Goal: Task Accomplishment & Management: Complete application form

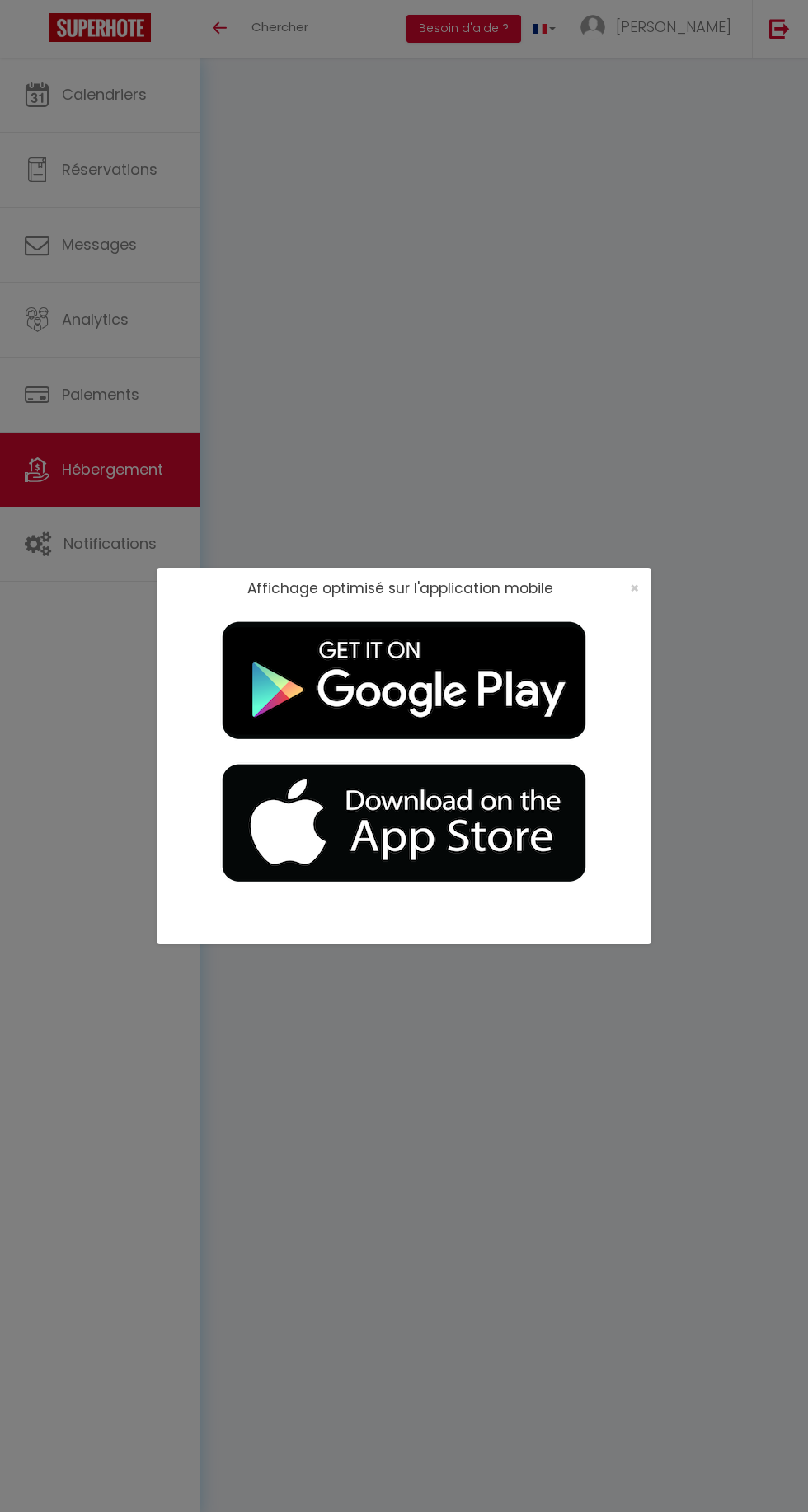
select select
click at [636, 590] on span "×" at bounding box center [634, 587] width 9 height 21
select select
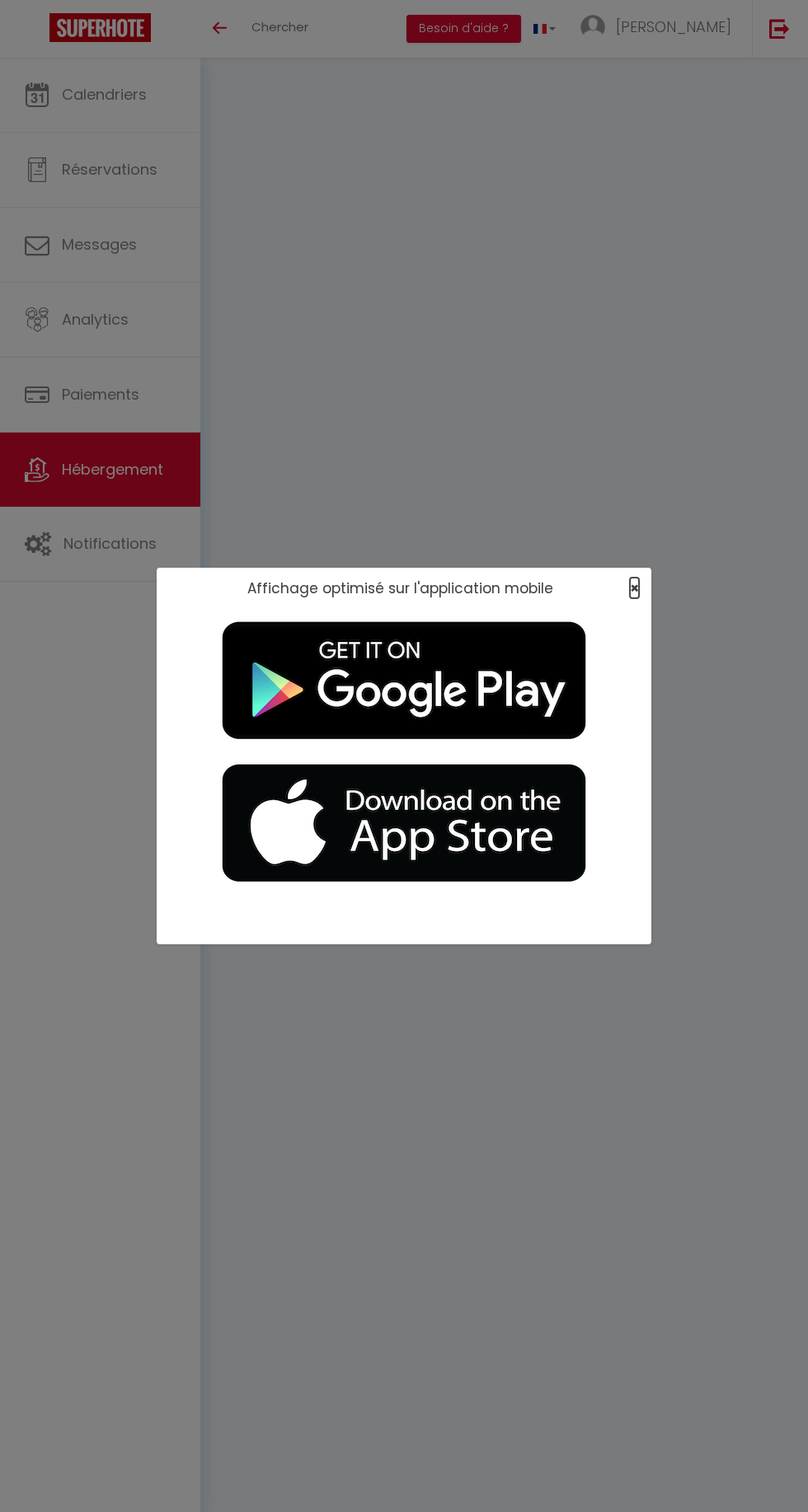
select select
checkbox input "false"
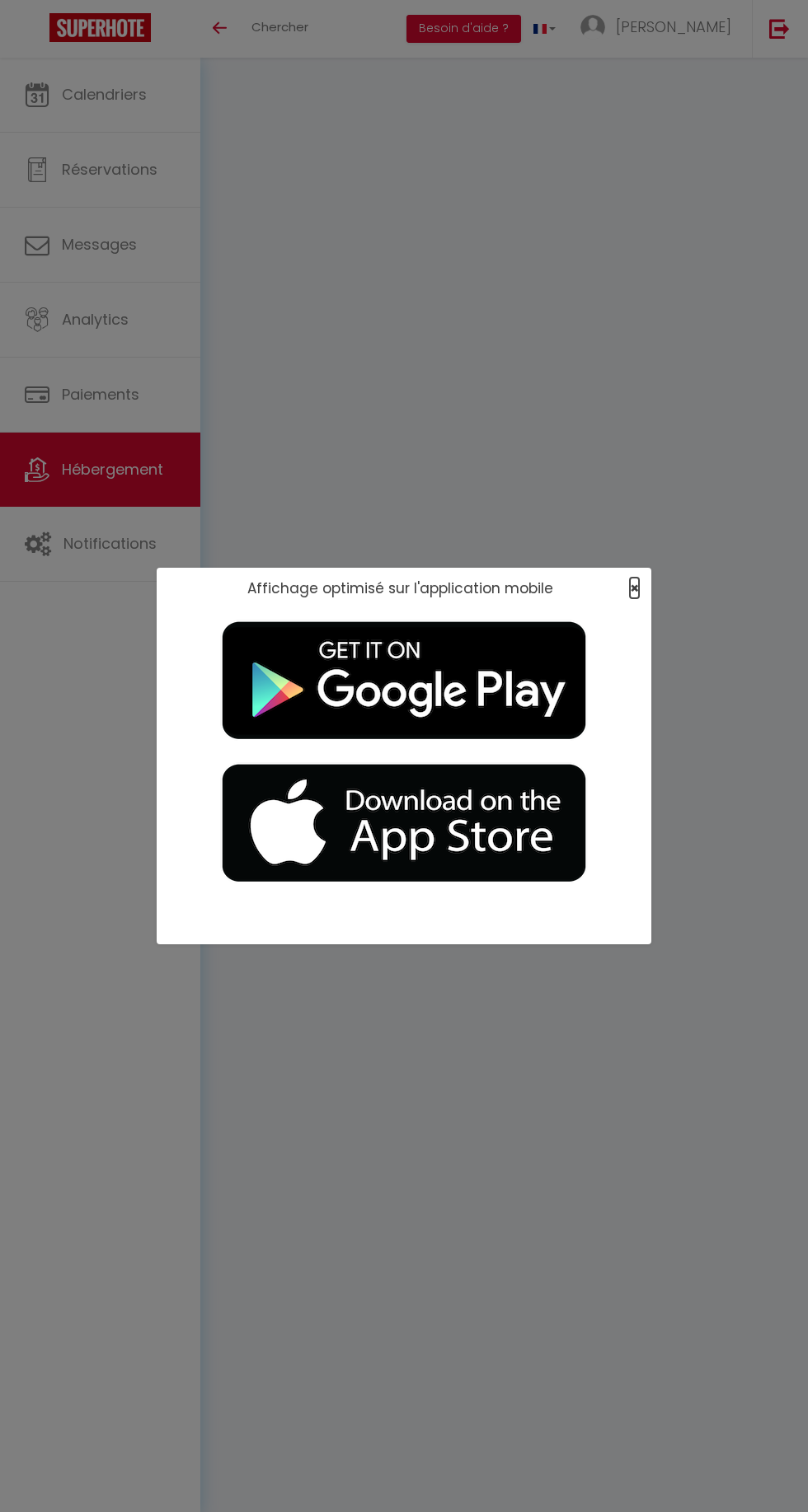
checkbox input "false"
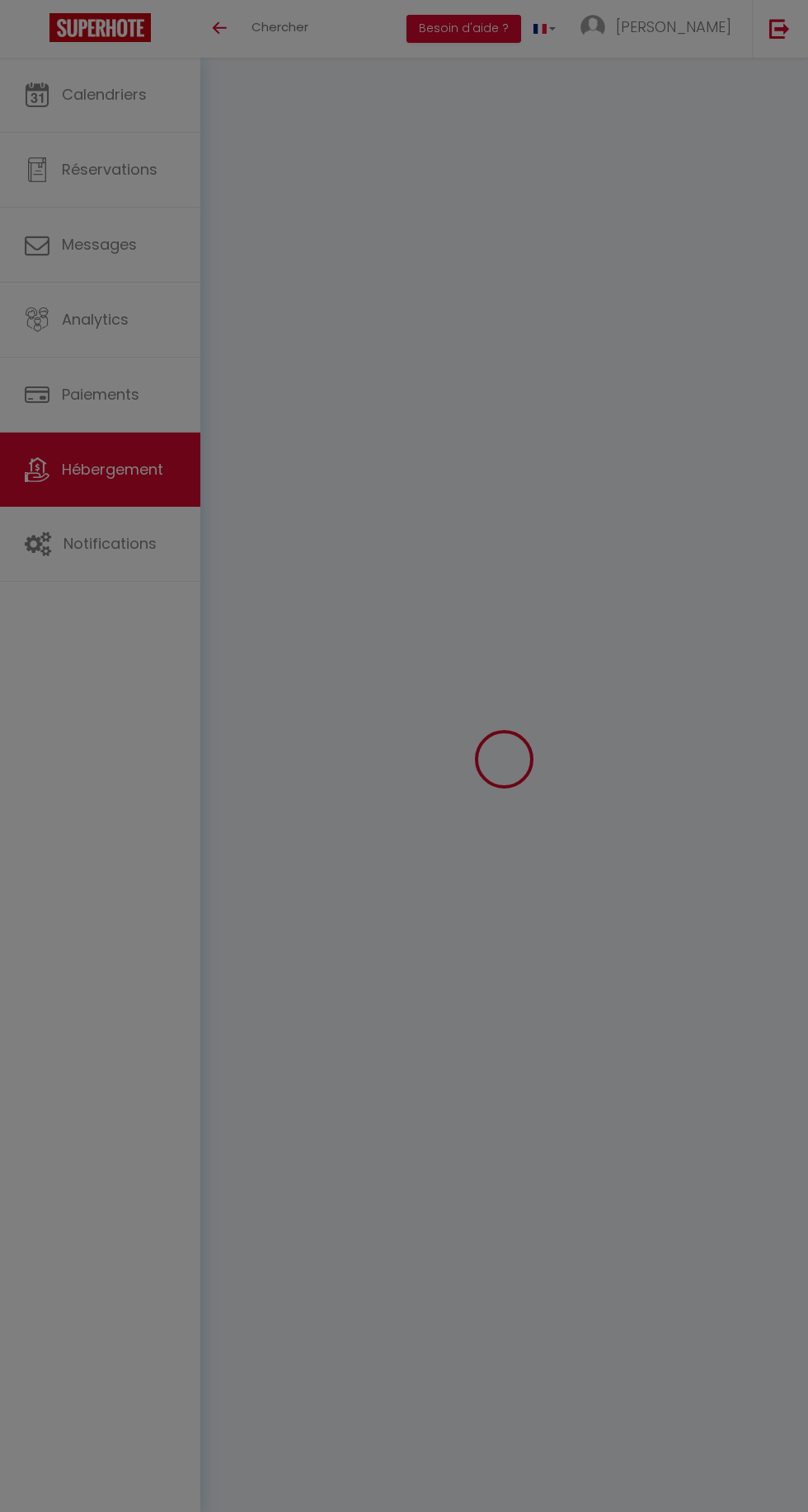
checkbox input "false"
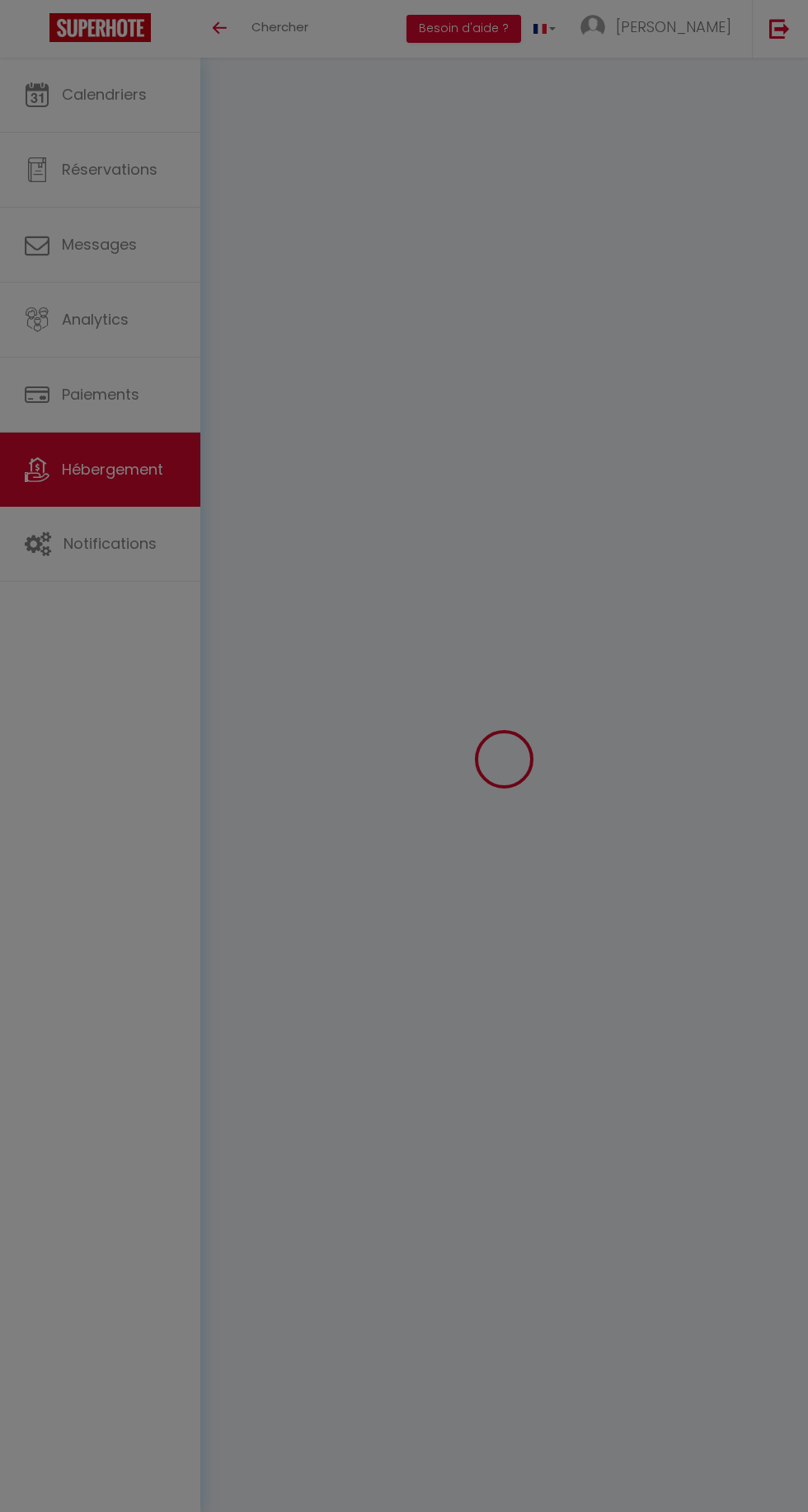
checkbox input "false"
select select "15:00"
select select "22:00"
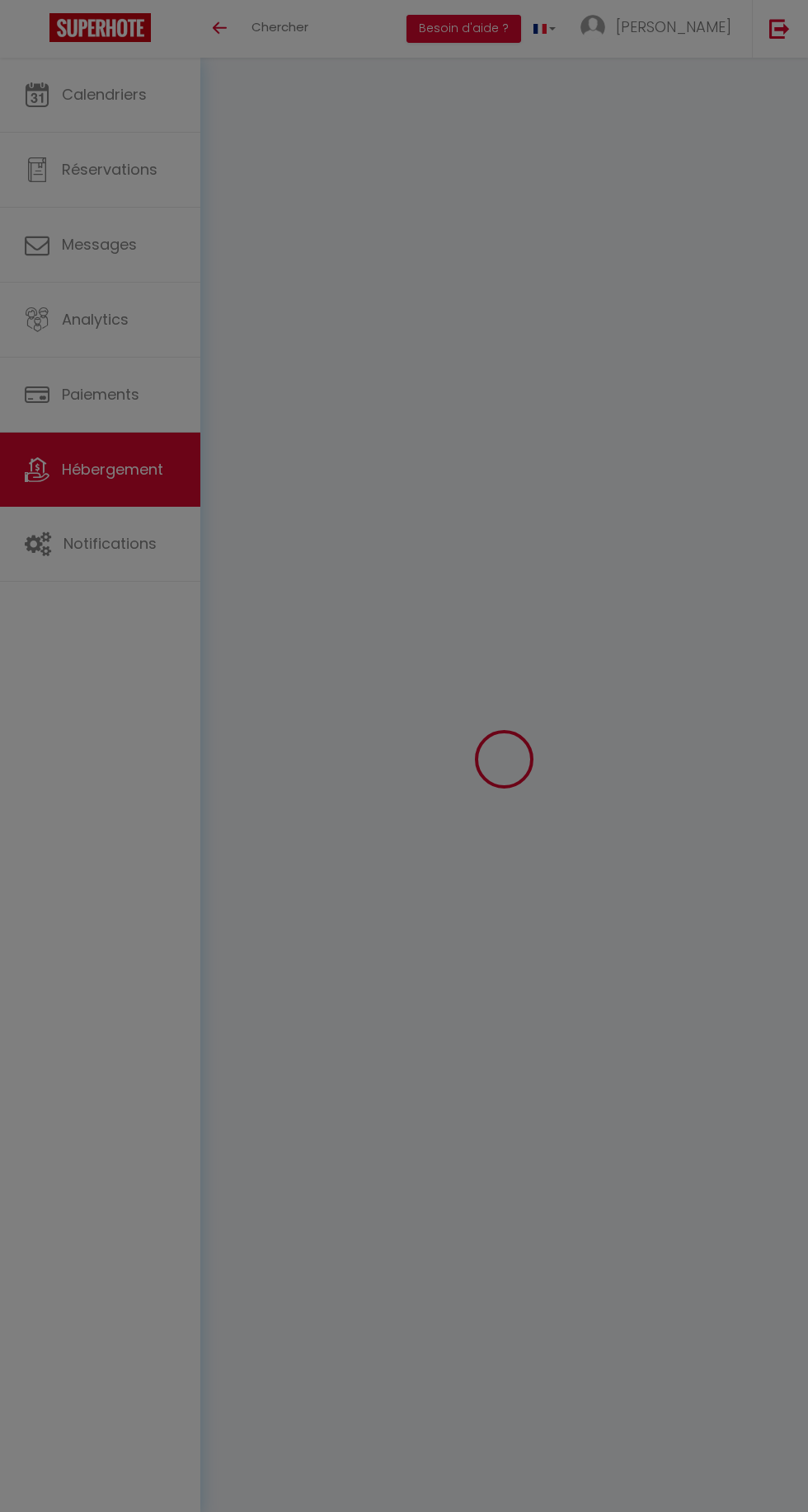
select select "11:00"
select select "30"
select select "120"
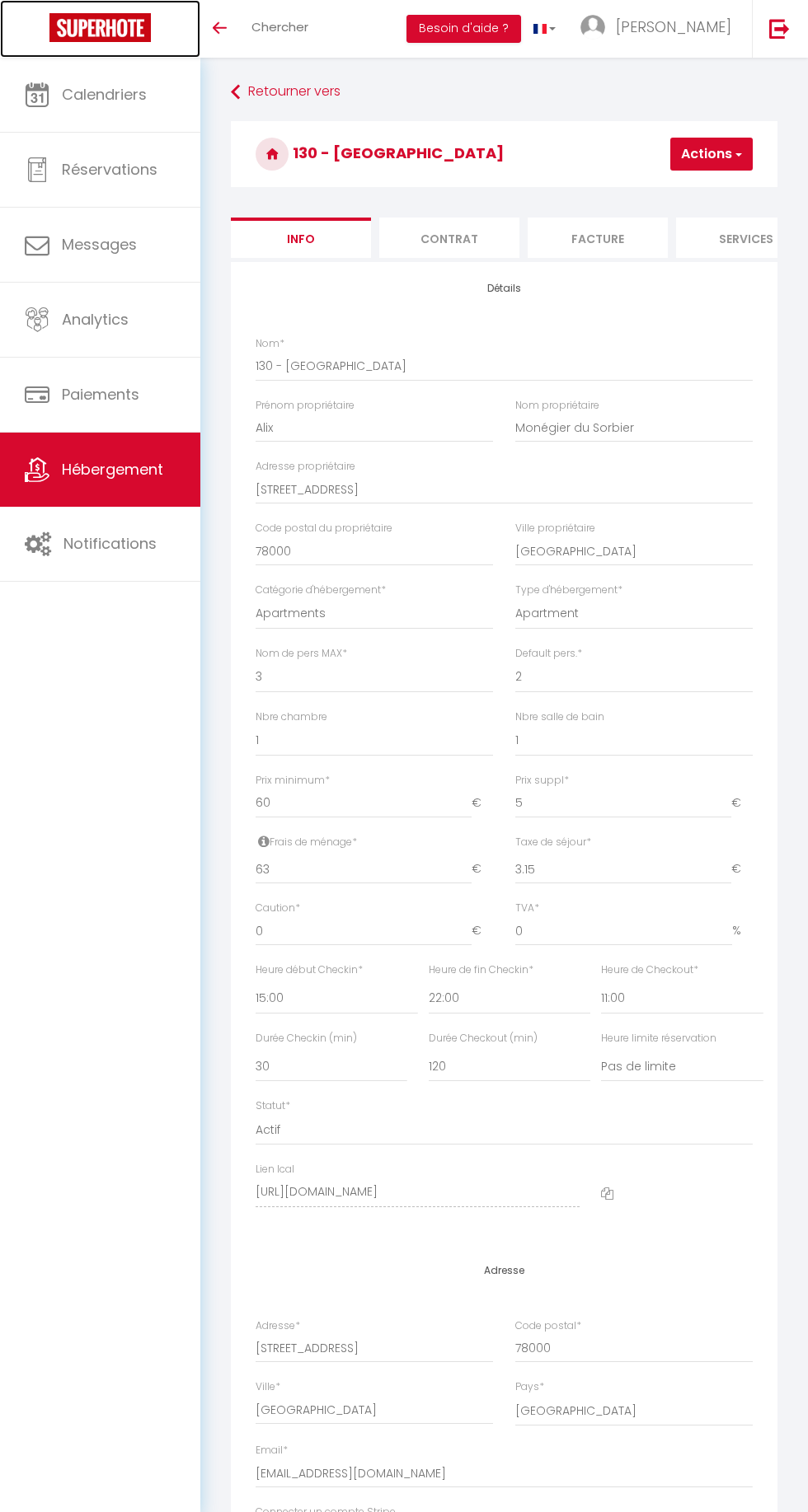
click at [115, 15] on img at bounding box center [99, 27] width 101 height 29
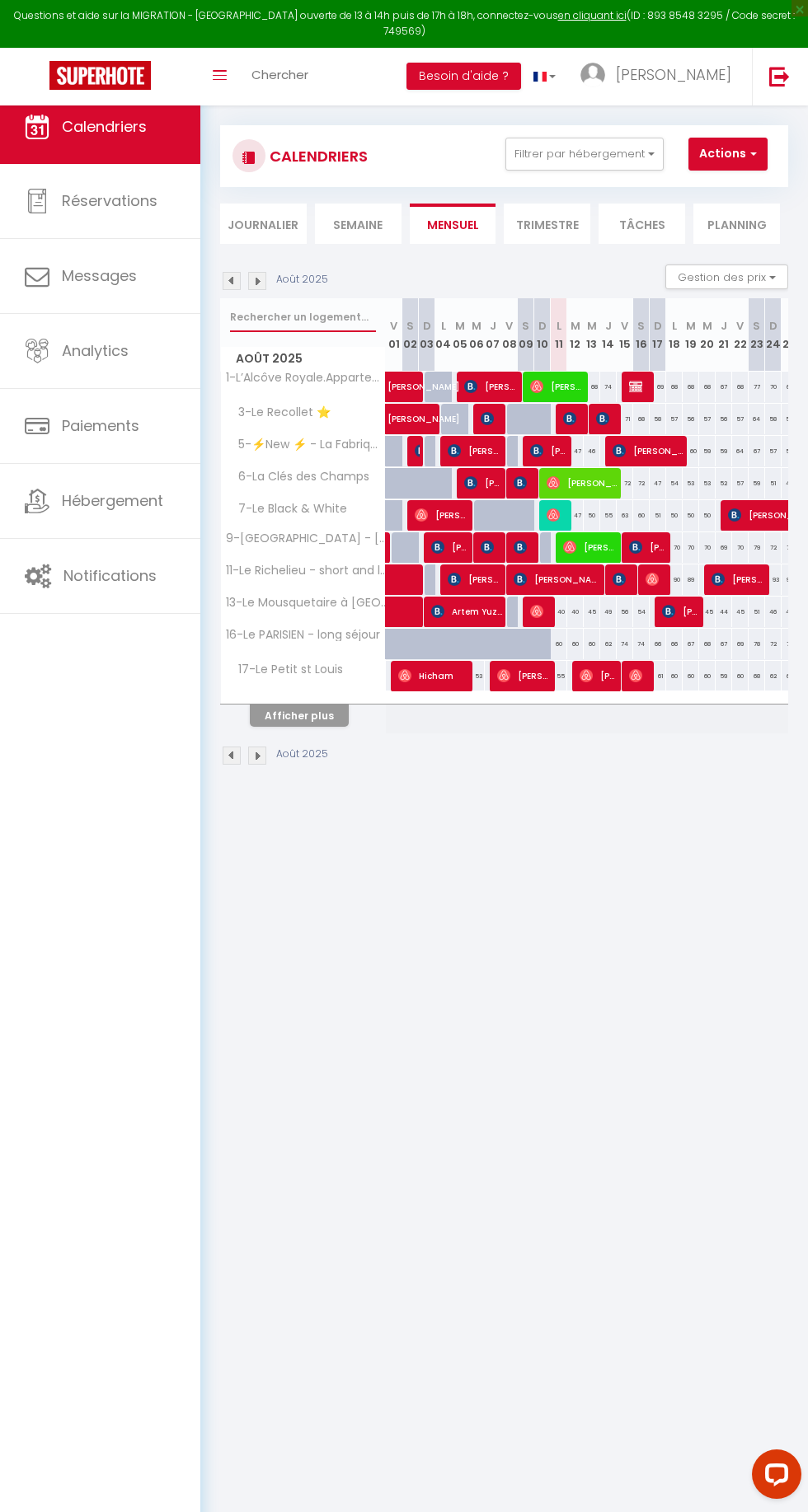
click at [314, 317] on input "text" at bounding box center [303, 317] width 146 height 30
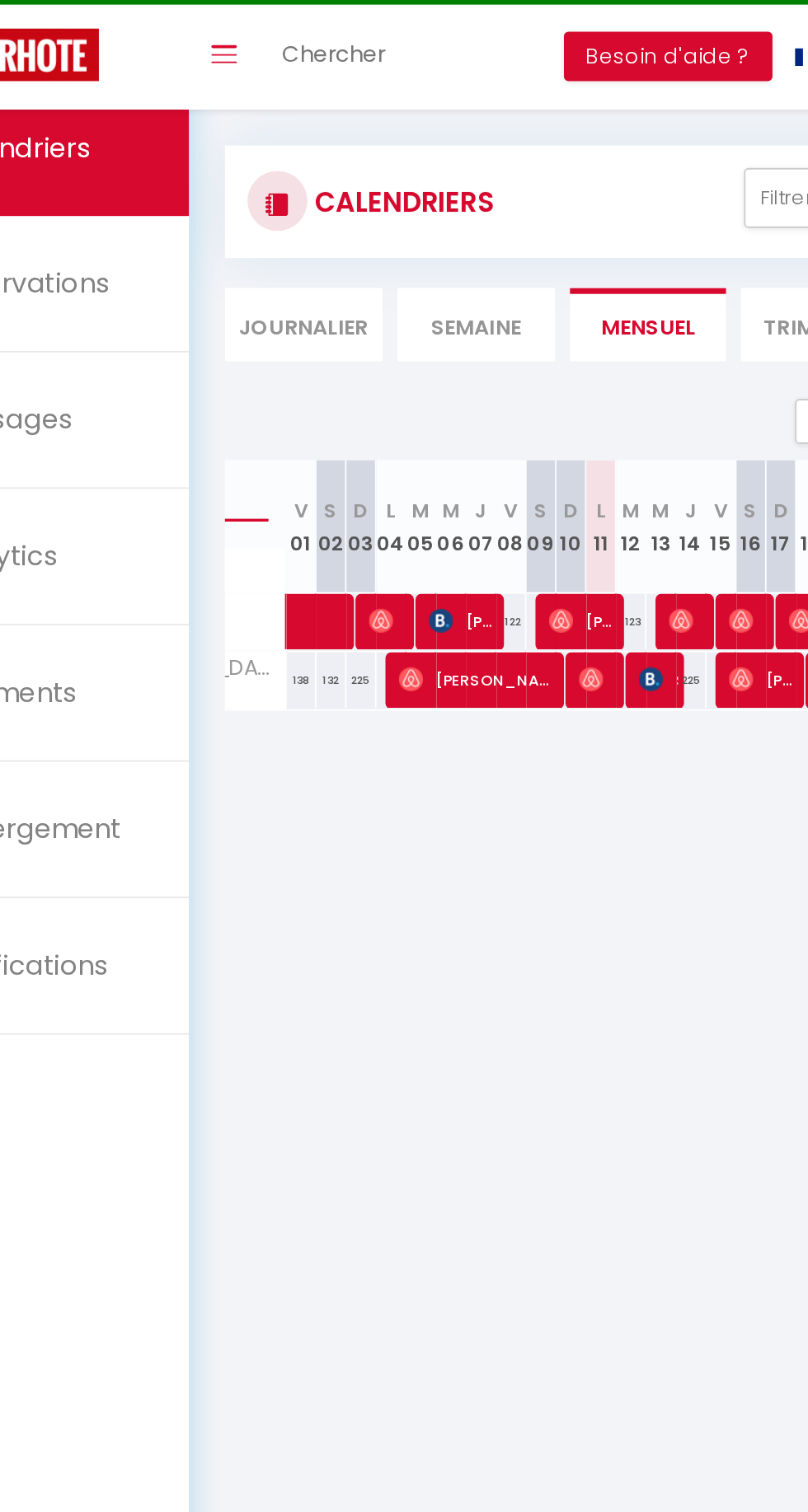
scroll to position [0, 134]
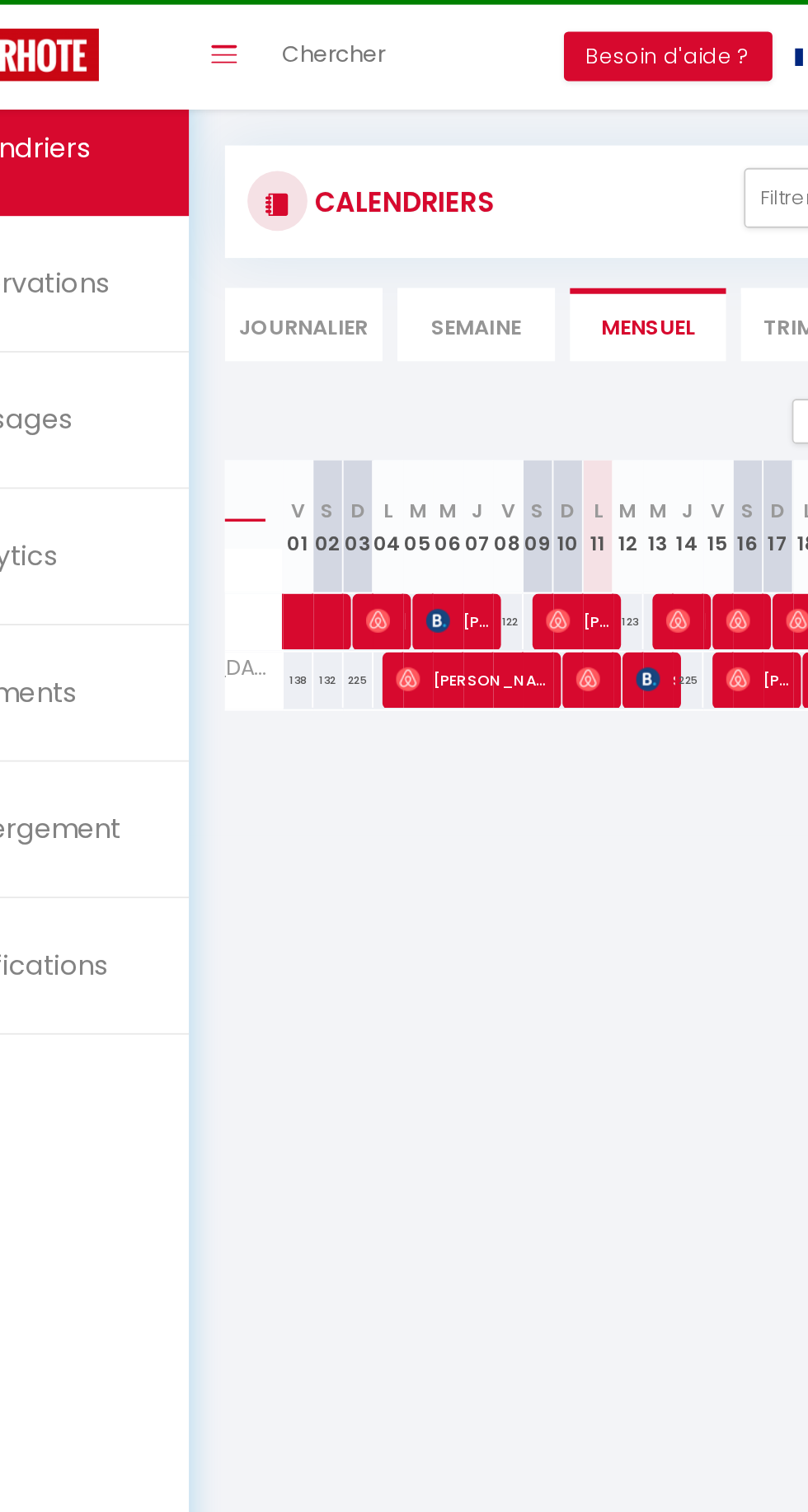
type input "Vill"
click at [440, 418] on div at bounding box center [447, 420] width 17 height 31
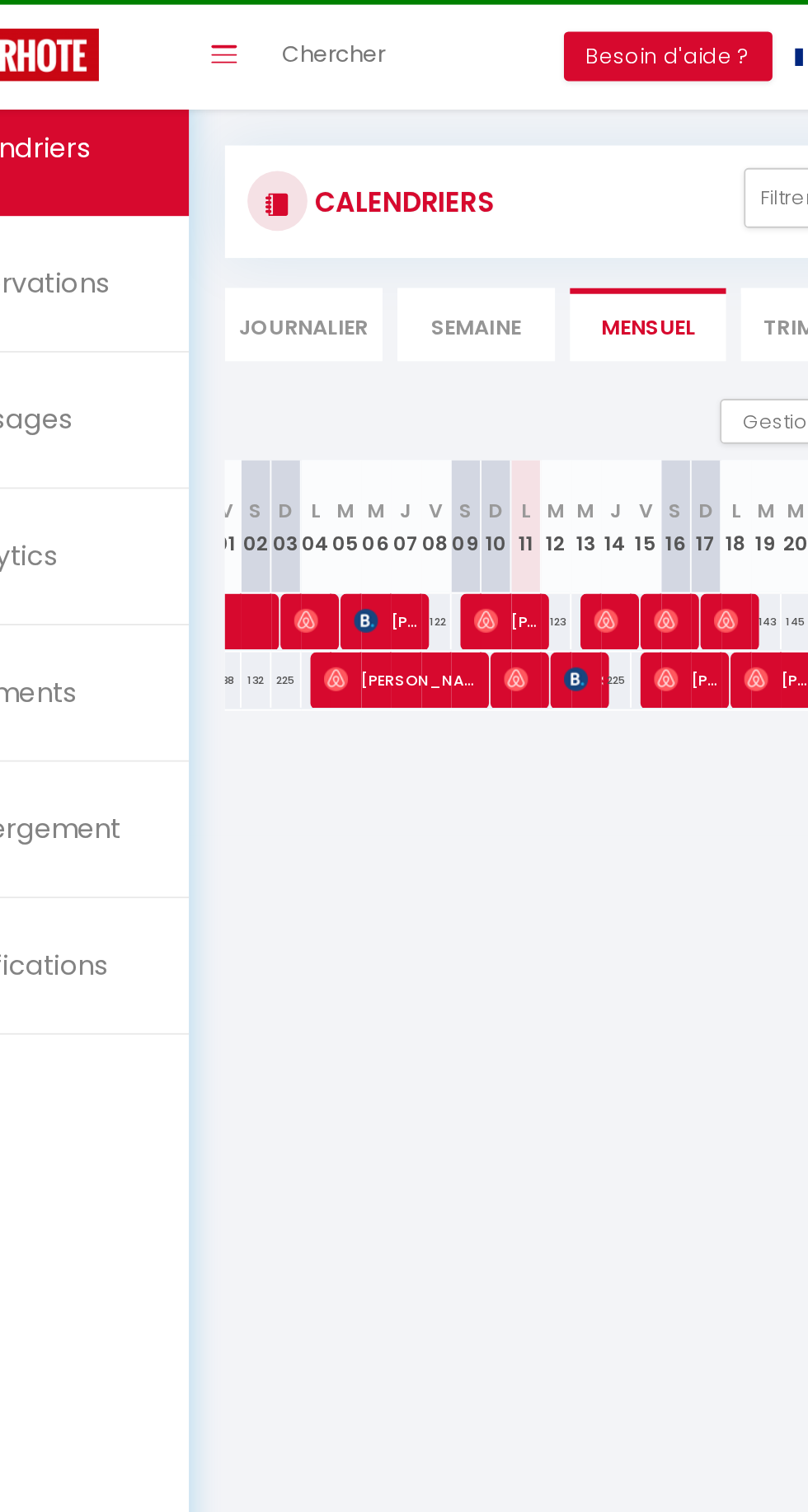
scroll to position [0, 136]
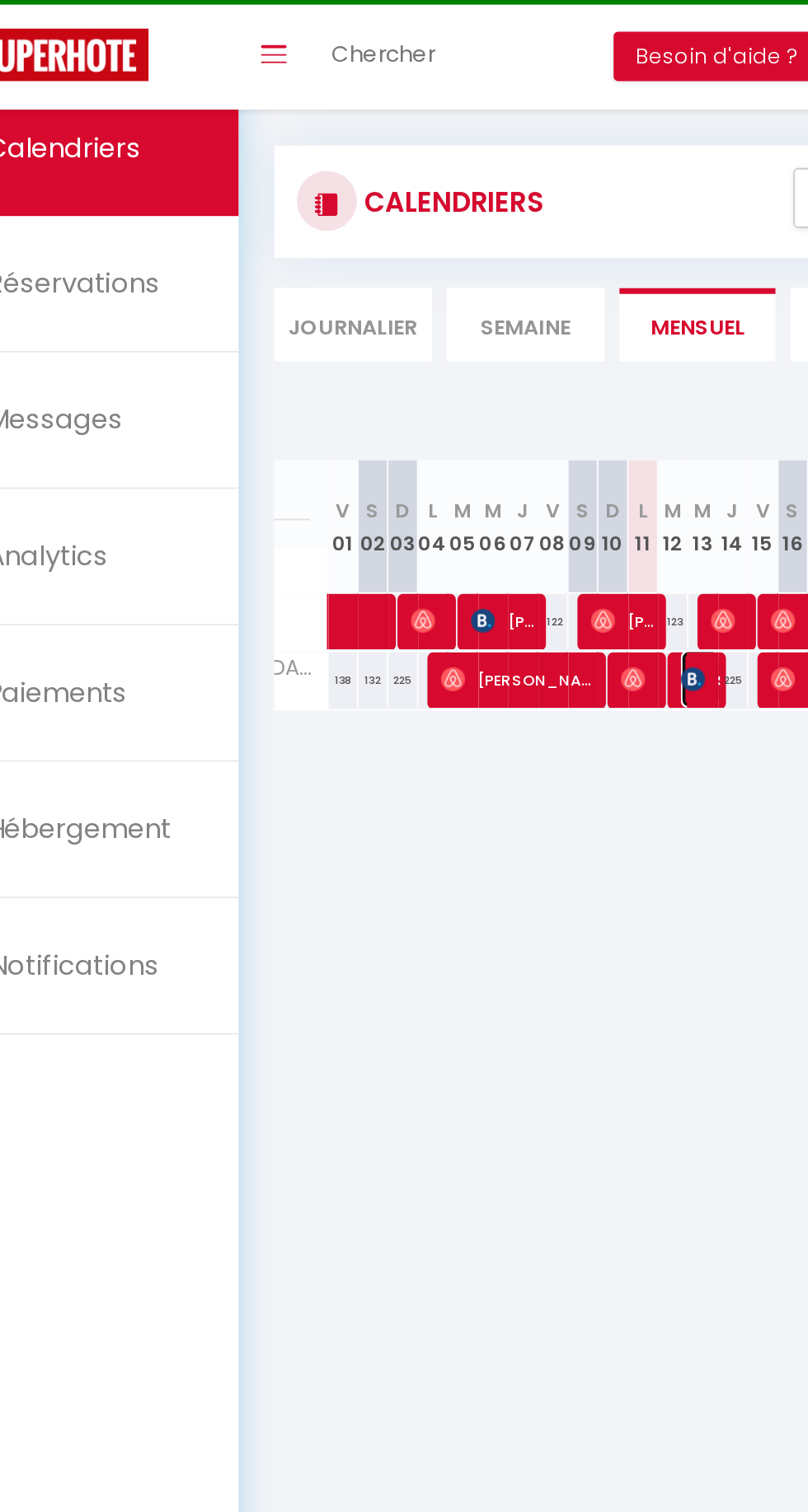
click at [450, 407] on span "Supa PANKAJAN" at bounding box center [455, 419] width 23 height 31
select select "OK"
select select "0"
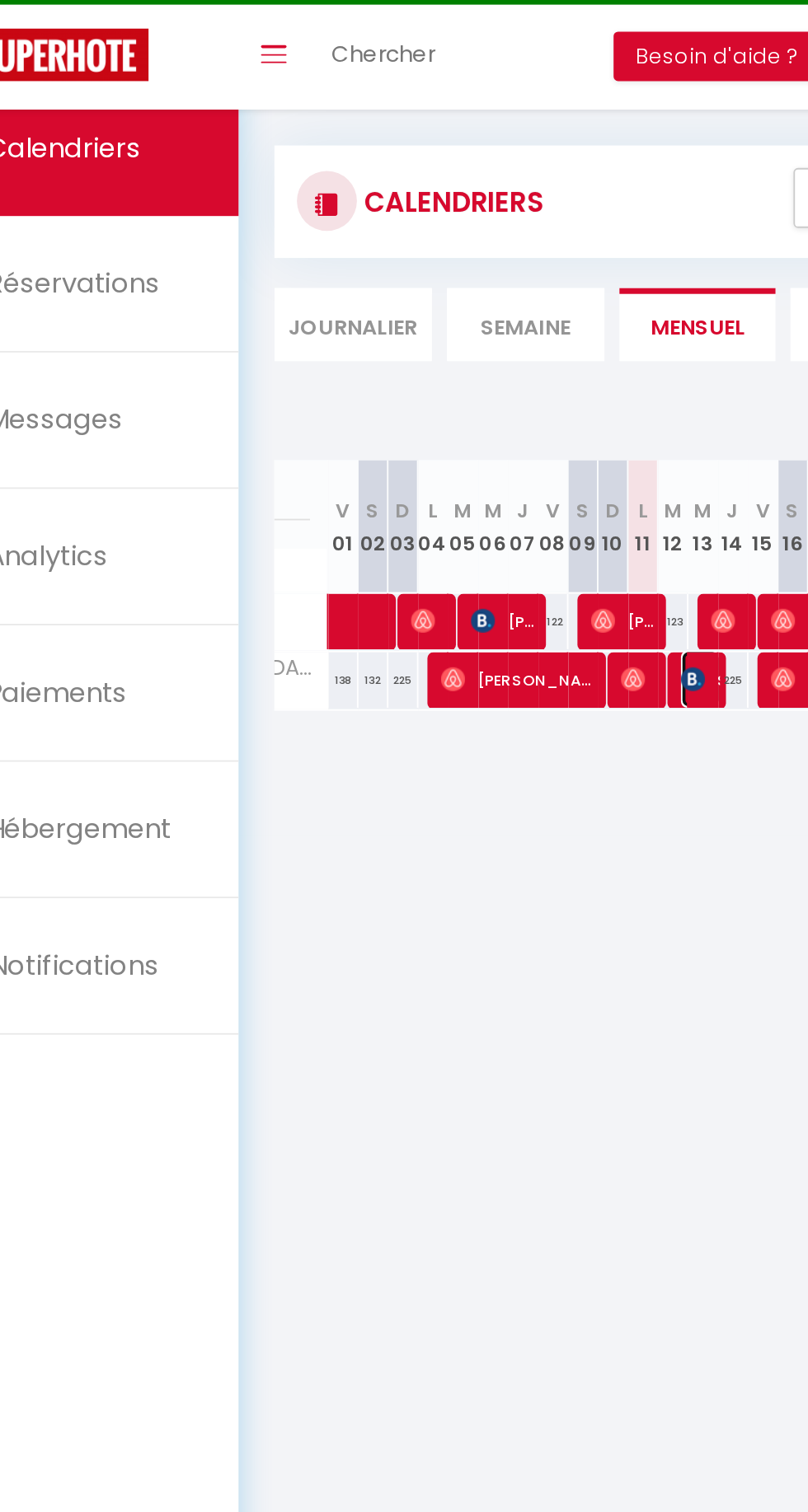
select select "1"
select select
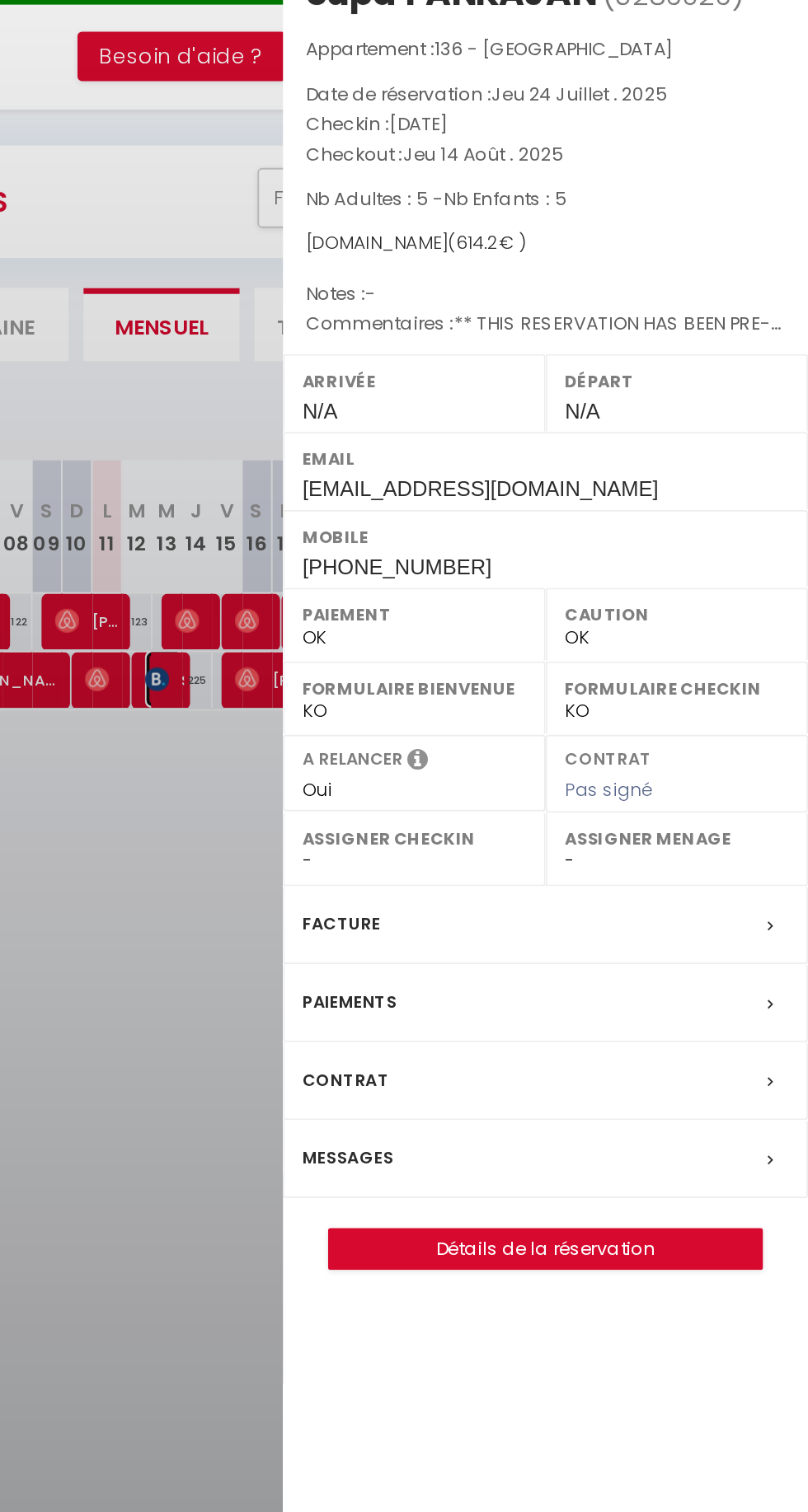
scroll to position [0, 0]
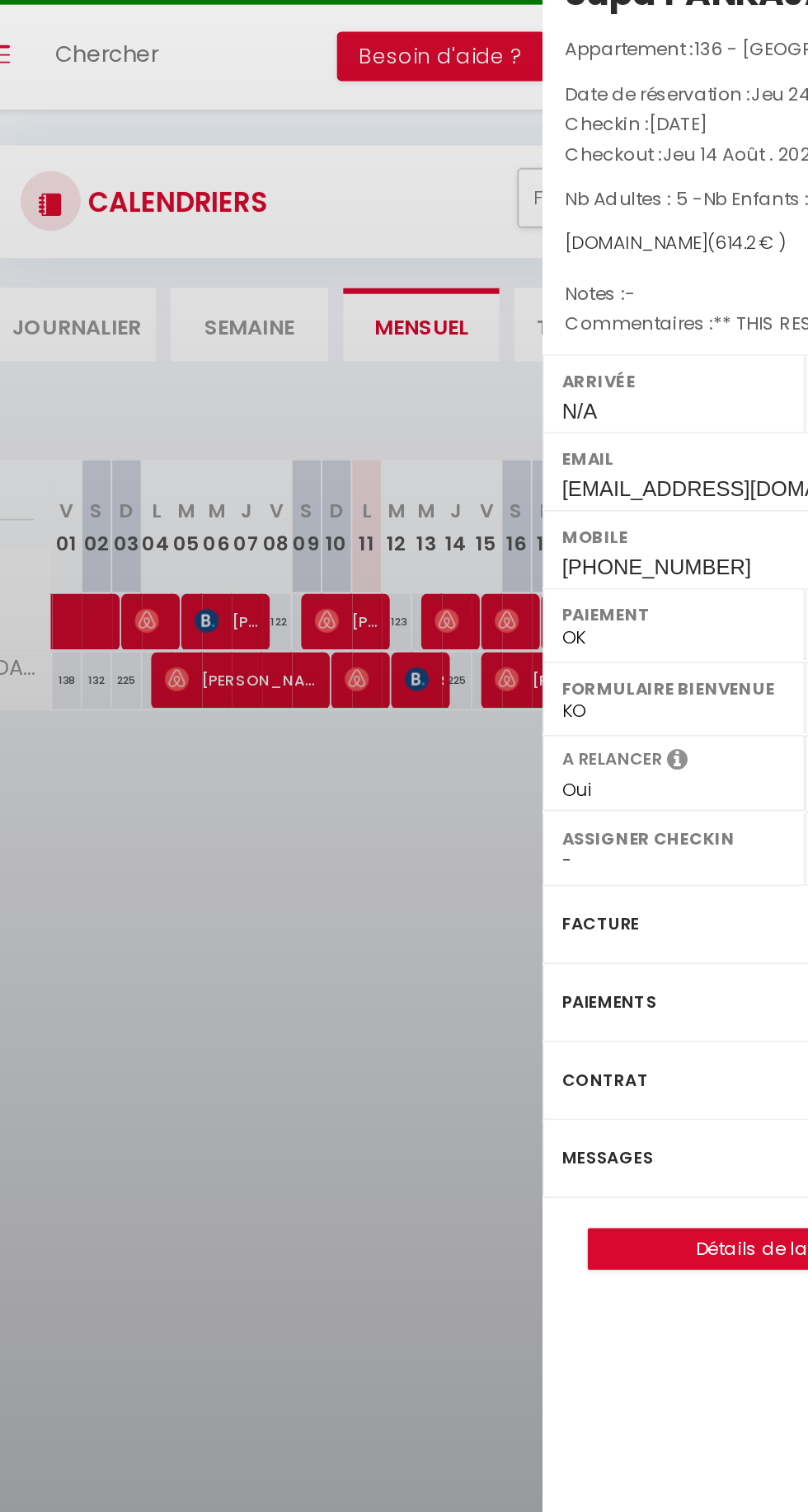
click at [351, 429] on div at bounding box center [404, 756] width 808 height 1512
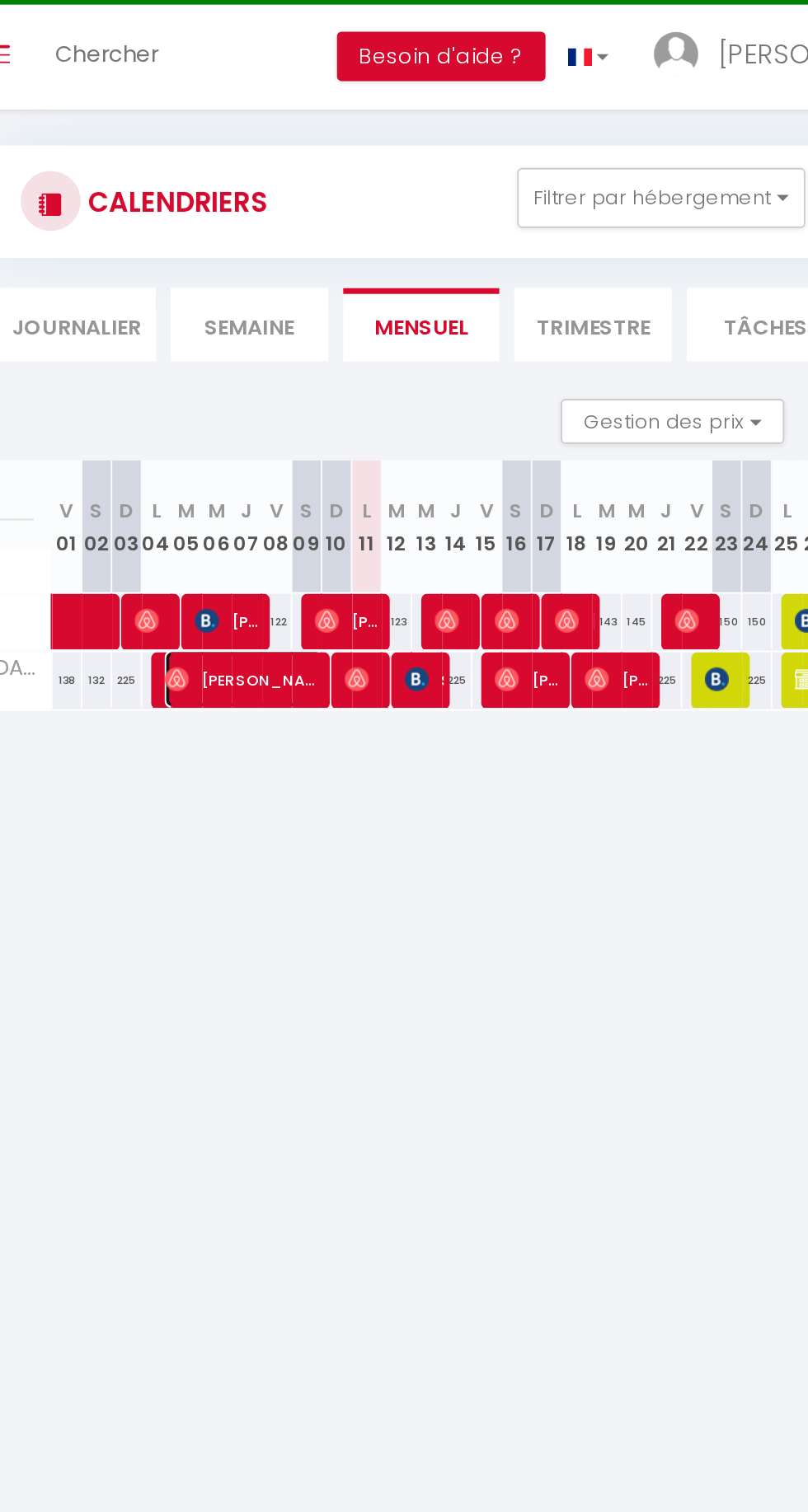
click at [327, 423] on span "Victoria Ridel Chauvin Du Treuil" at bounding box center [356, 419] width 89 height 31
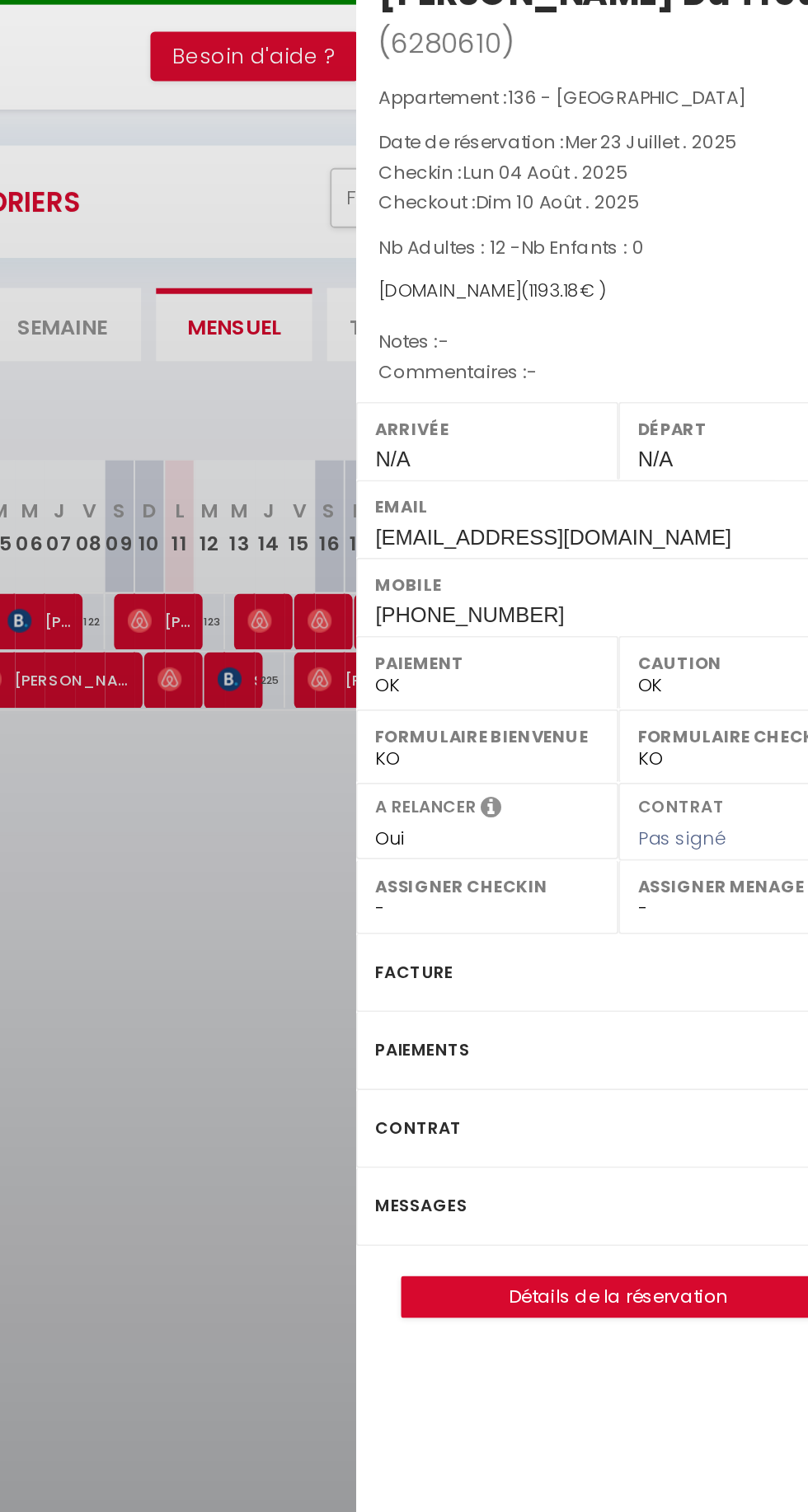
click at [583, 730] on div "Messages" at bounding box center [663, 709] width 288 height 43
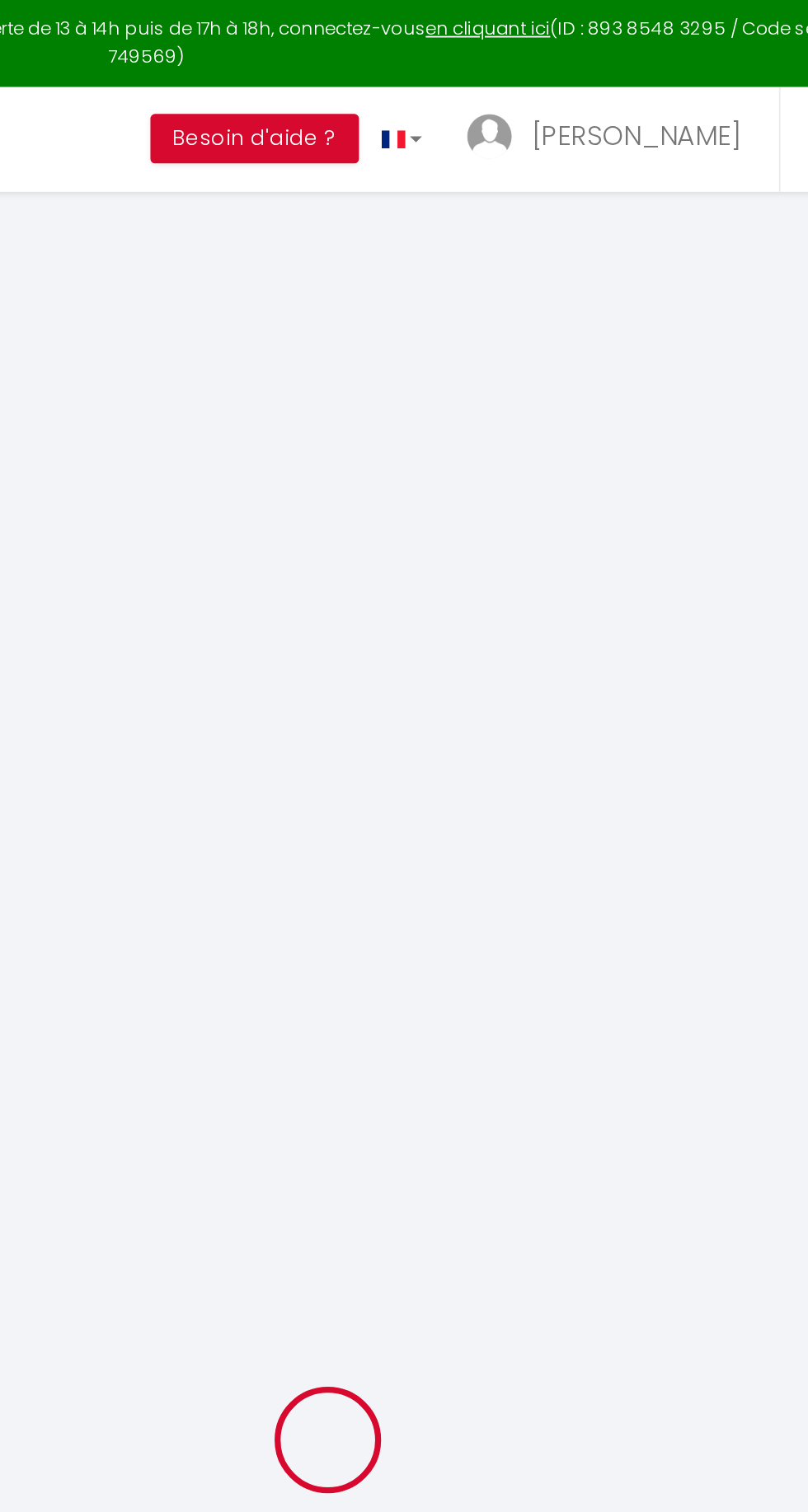
select select
checkbox input "false"
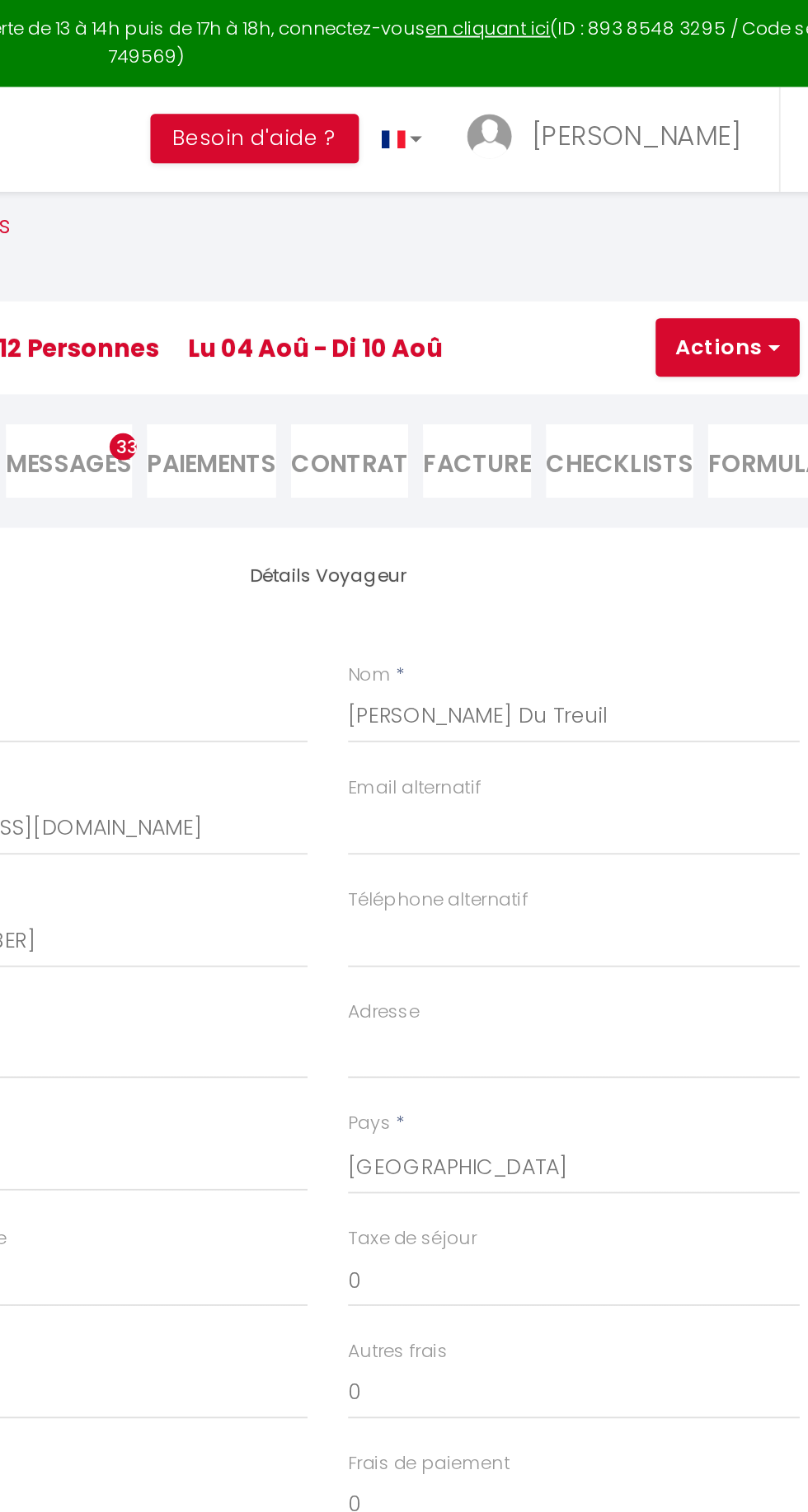
select select
checkbox input "false"
select select
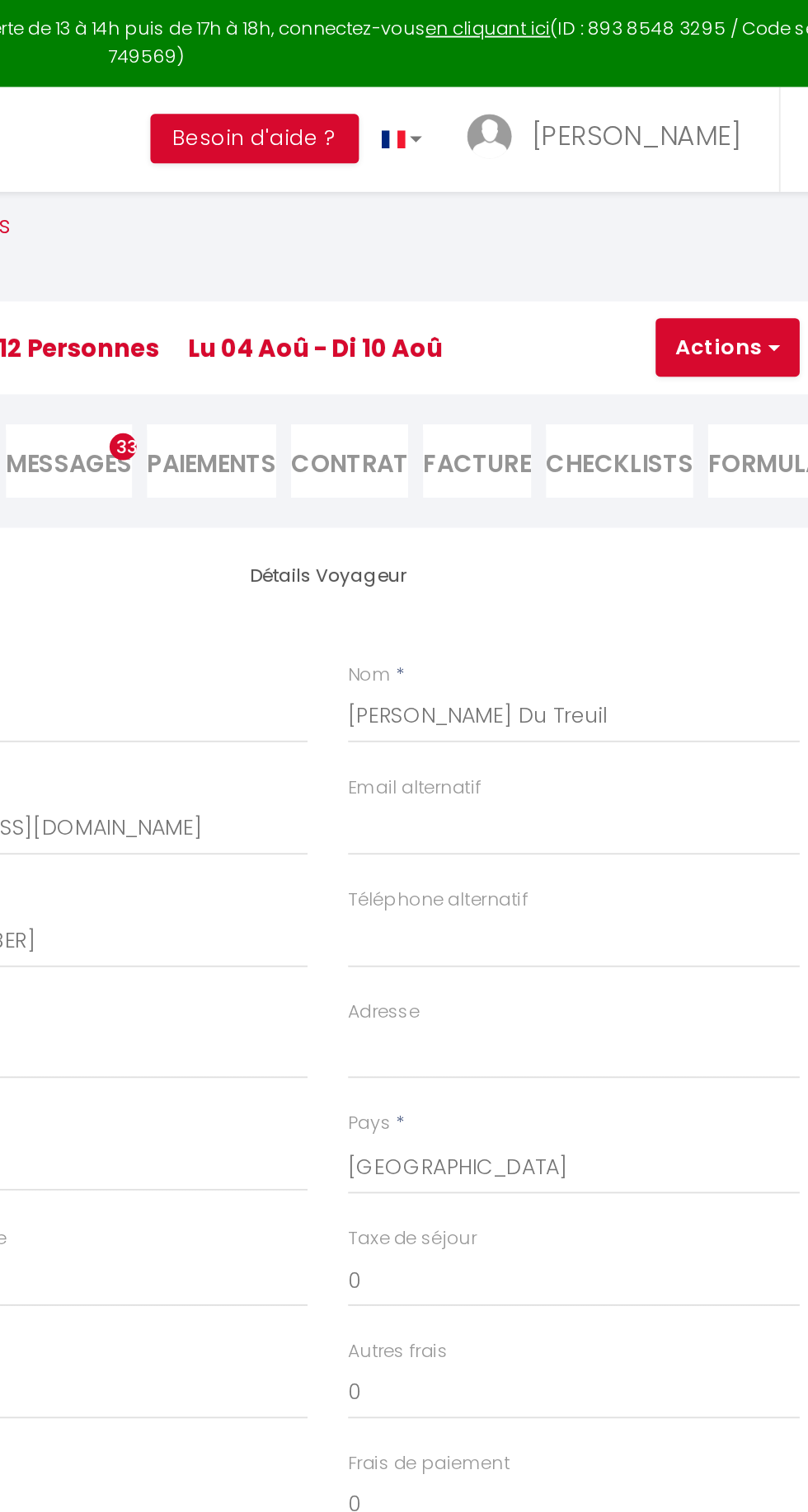
checkbox input "false"
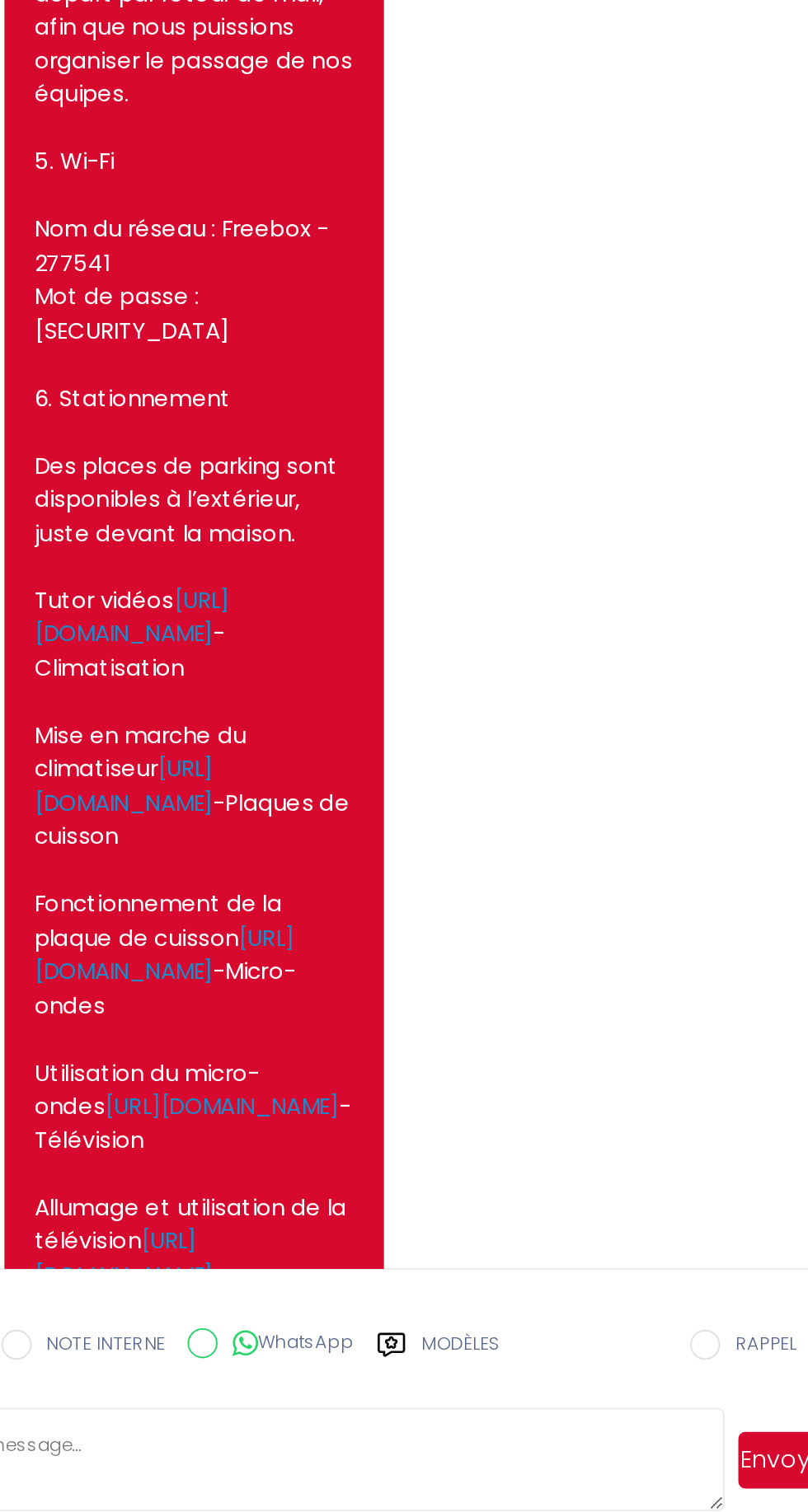
scroll to position [6488, 0]
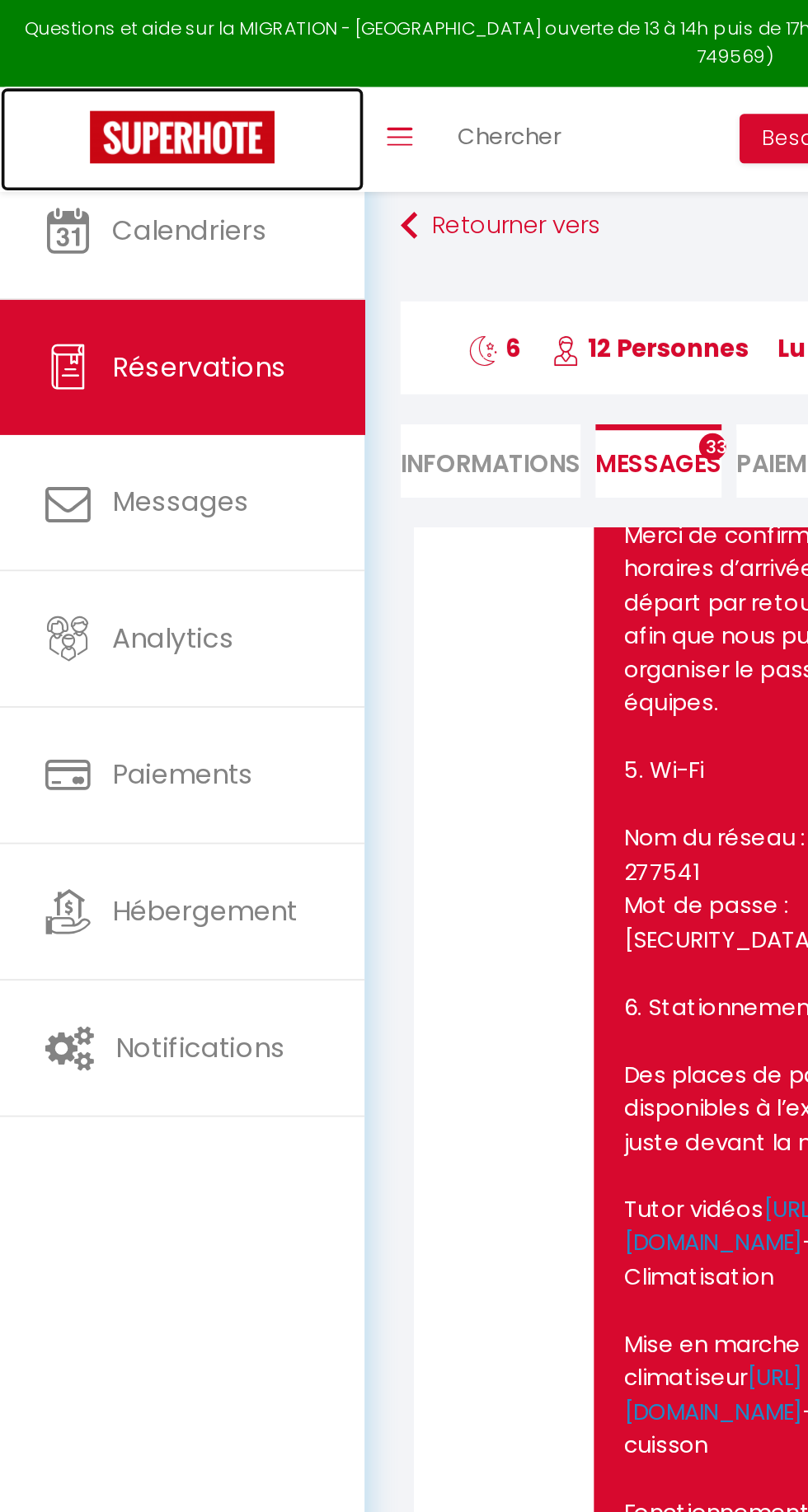
click at [116, 63] on img at bounding box center [99, 75] width 101 height 29
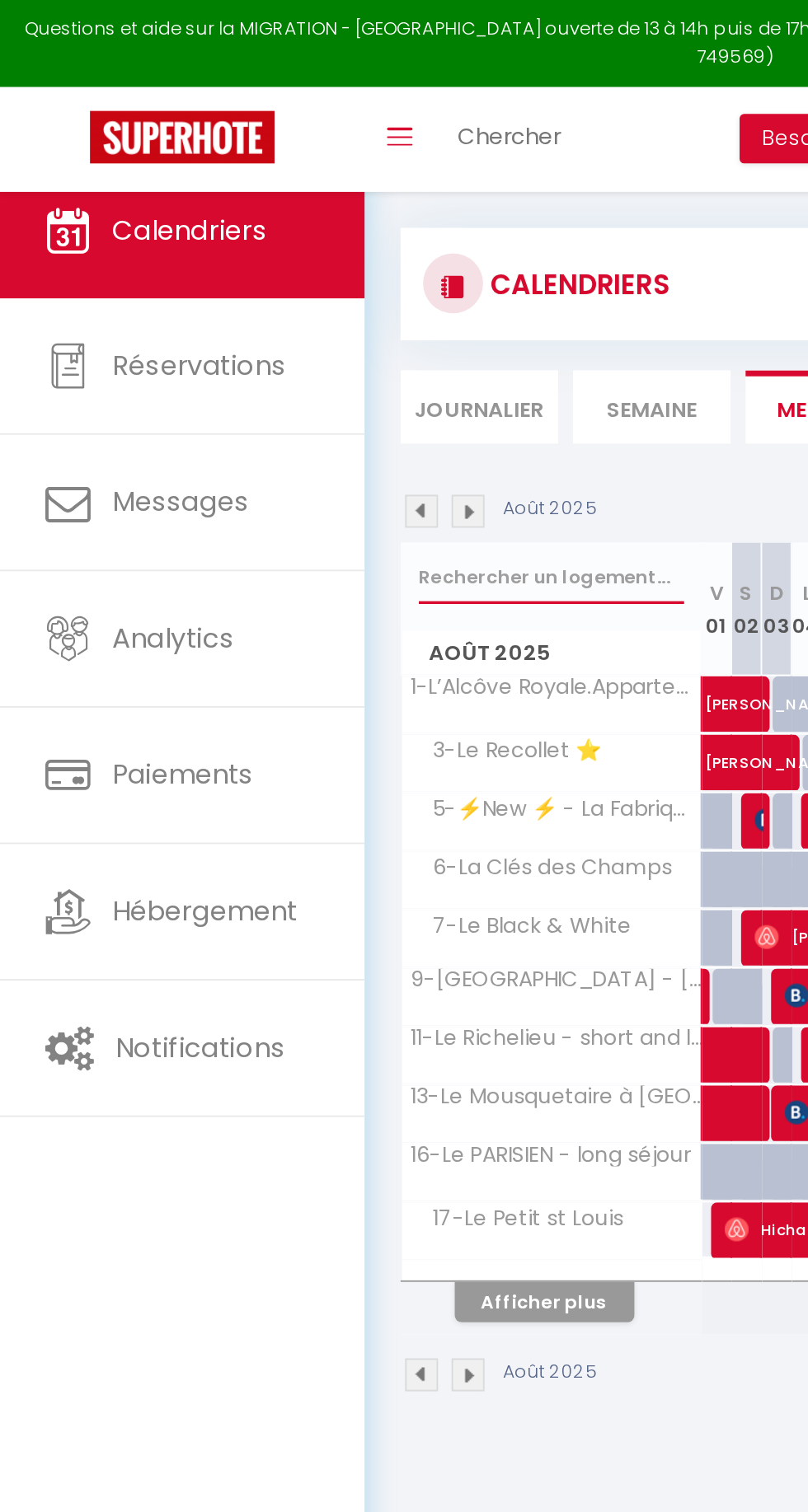
click at [318, 320] on input "text" at bounding box center [303, 317] width 146 height 30
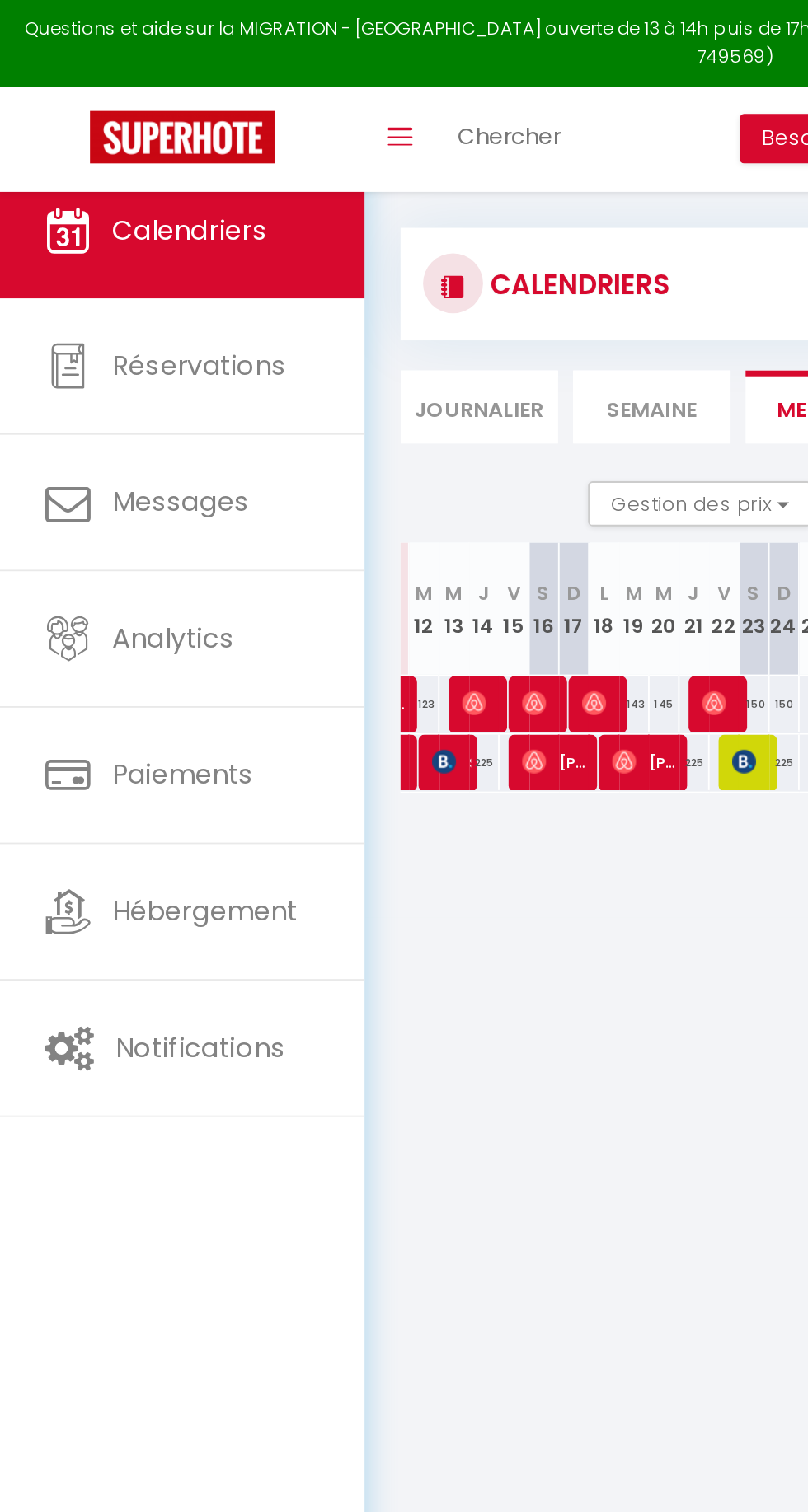
scroll to position [0, 344]
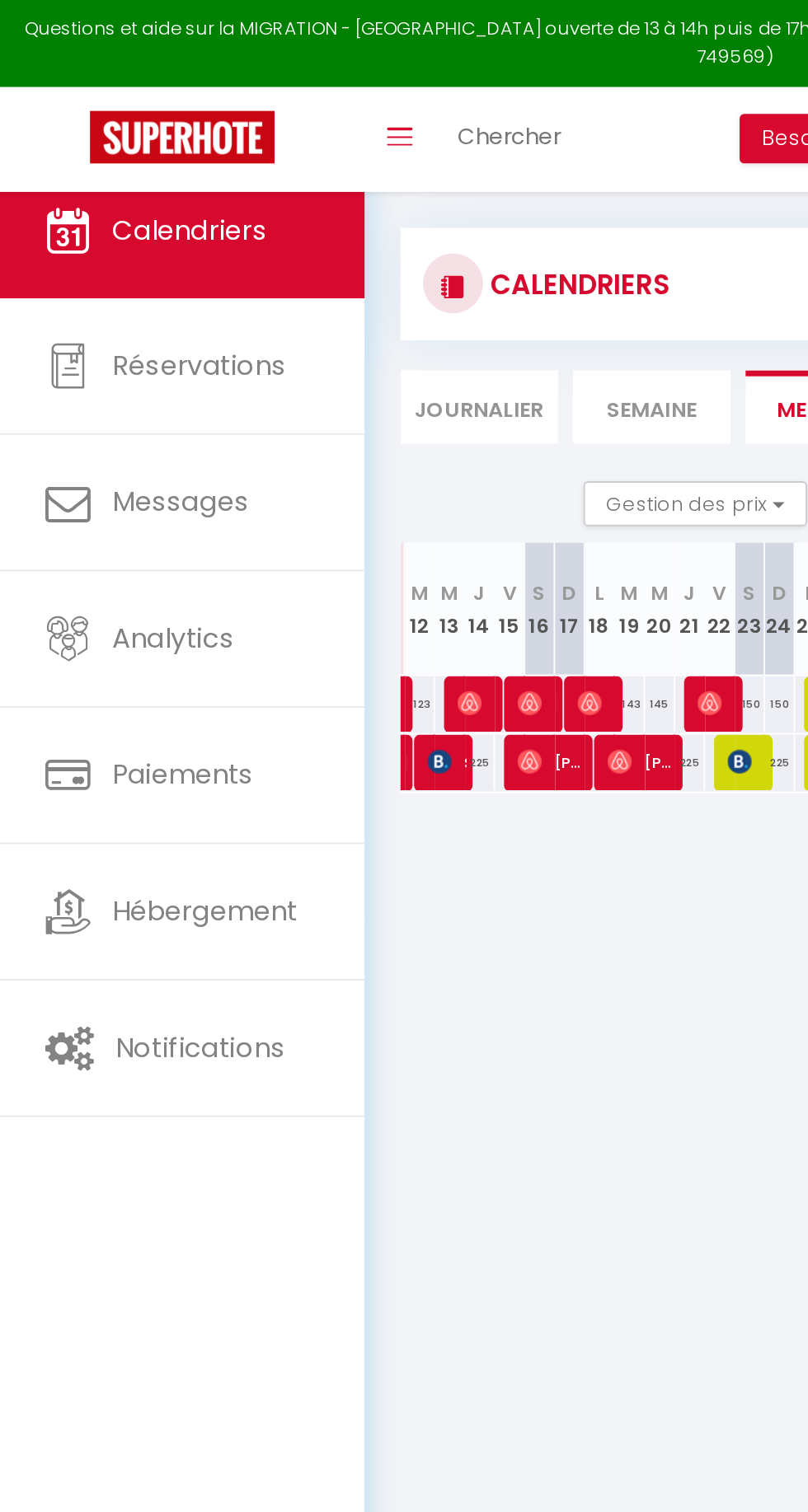
type input "Vill"
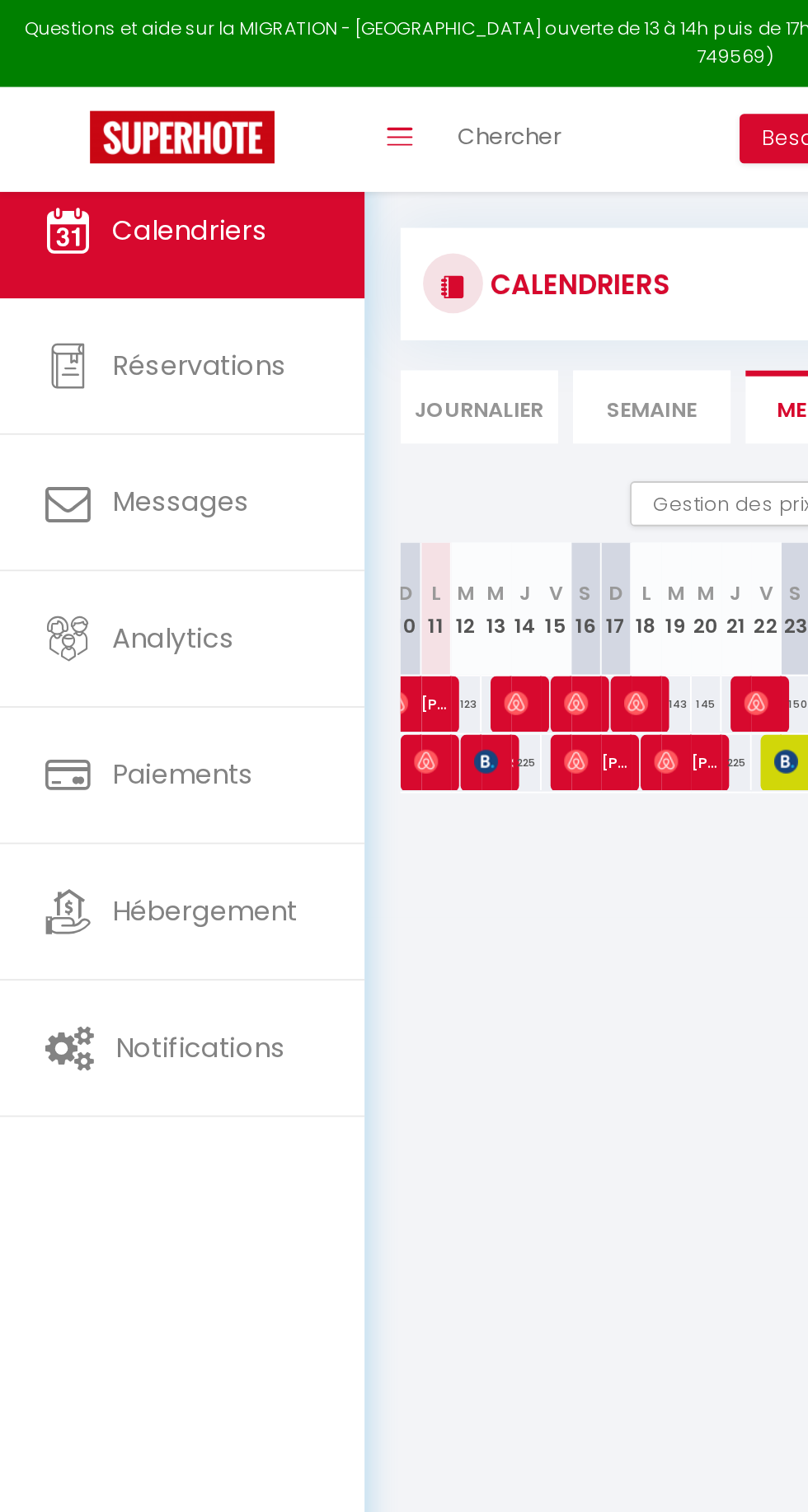
scroll to position [0, 335]
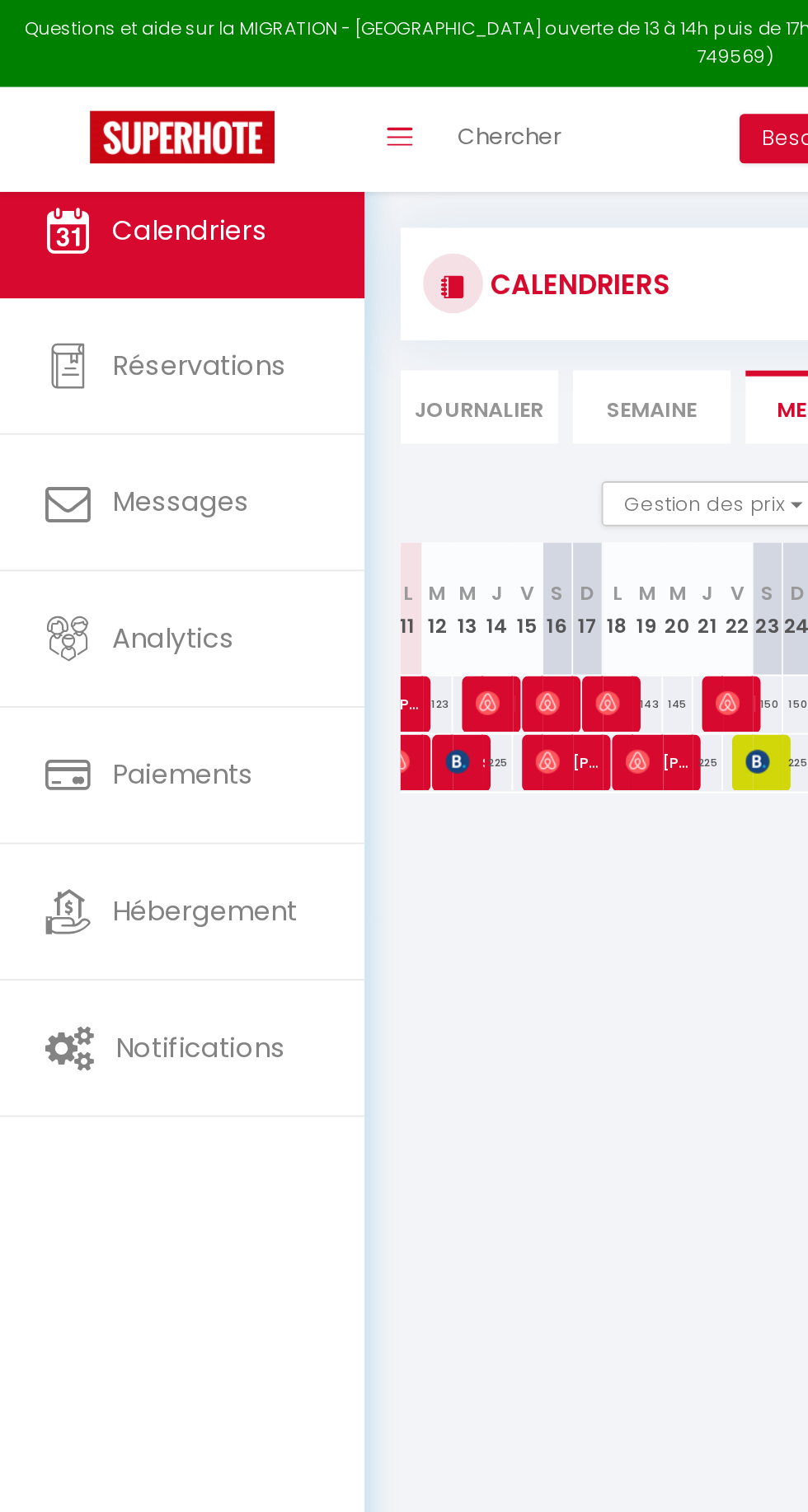
click at [267, 418] on div "225" at bounding box center [274, 419] width 17 height 30
type input "225"
type input "[DEMOGRAPHIC_DATA] 14 Août 2025"
type input "Ven 15 Août 2025"
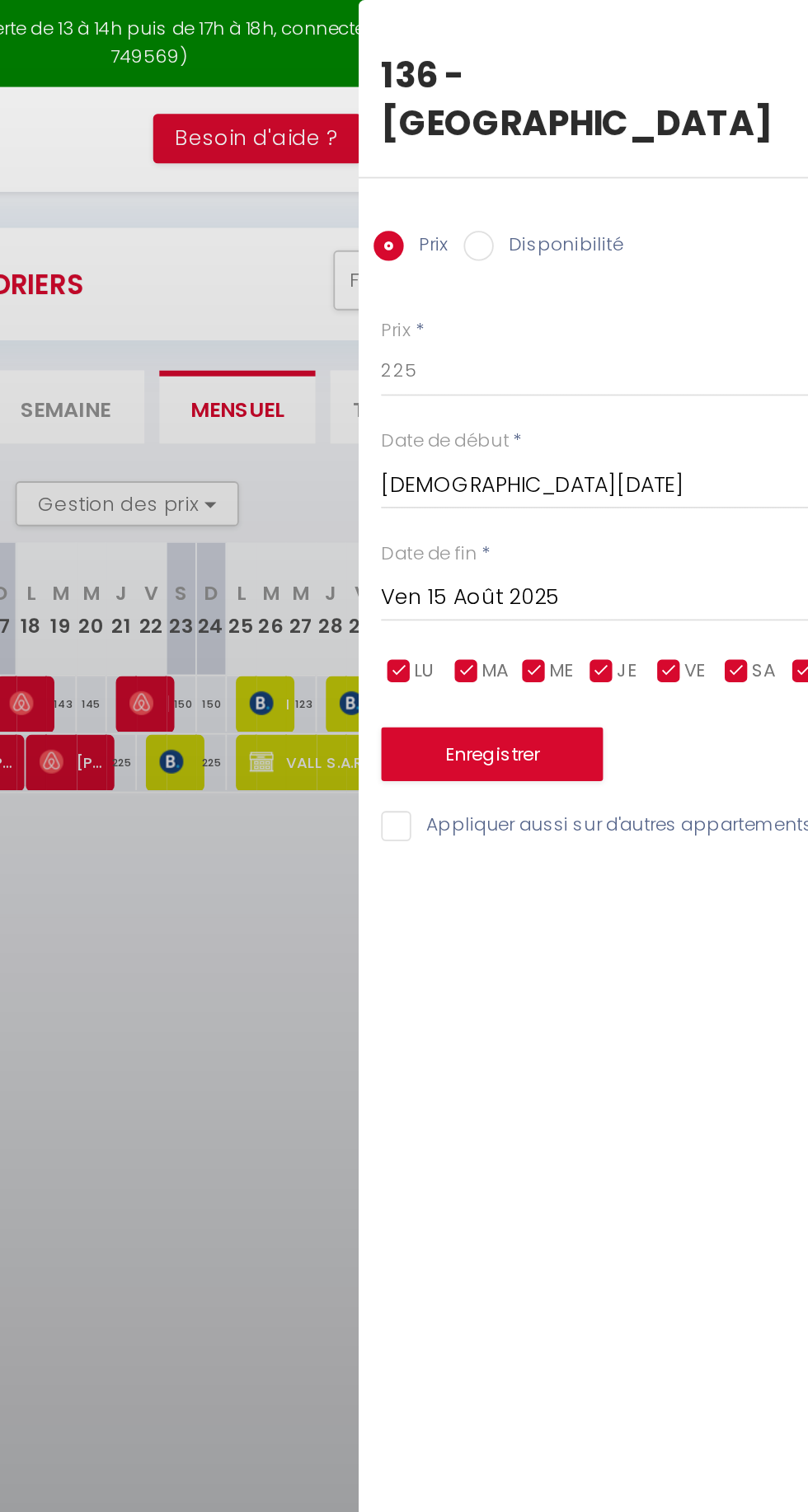
click at [434, 517] on div at bounding box center [404, 756] width 808 height 1512
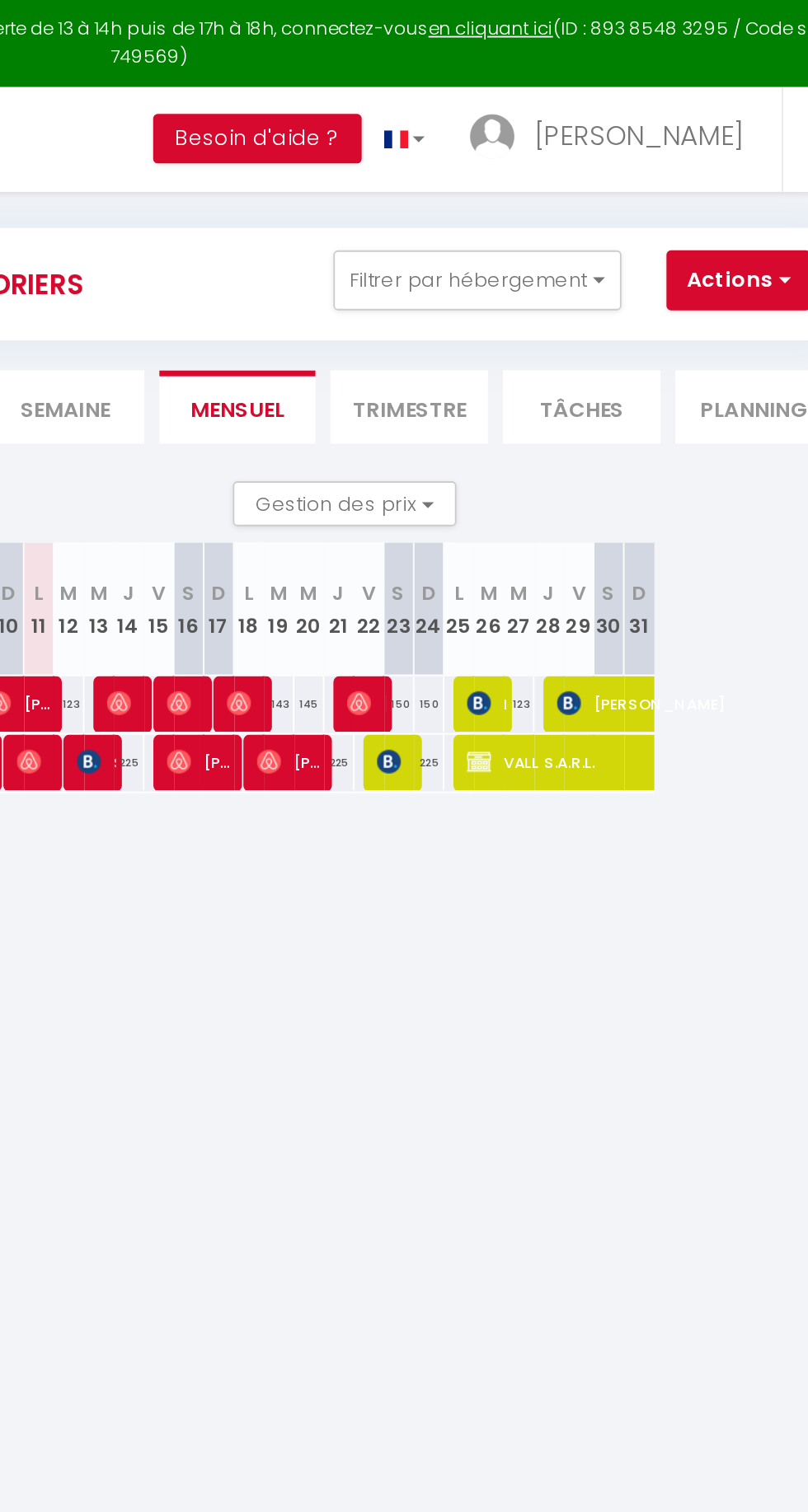
scroll to position [0, 216]
click at [376, 420] on img at bounding box center [370, 418] width 13 height 13
select select "OK"
select select "0"
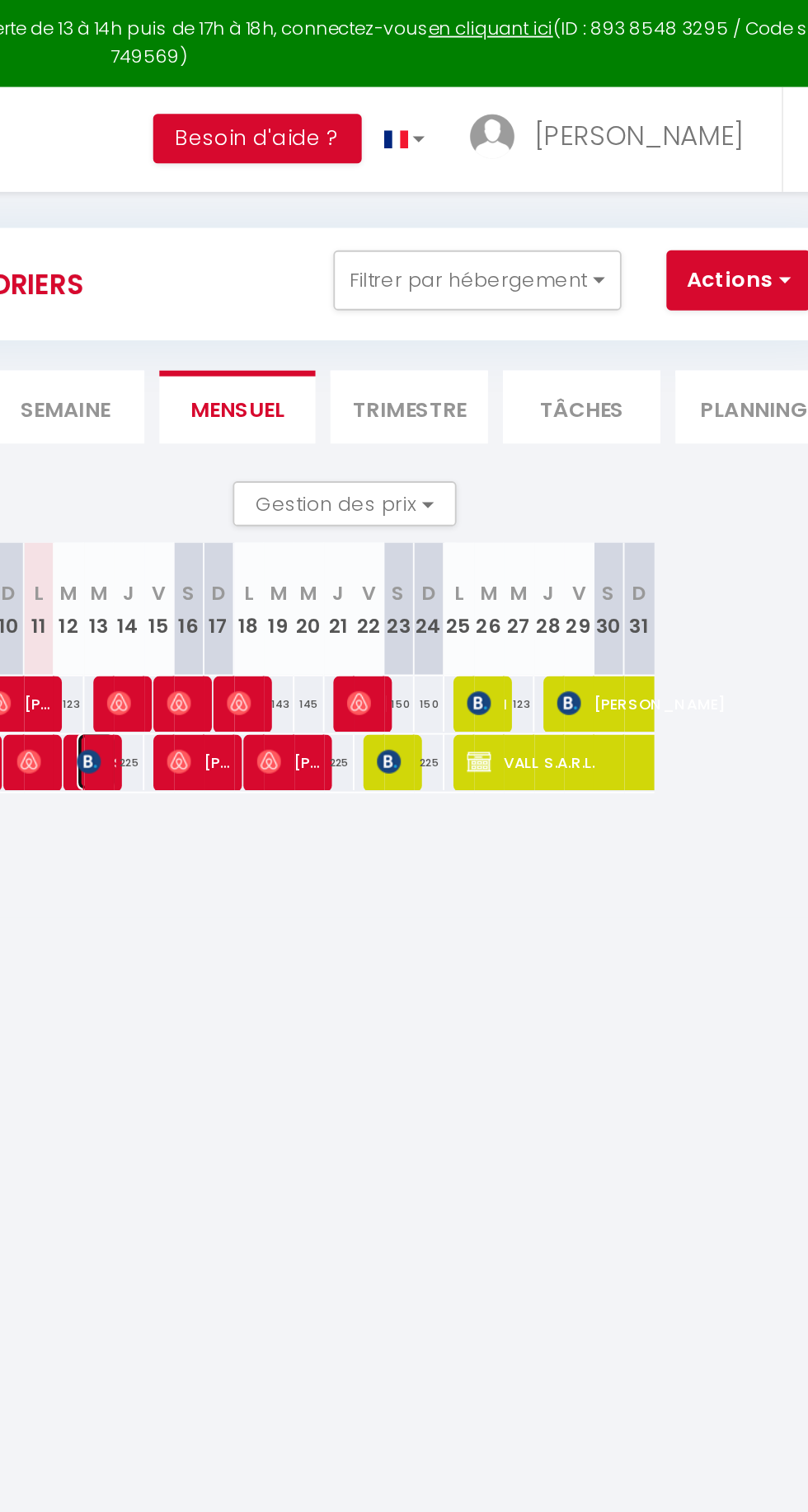
select select "0"
select select "1"
select select
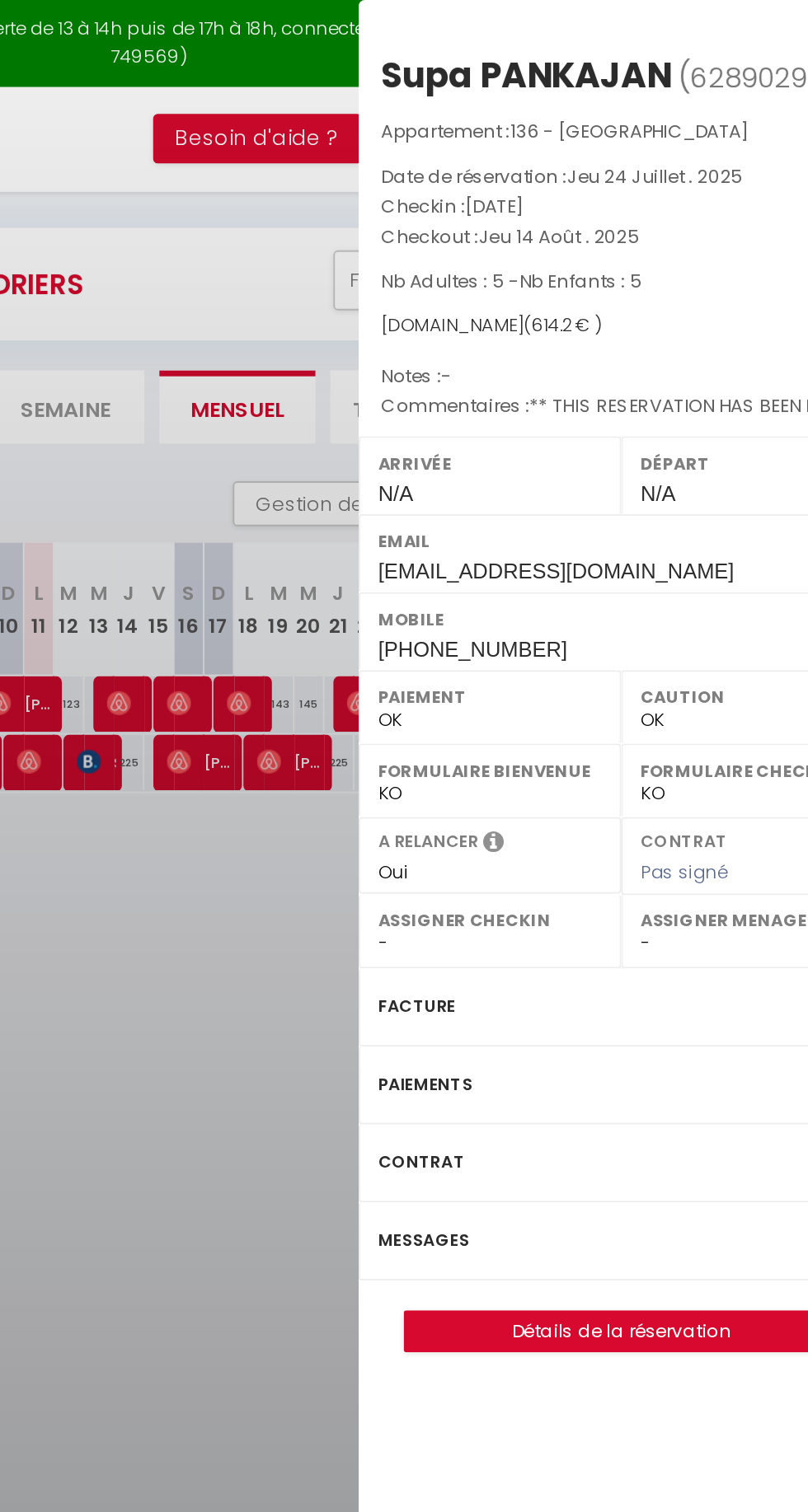
click at [450, 487] on div at bounding box center [404, 756] width 808 height 1512
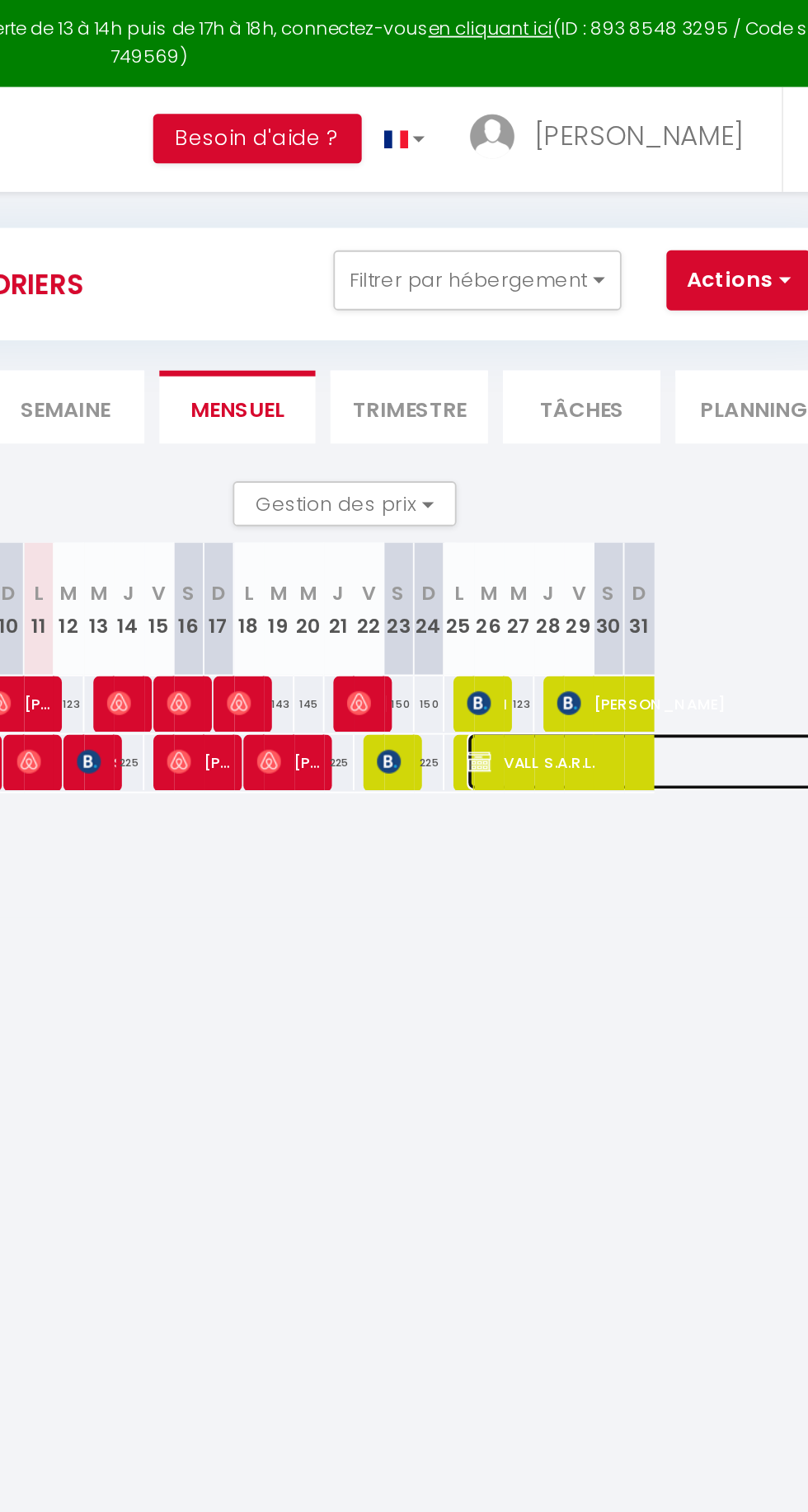
select select "KO"
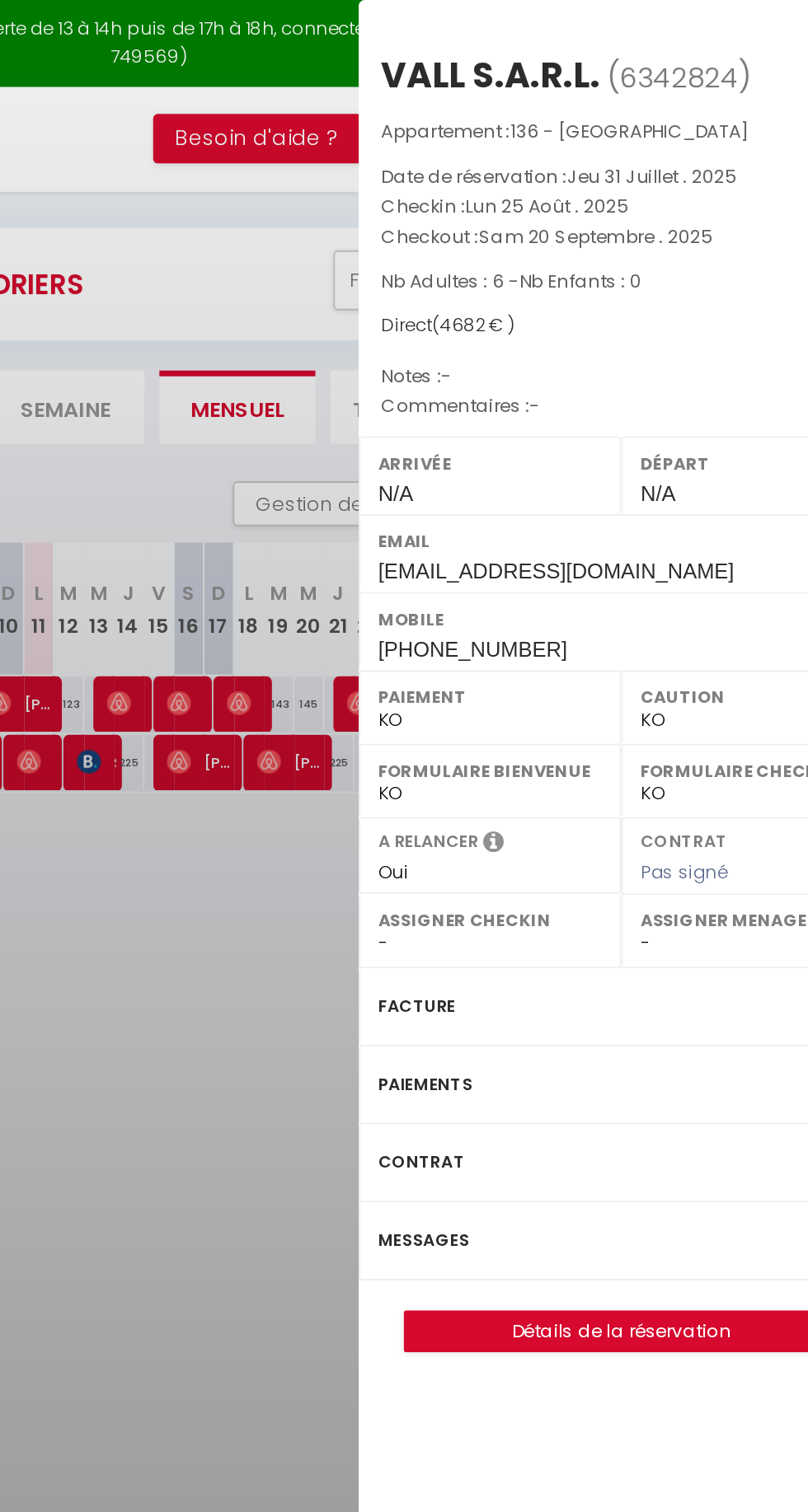
click at [441, 597] on div at bounding box center [404, 756] width 808 height 1512
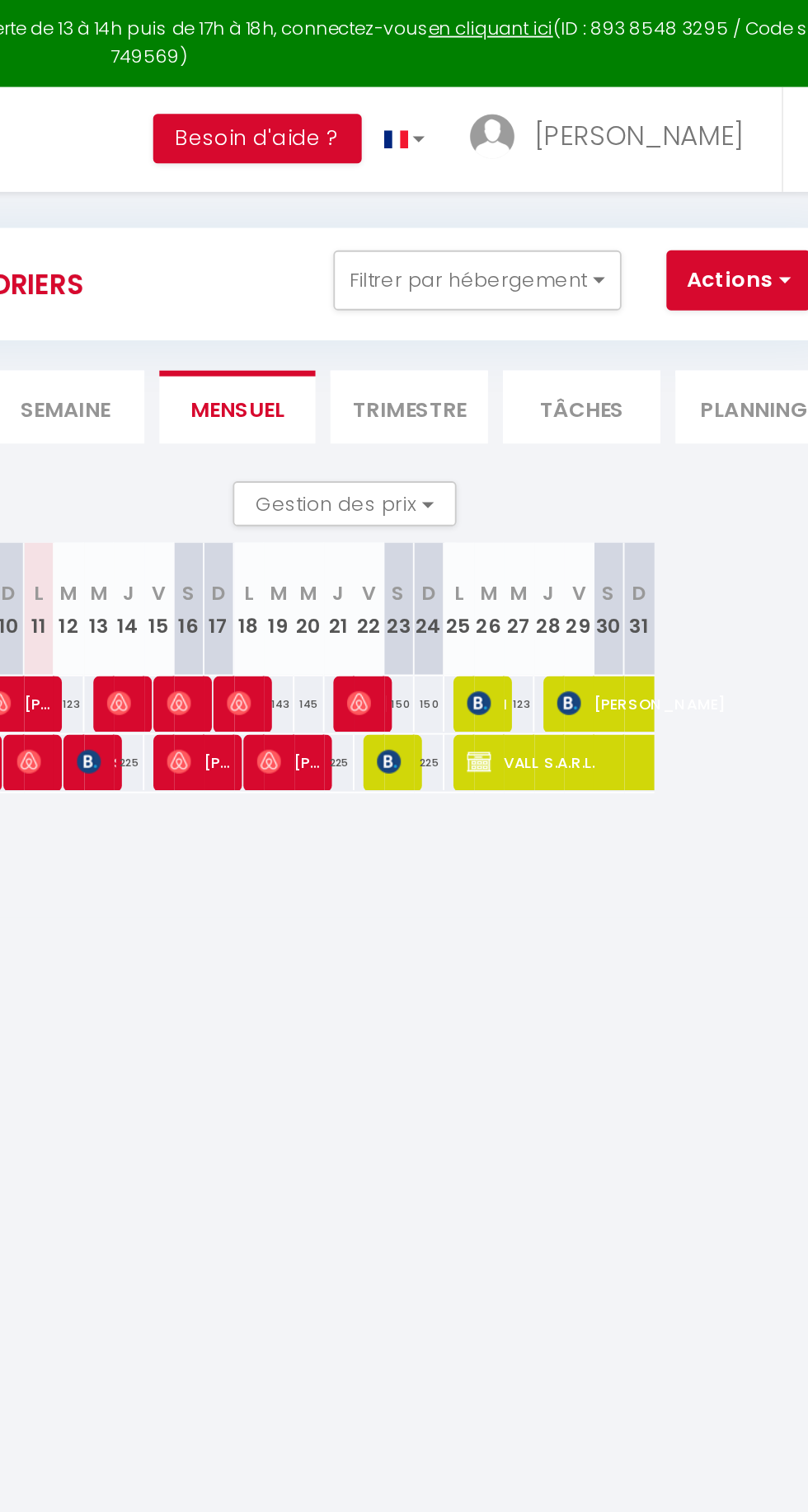
click at [386, 419] on div "225" at bounding box center [393, 419] width 17 height 30
type input "225"
type input "[DEMOGRAPHIC_DATA] 14 Août 2025"
type input "Ven 15 Août 2025"
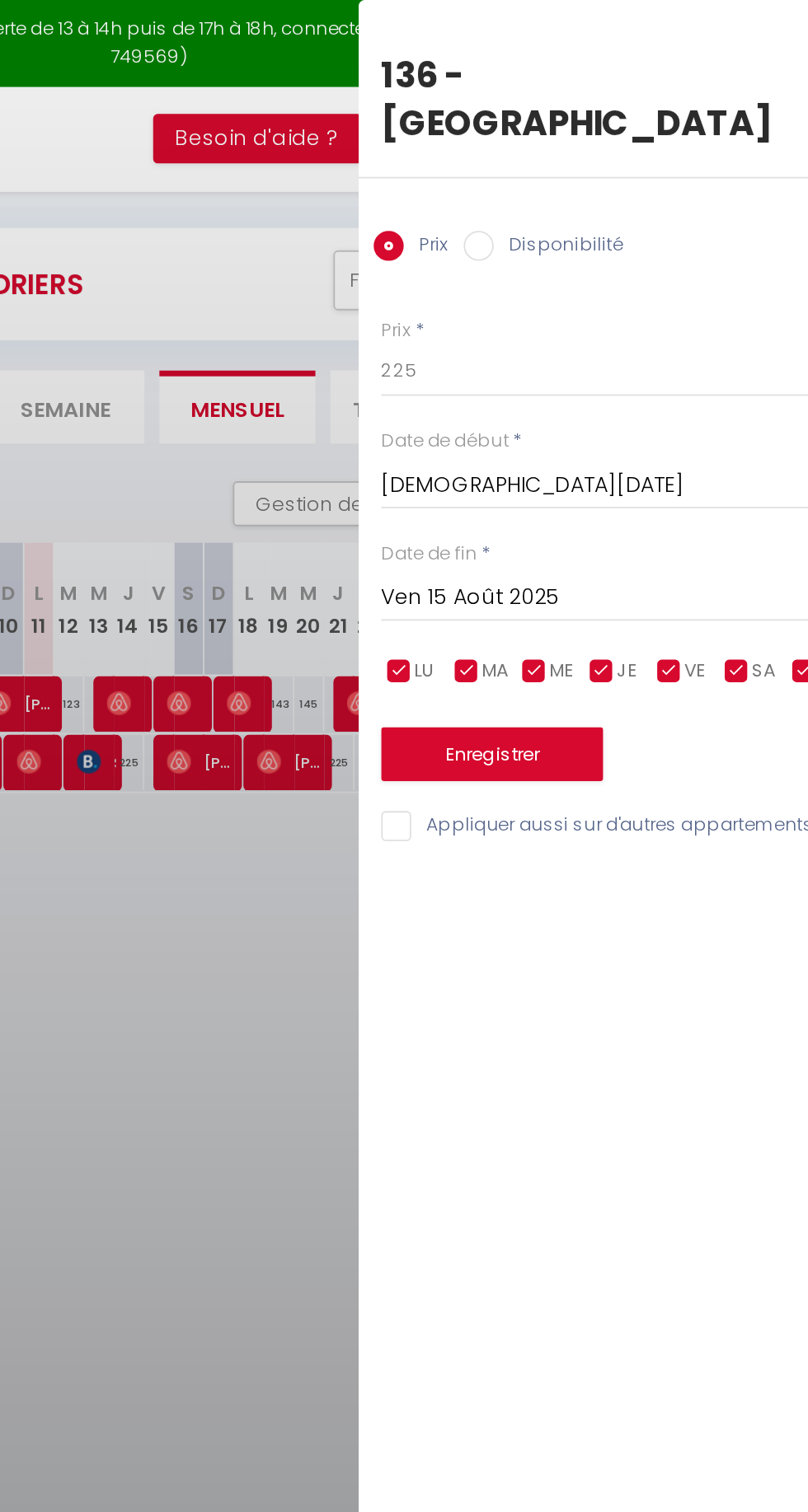
click at [407, 485] on div at bounding box center [404, 756] width 808 height 1512
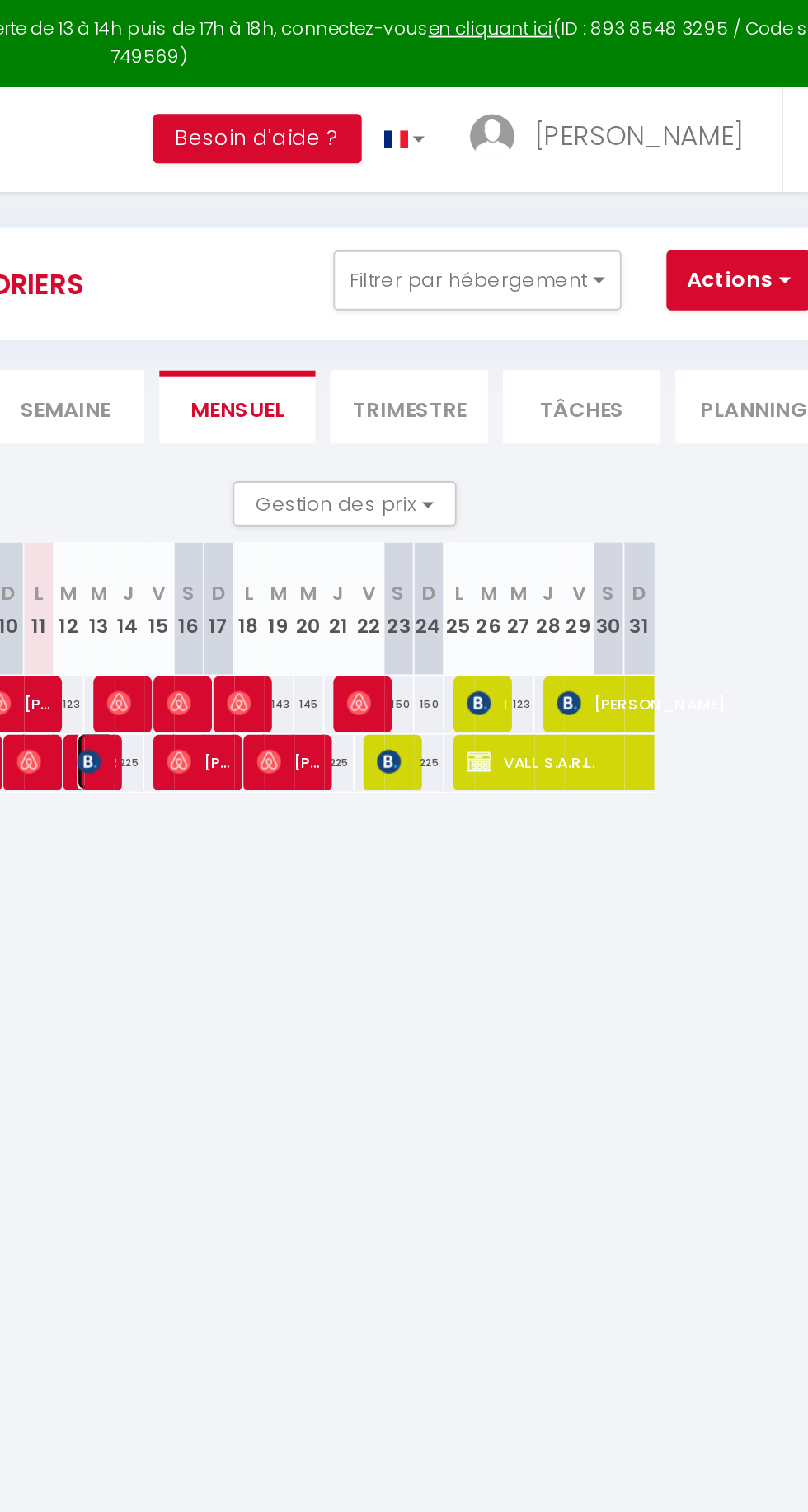
click at [373, 416] on img at bounding box center [370, 418] width 13 height 13
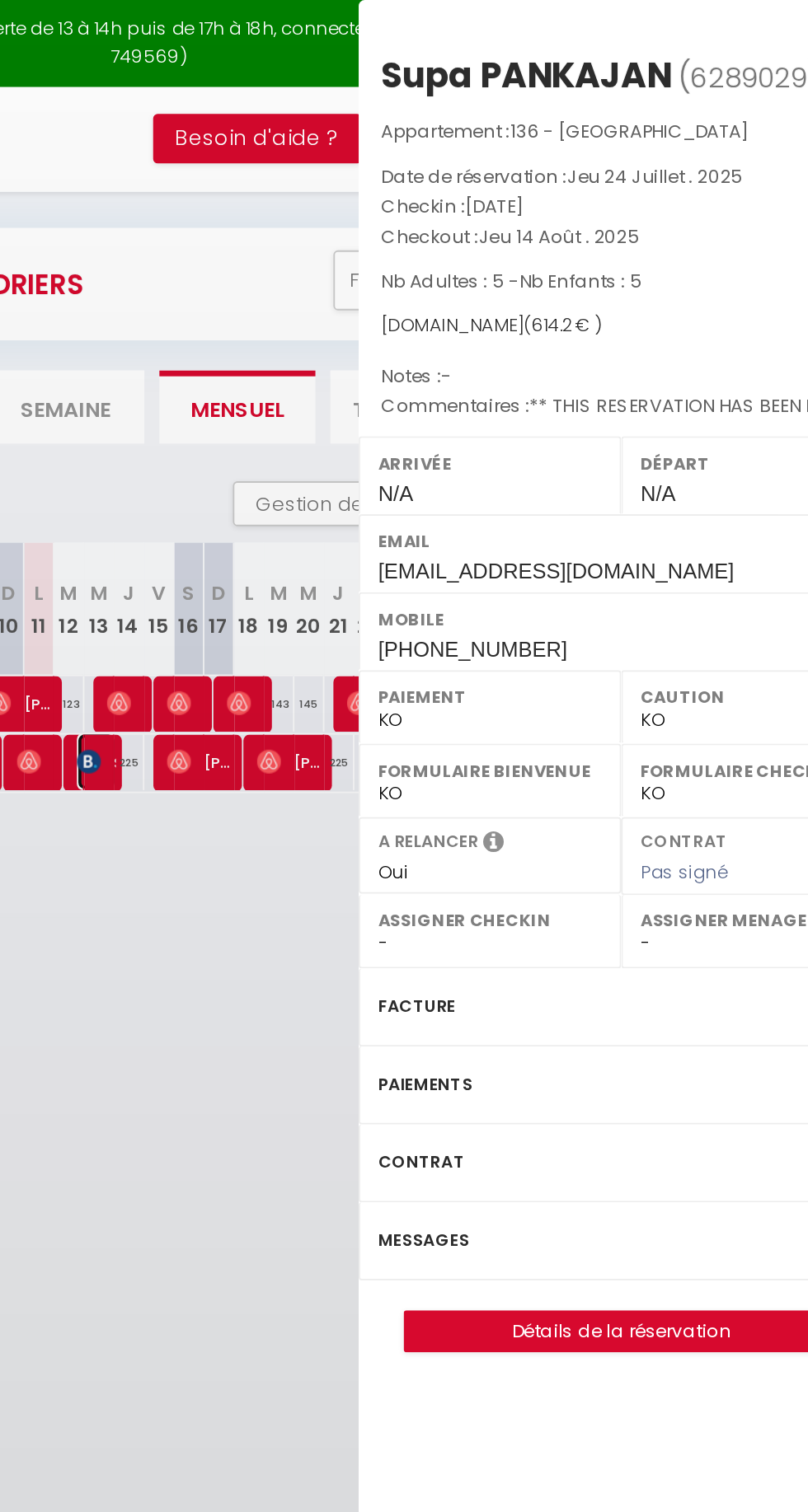
select select "OK"
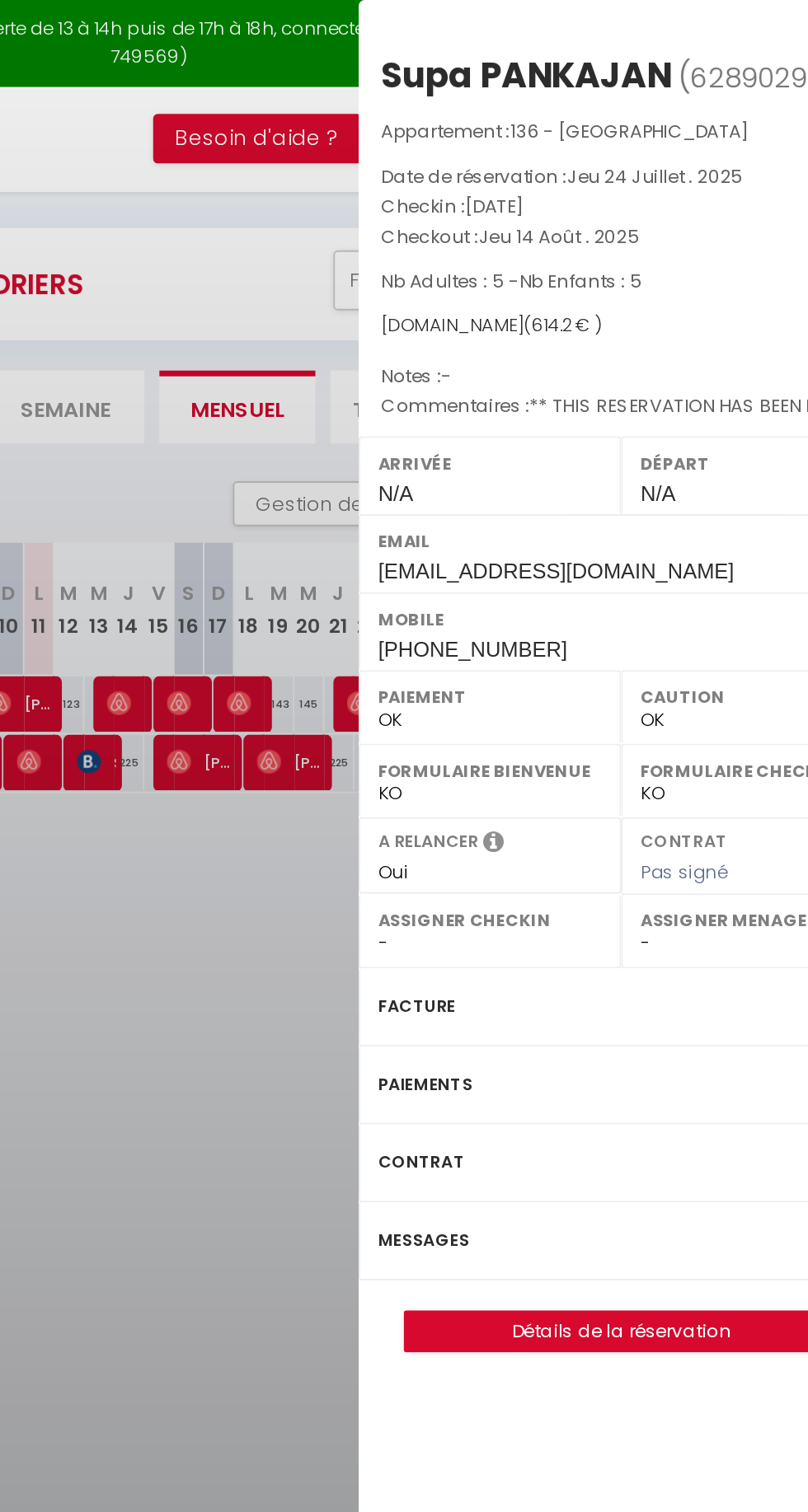
click at [565, 674] on label "Messages" at bounding box center [555, 683] width 50 height 18
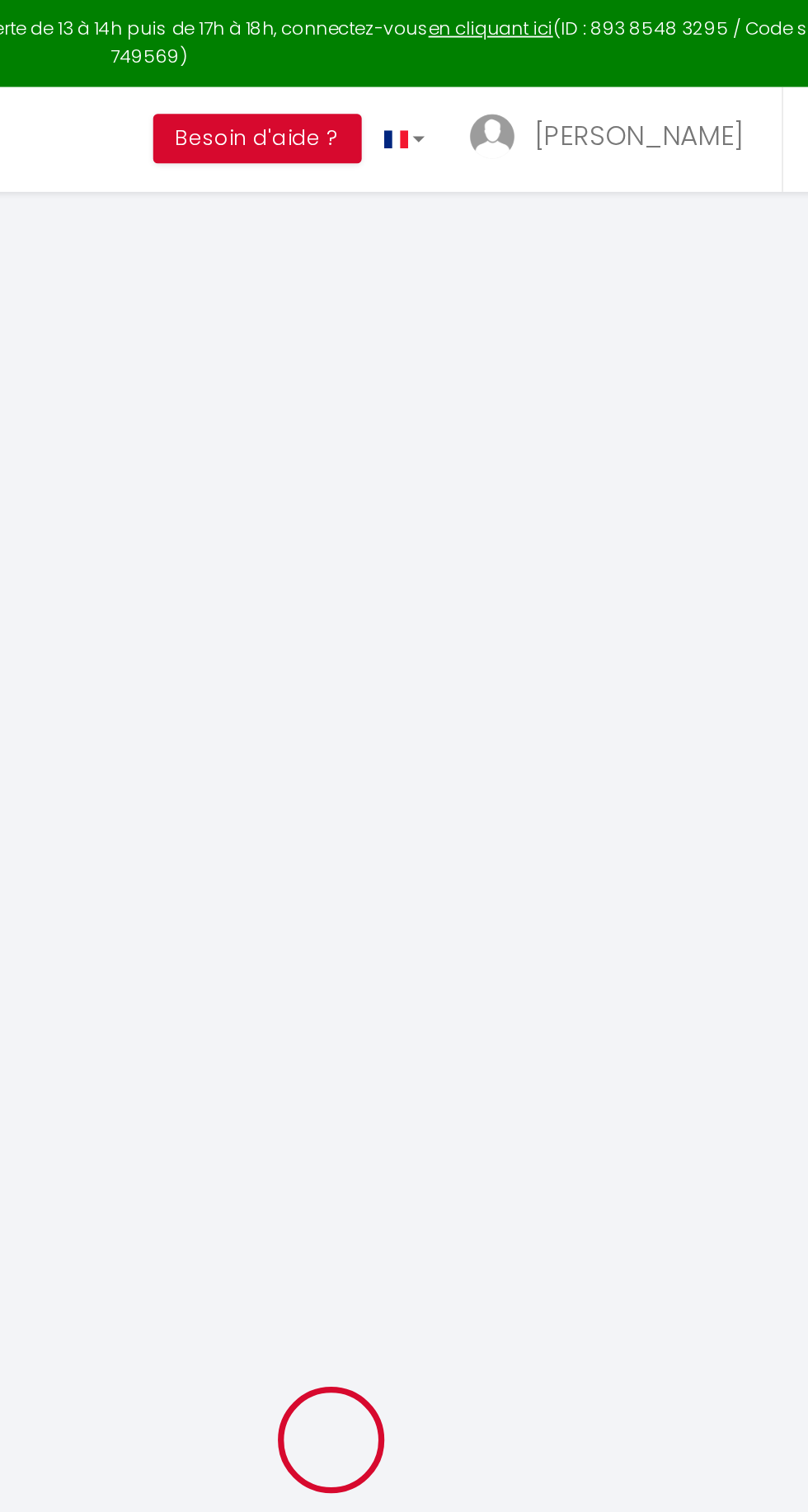
select select
select select "14"
checkbox input "false"
select select
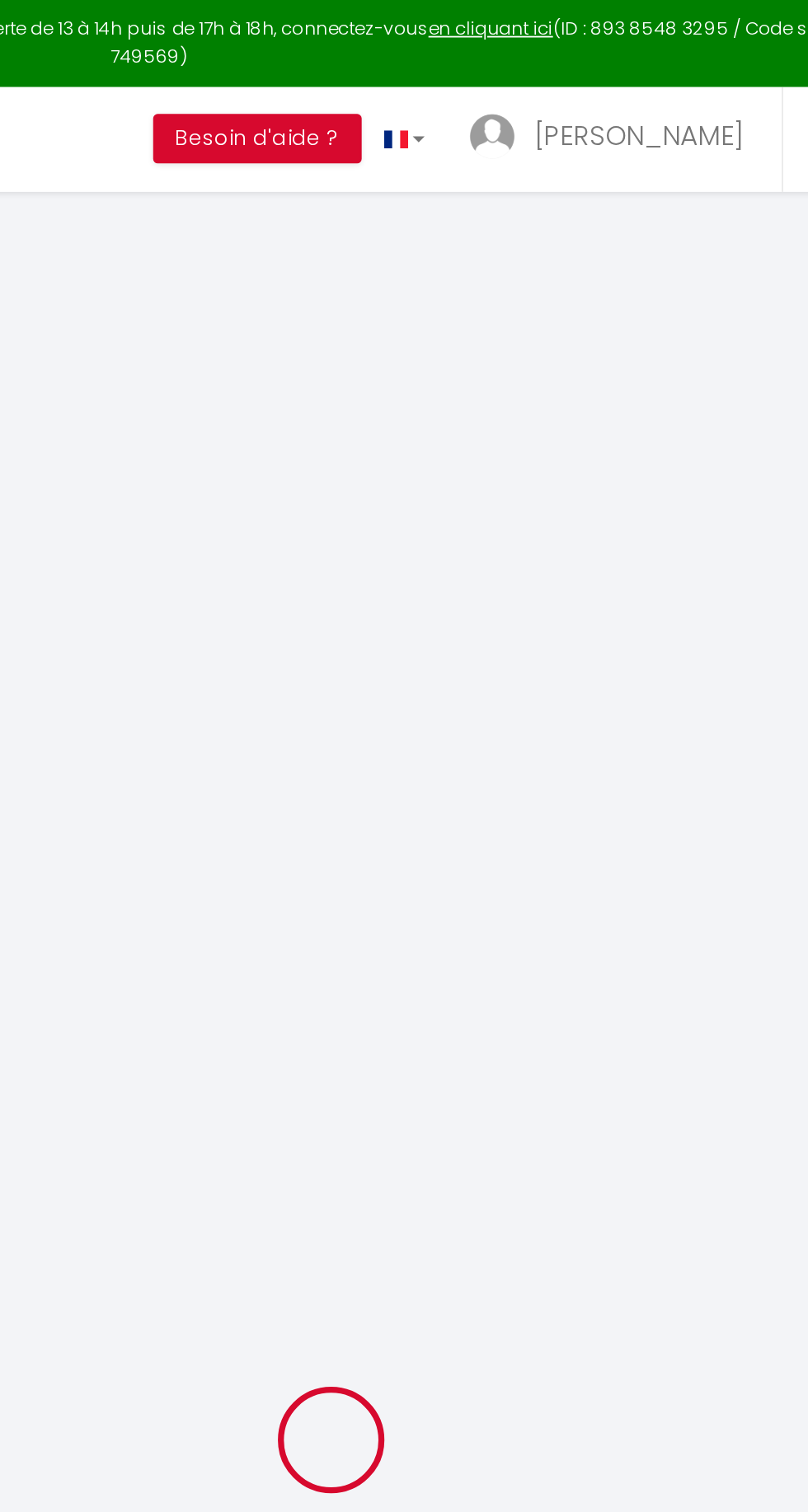
select select
checkbox input "false"
select select
checkbox input "false"
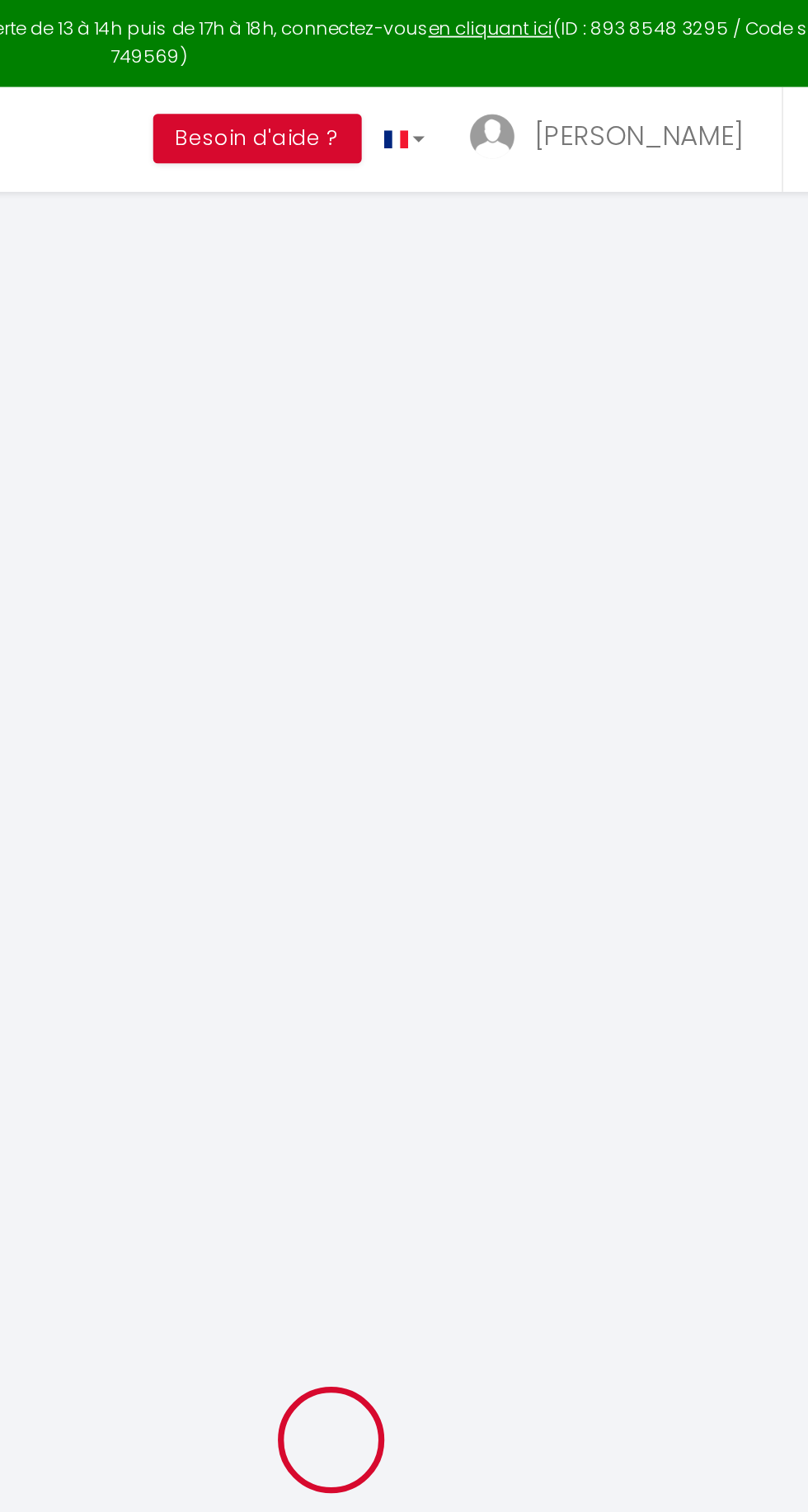
type textarea "** THIS RESERVATION HAS BEEN PRE-PAID ** Reservation has a cancellation grace p…"
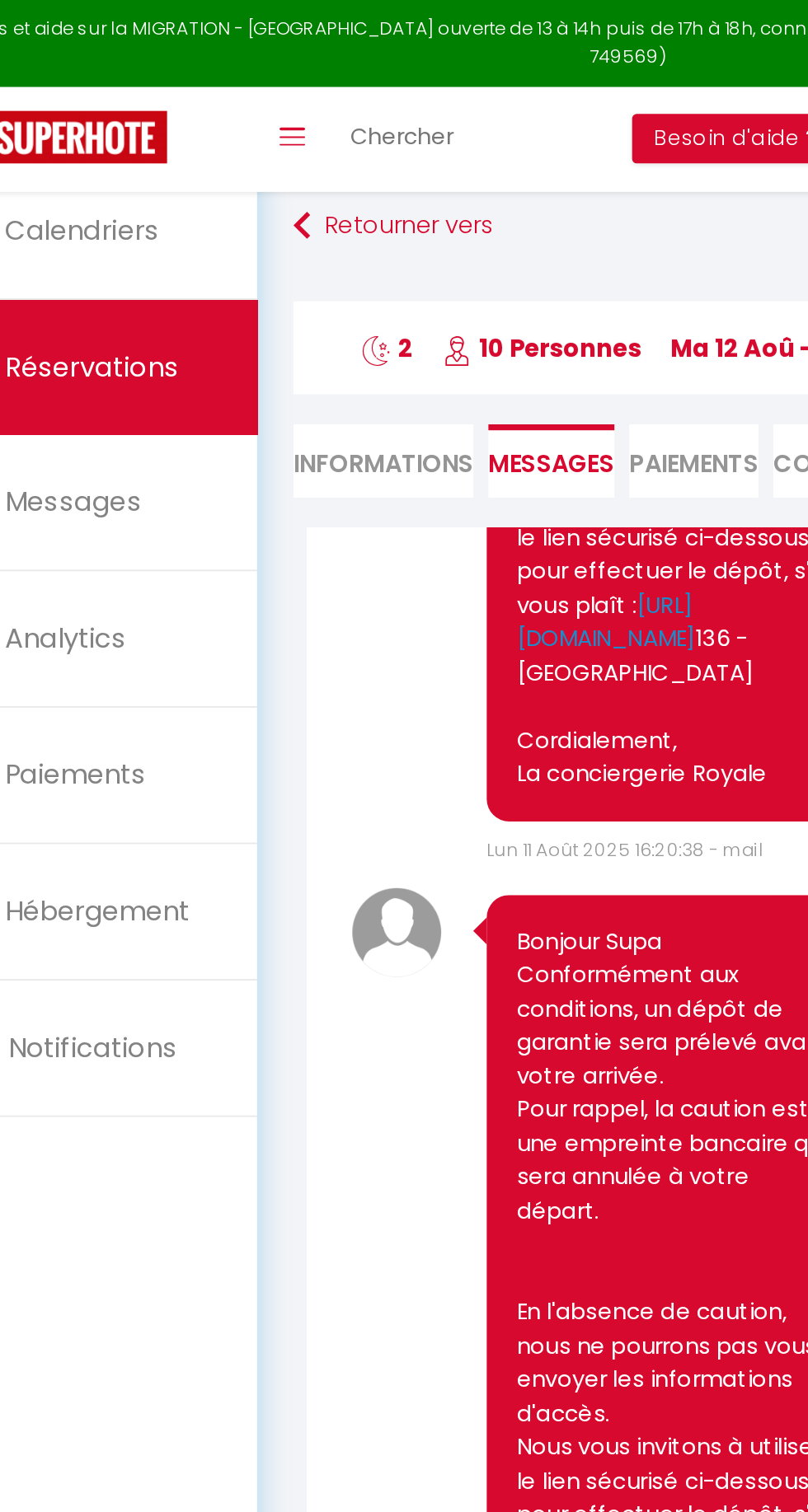
click at [271, 267] on li "Informations" at bounding box center [270, 253] width 99 height 40
select select
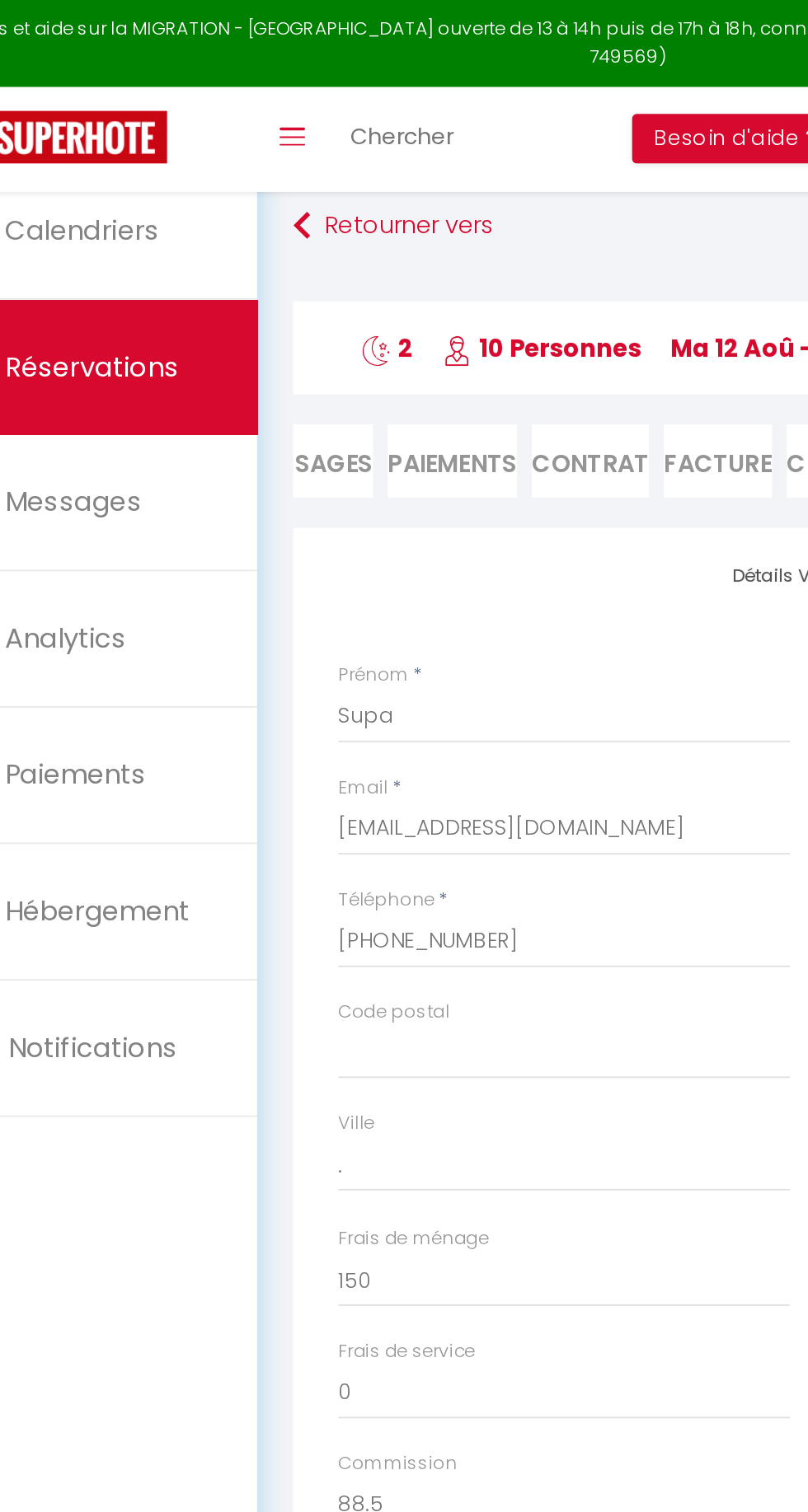
scroll to position [0, 183]
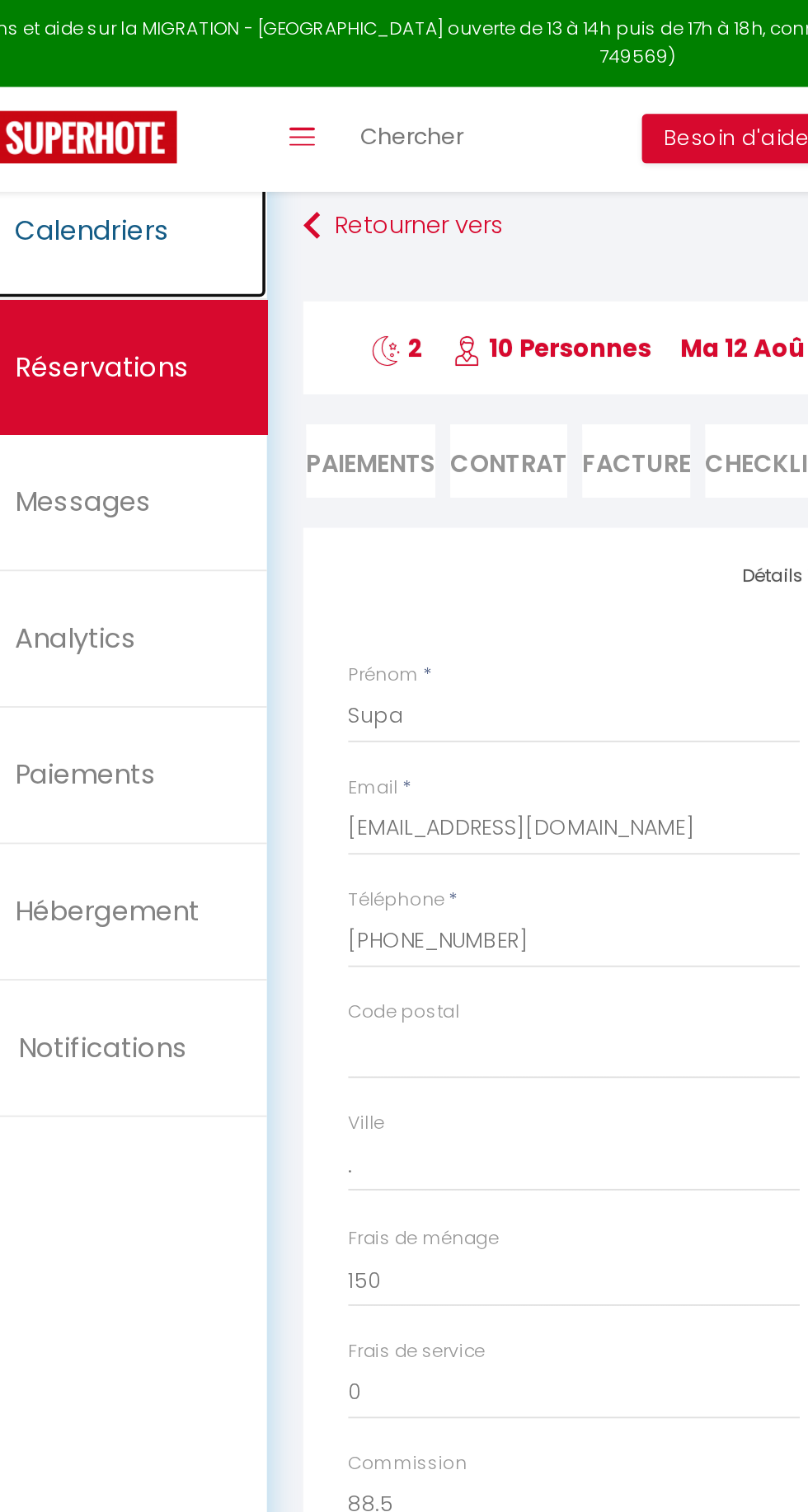
click at [125, 133] on span "Calendriers" at bounding box center [104, 126] width 85 height 21
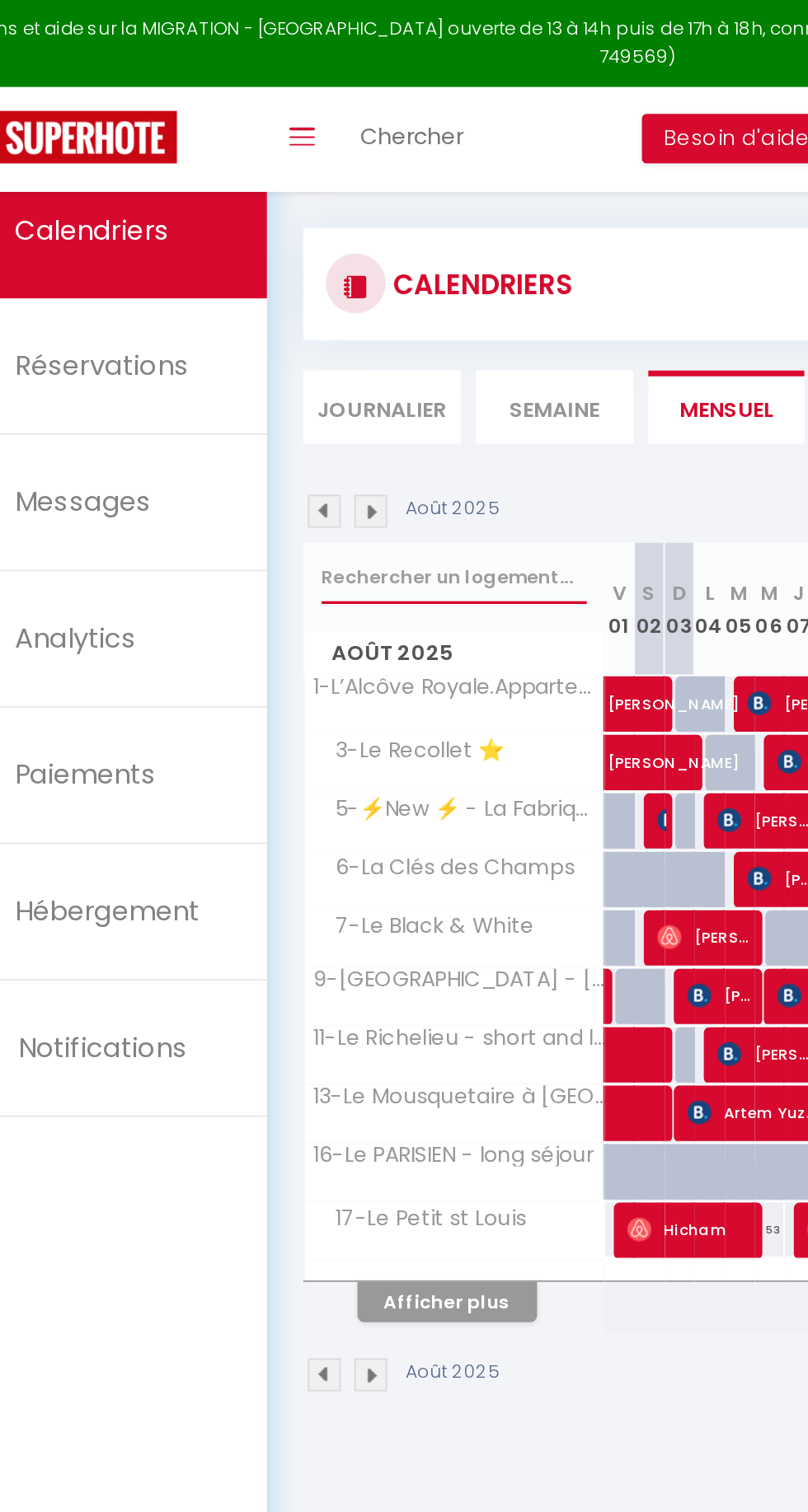
click at [329, 321] on input "text" at bounding box center [303, 317] width 146 height 30
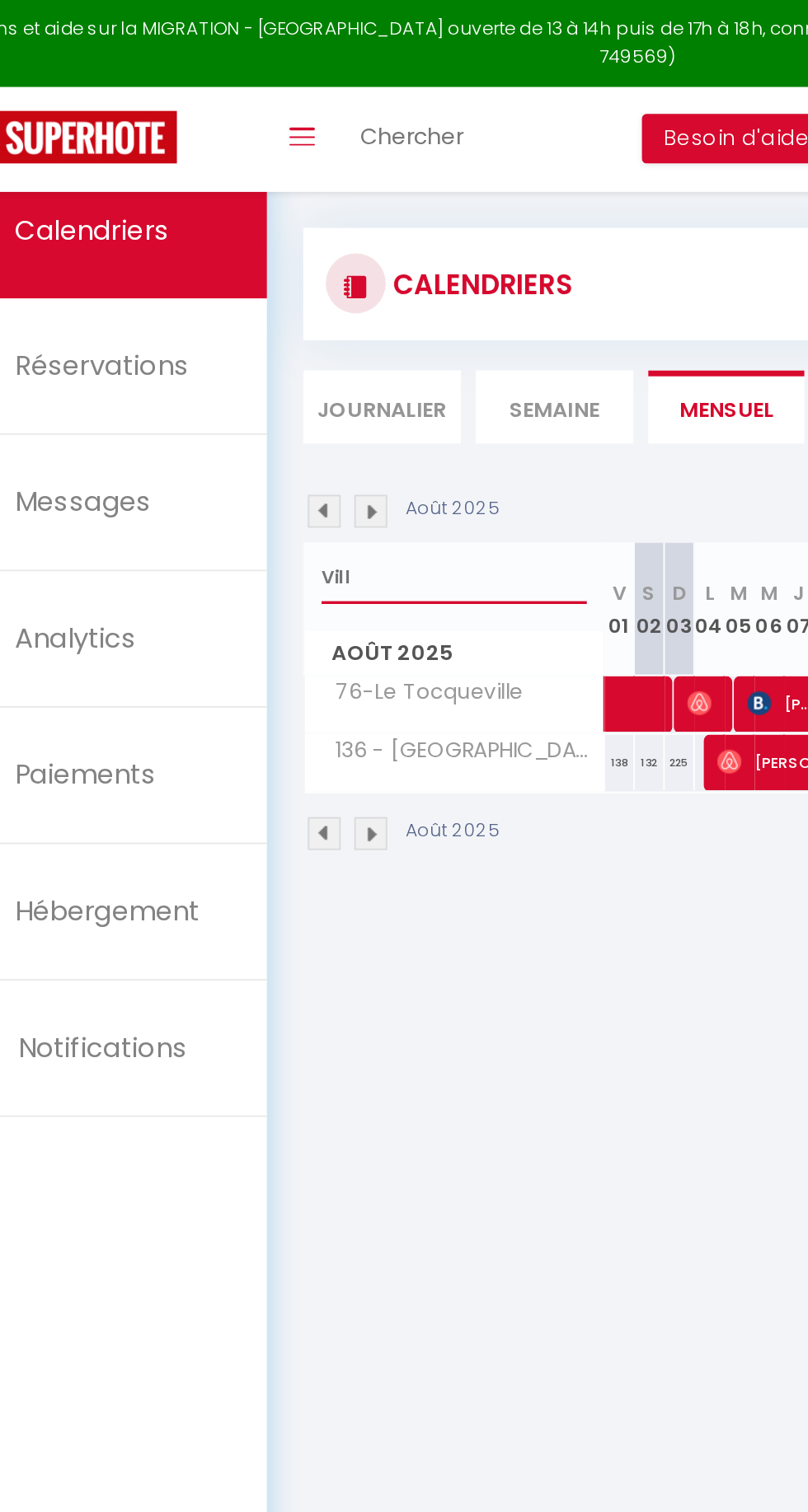
type input "Villa"
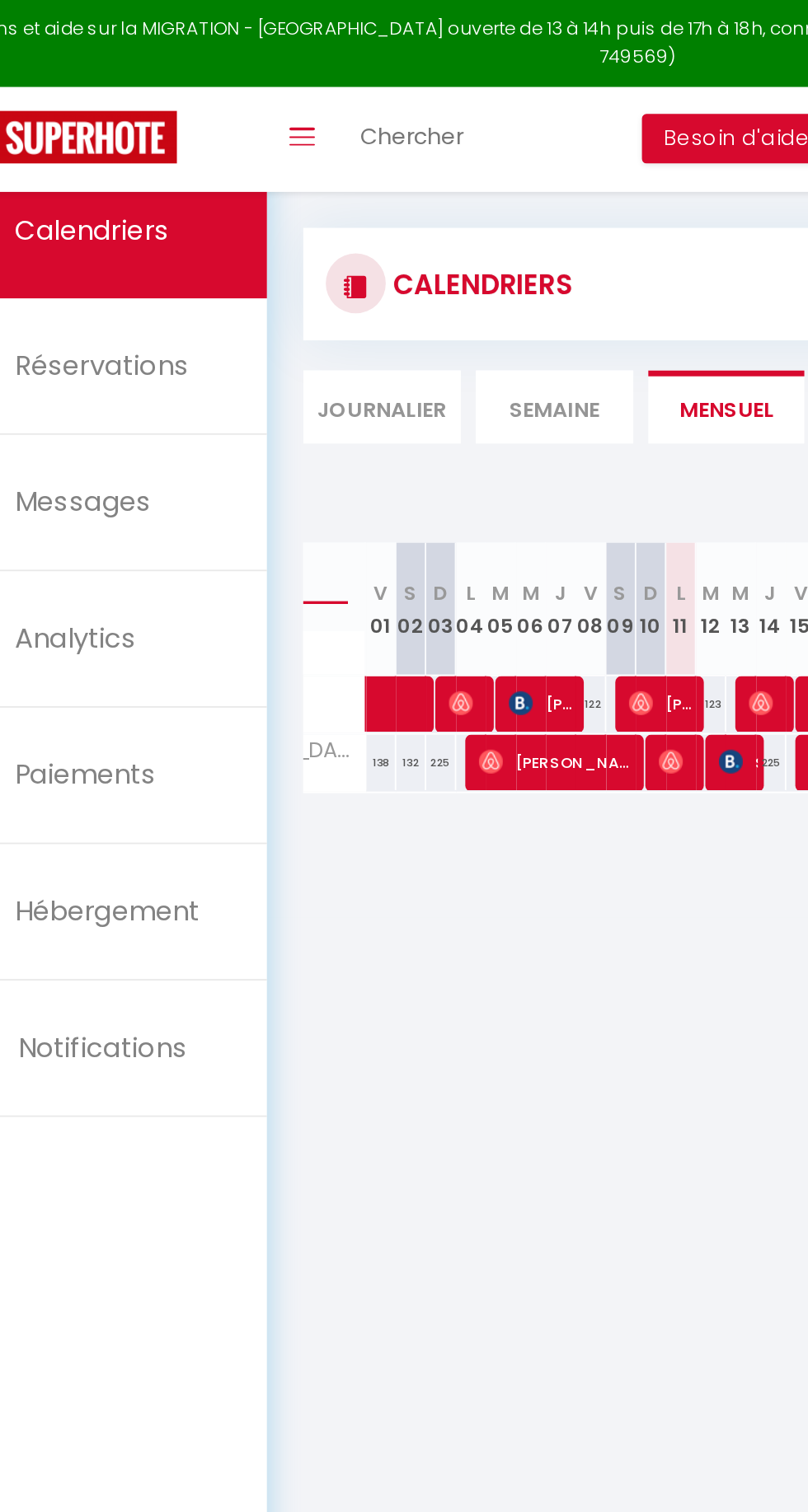
scroll to position [0, 136]
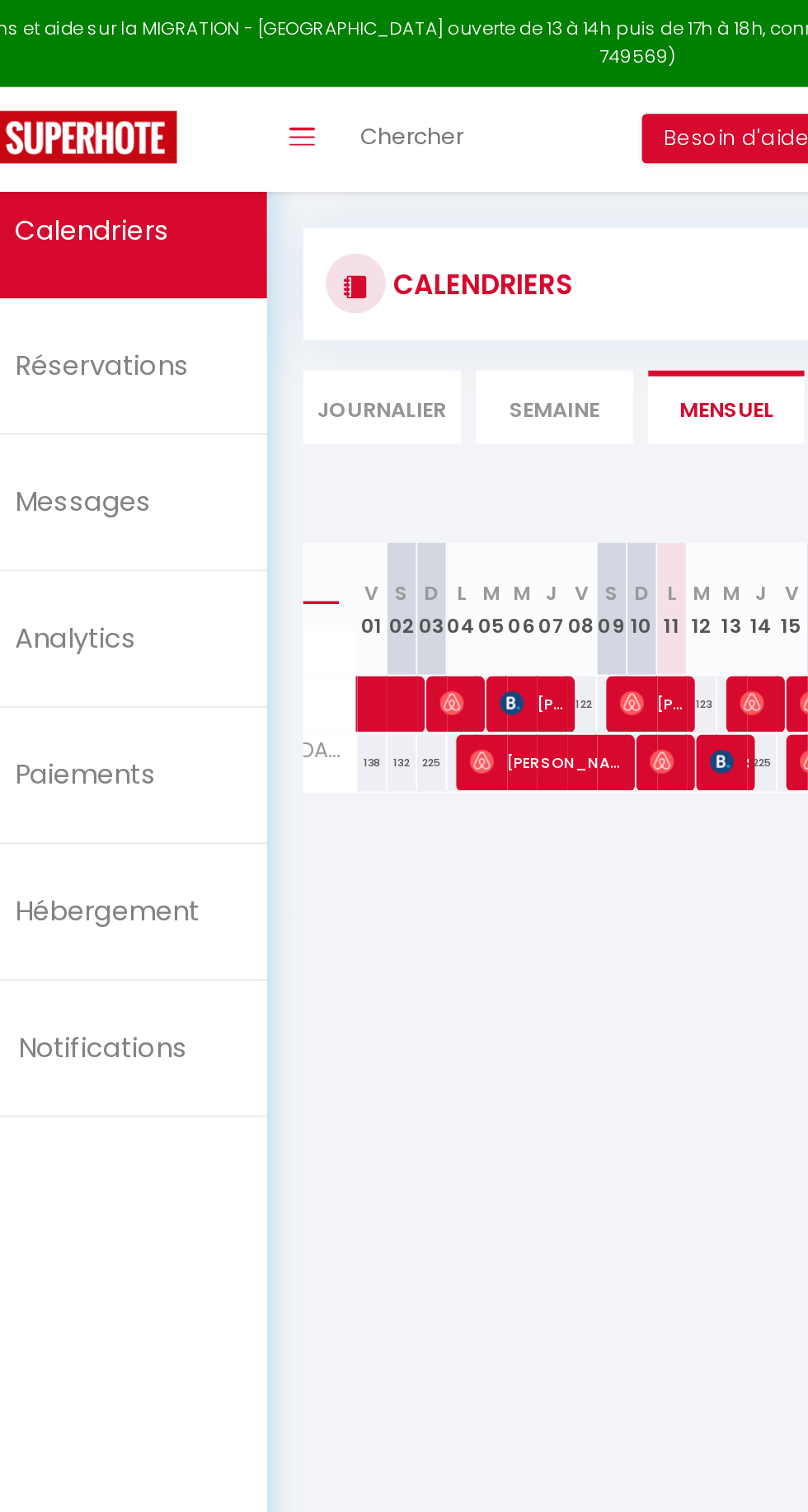
select select
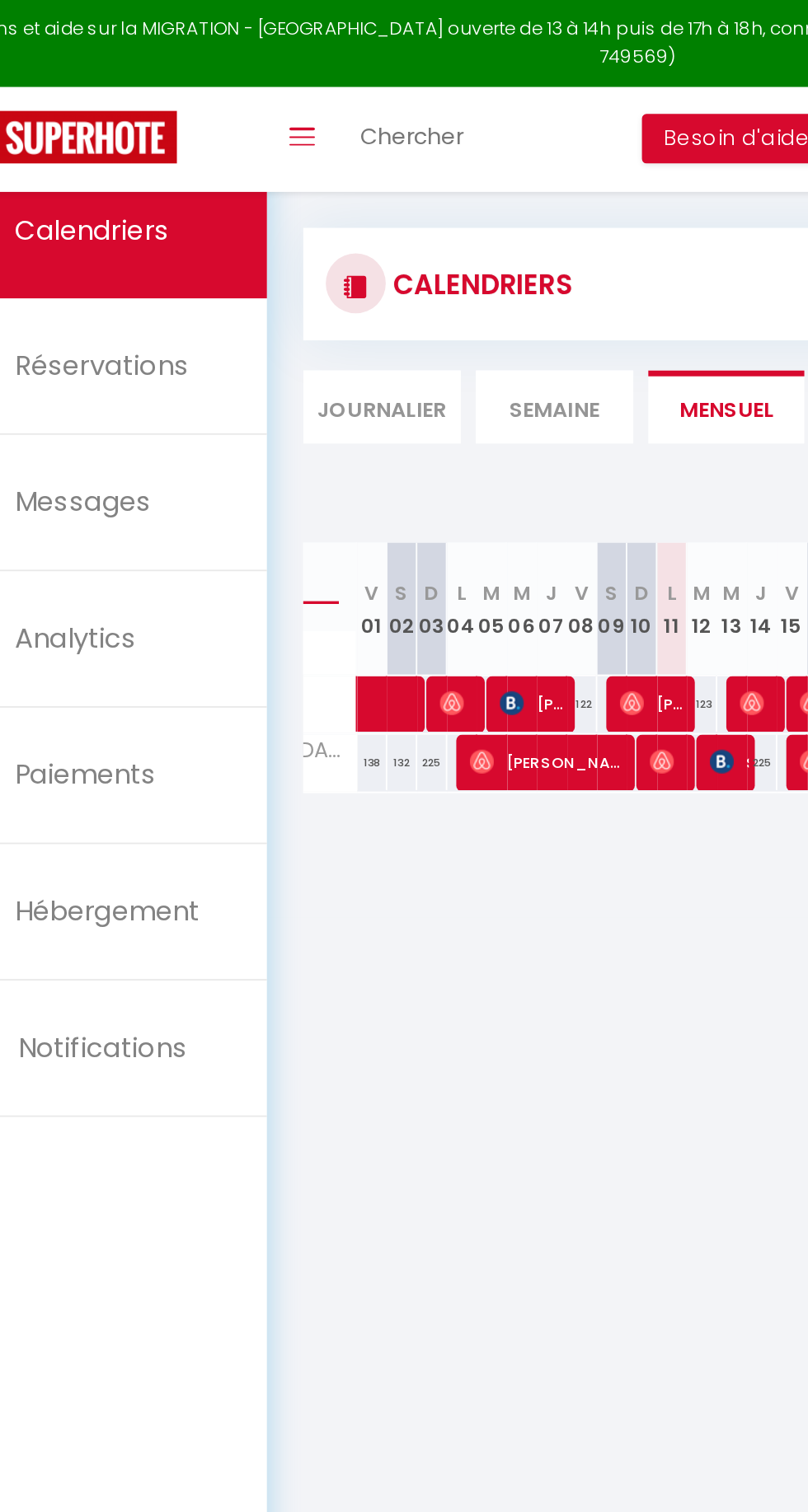
select select
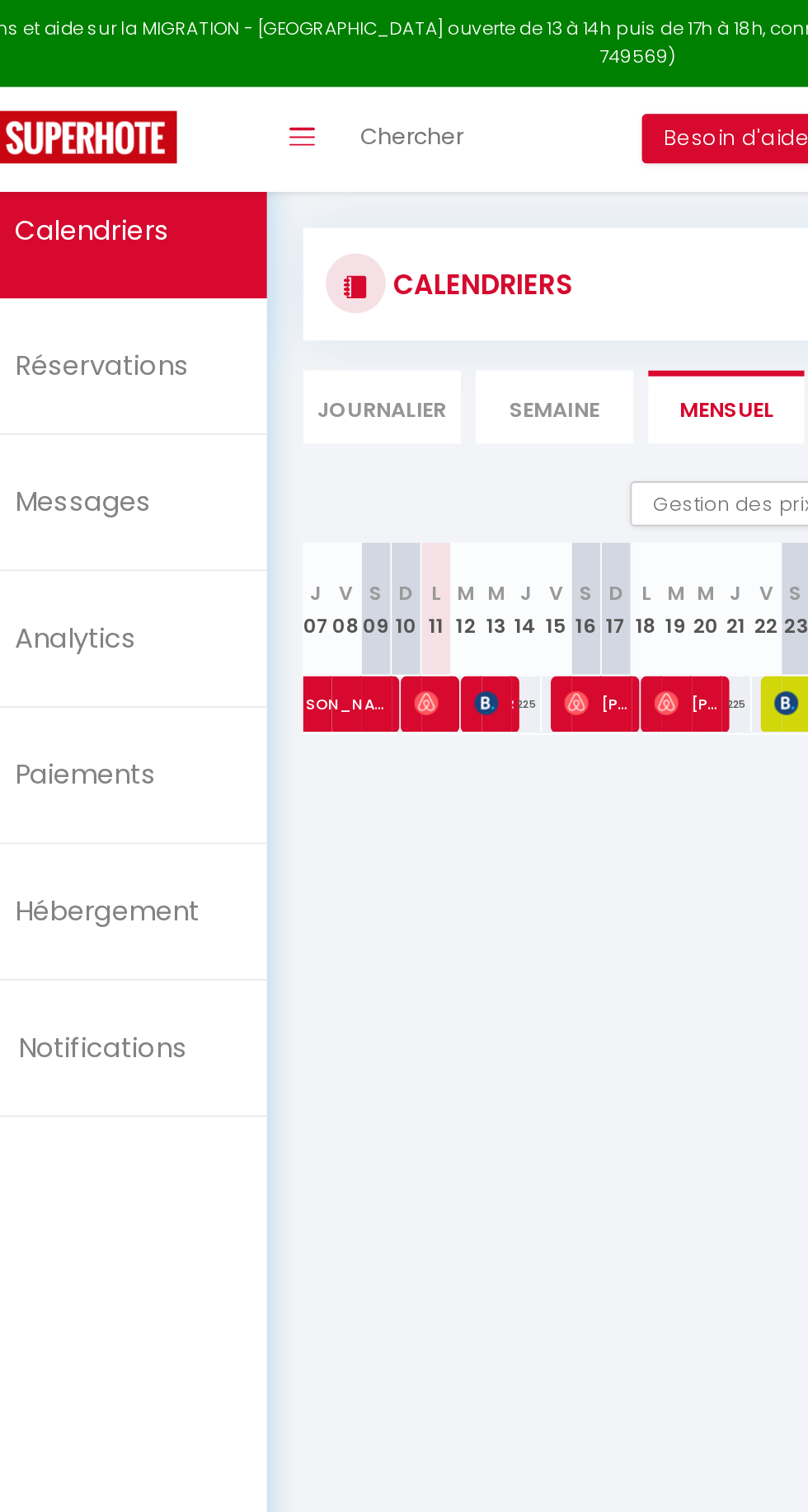
scroll to position [0, 266]
type input "Villa"
click at [323, 388] on img at bounding box center [320, 386] width 13 height 13
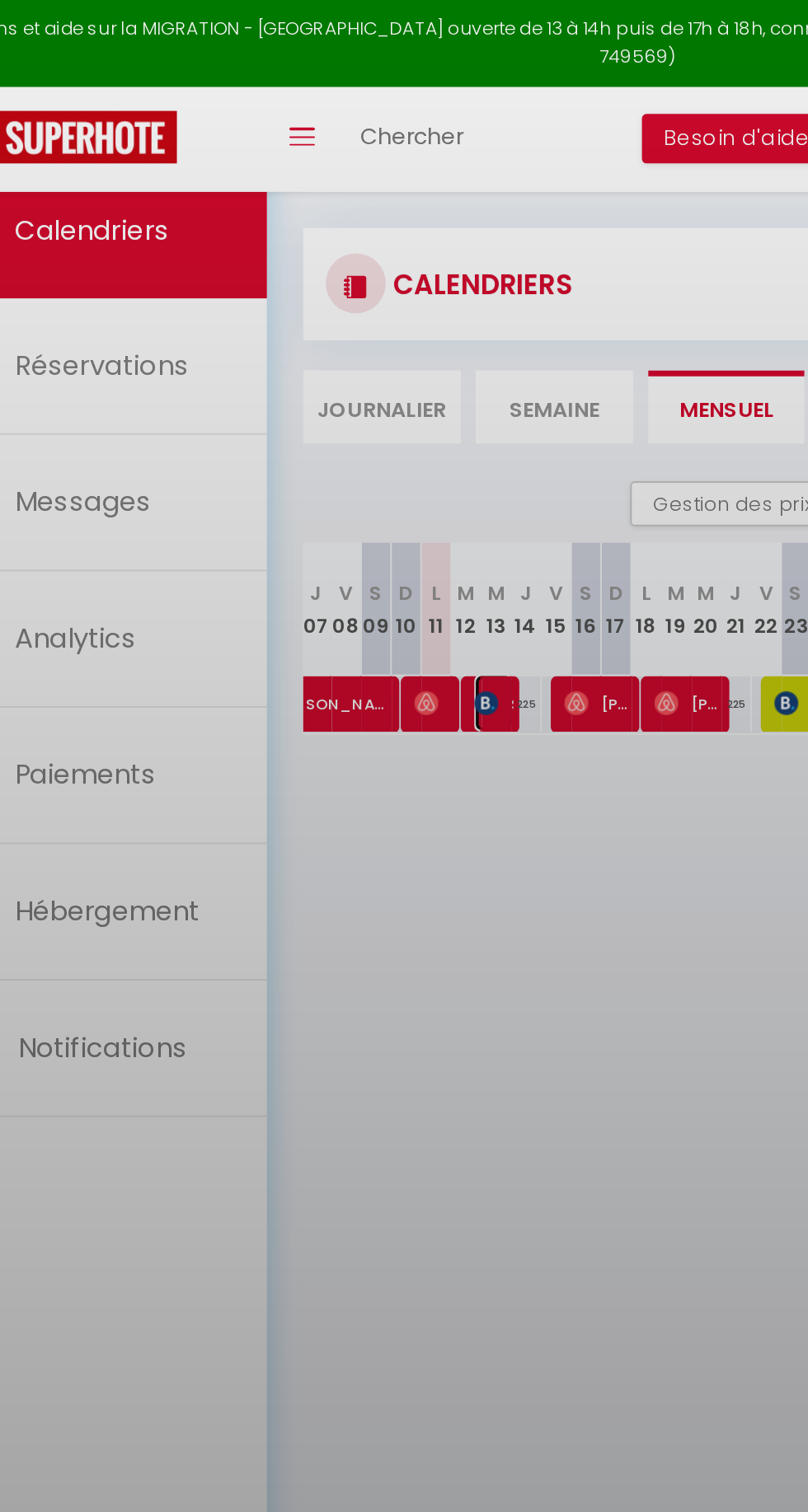
select select "OK"
select select "0"
select select "1"
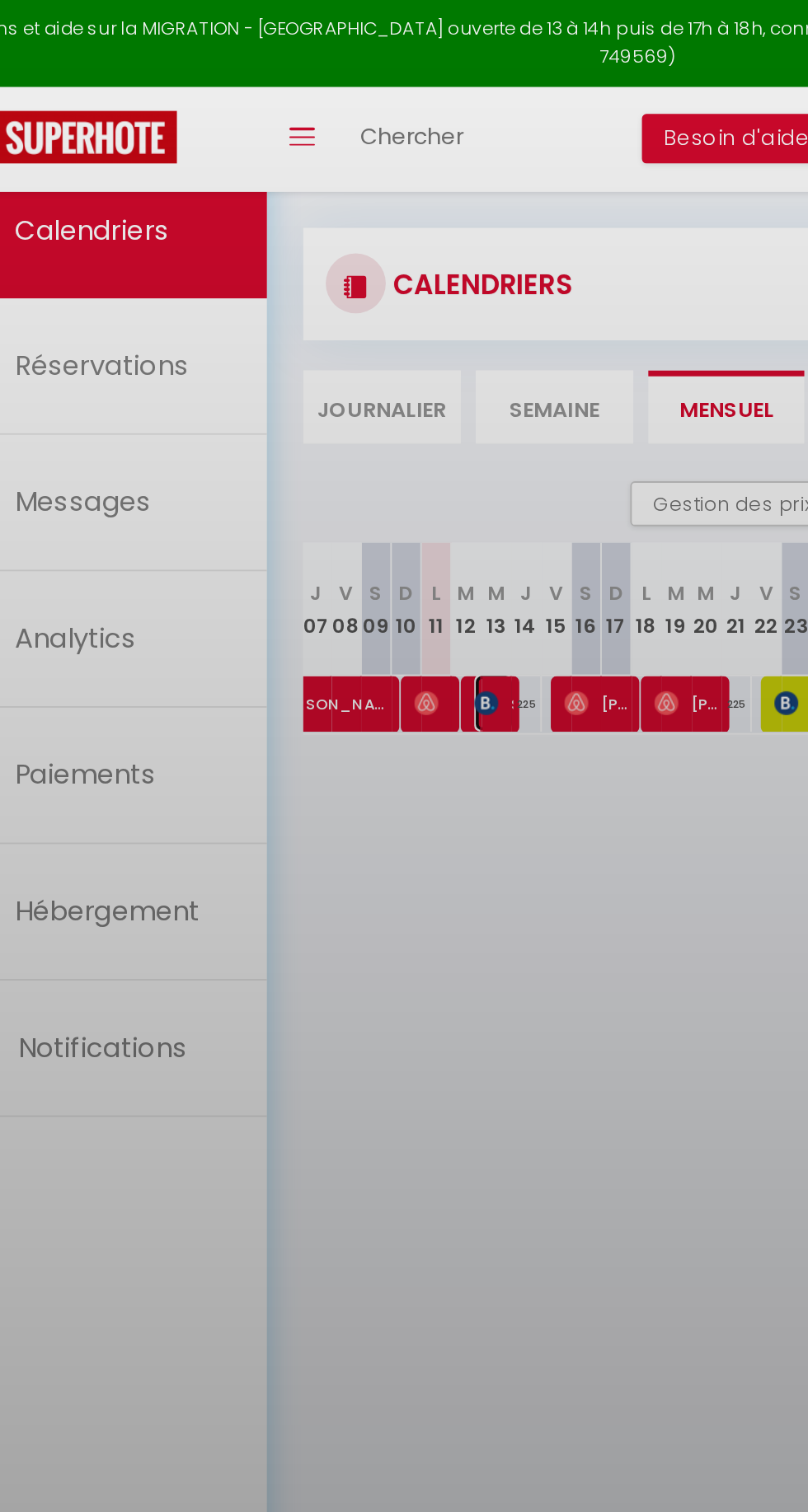
select select
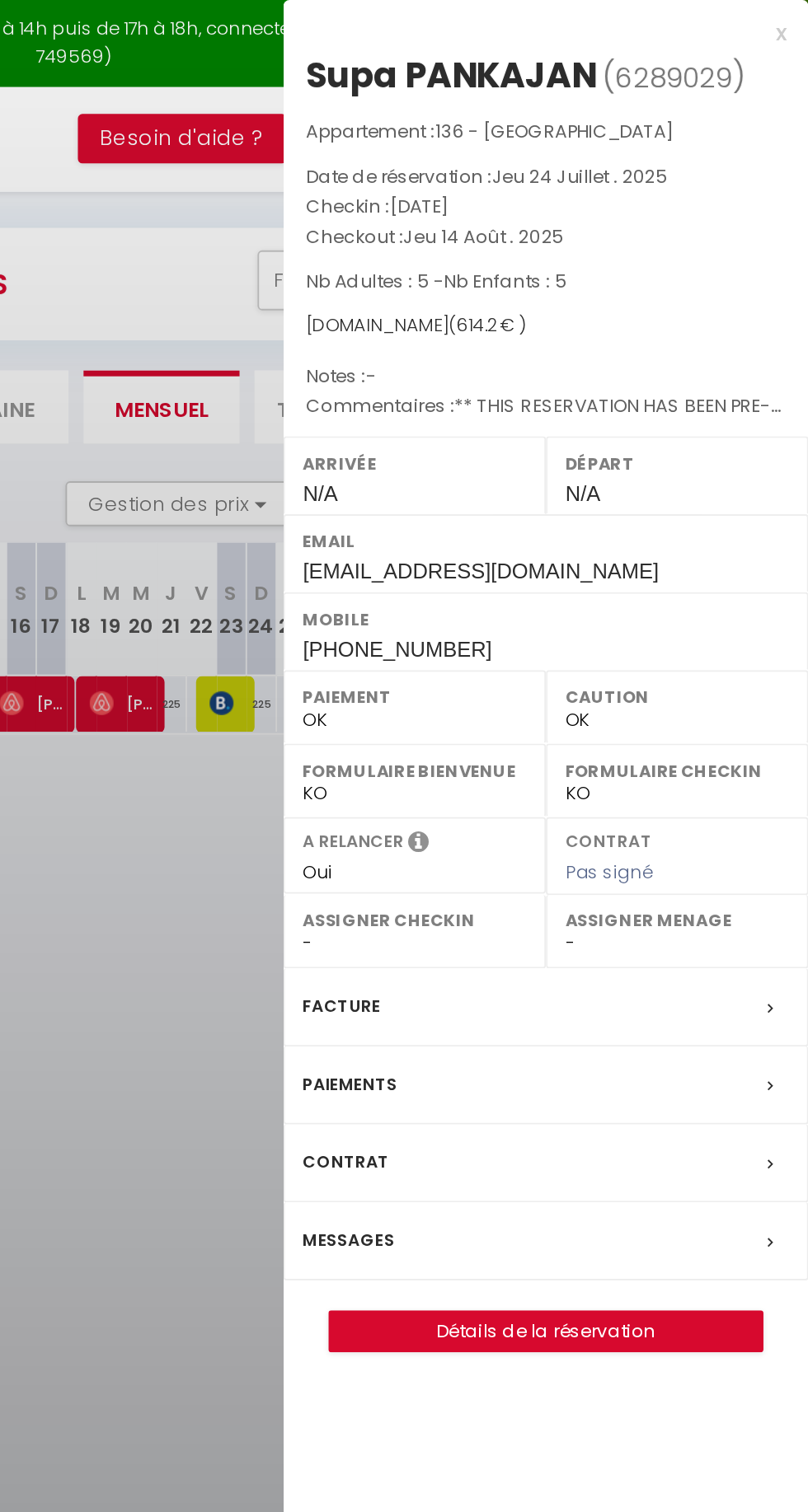
scroll to position [0, 0]
click at [572, 683] on label "Messages" at bounding box center [555, 683] width 50 height 18
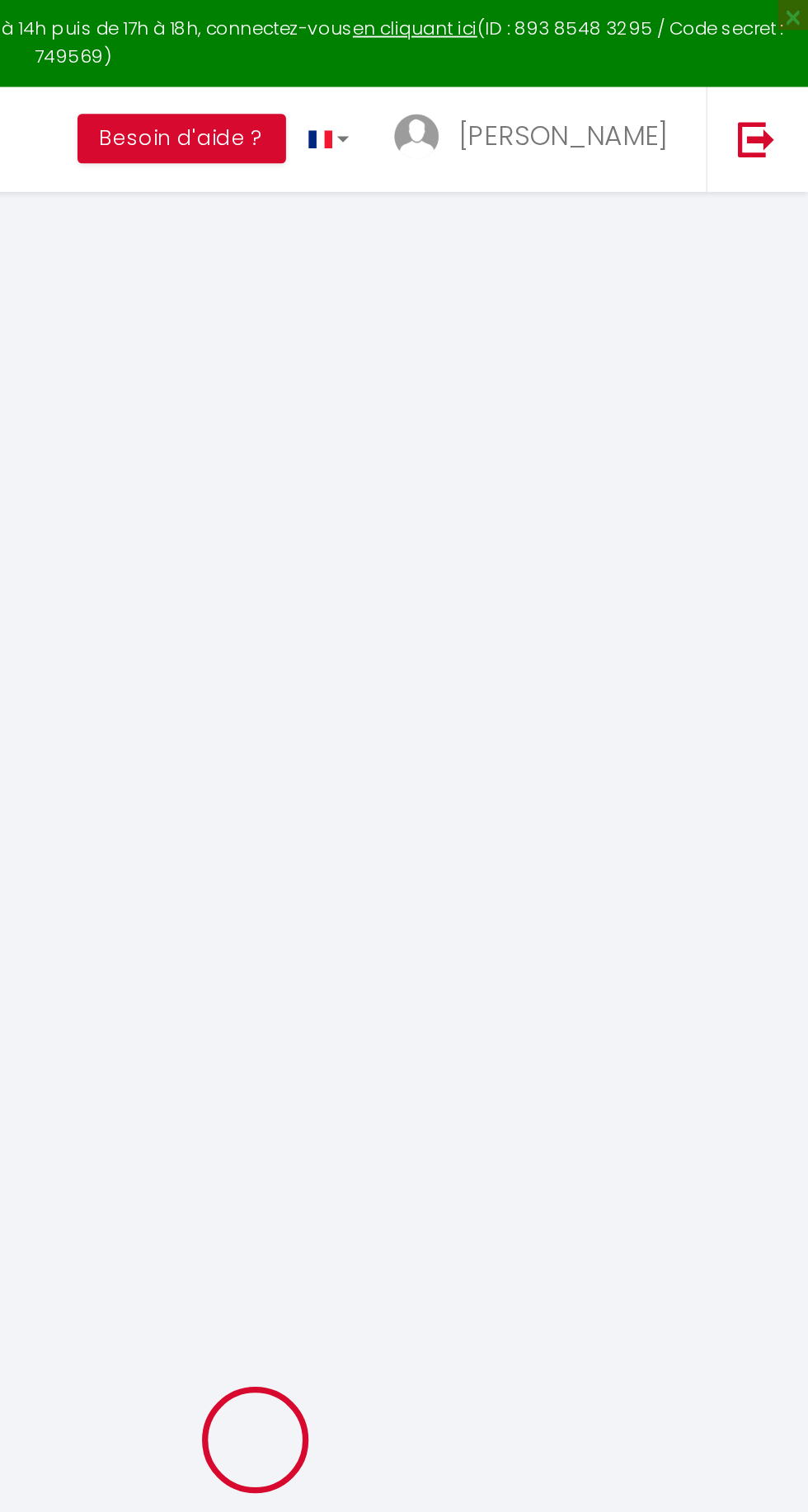
select select
checkbox input "false"
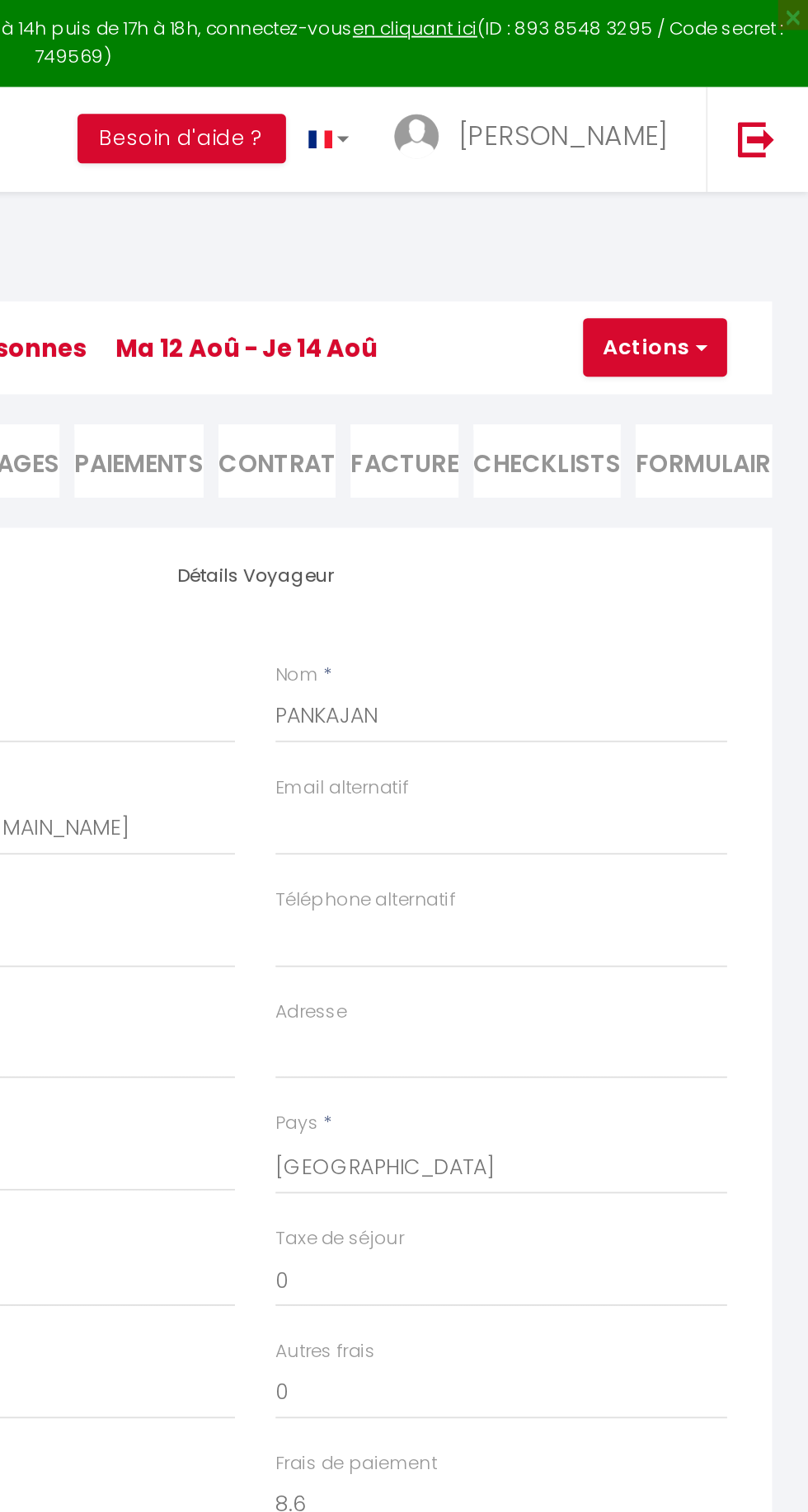
select select
checkbox input "false"
type textarea "** THIS RESERVATION HAS BEEN PRE-PAID ** Reservation has a cancellation grace p…"
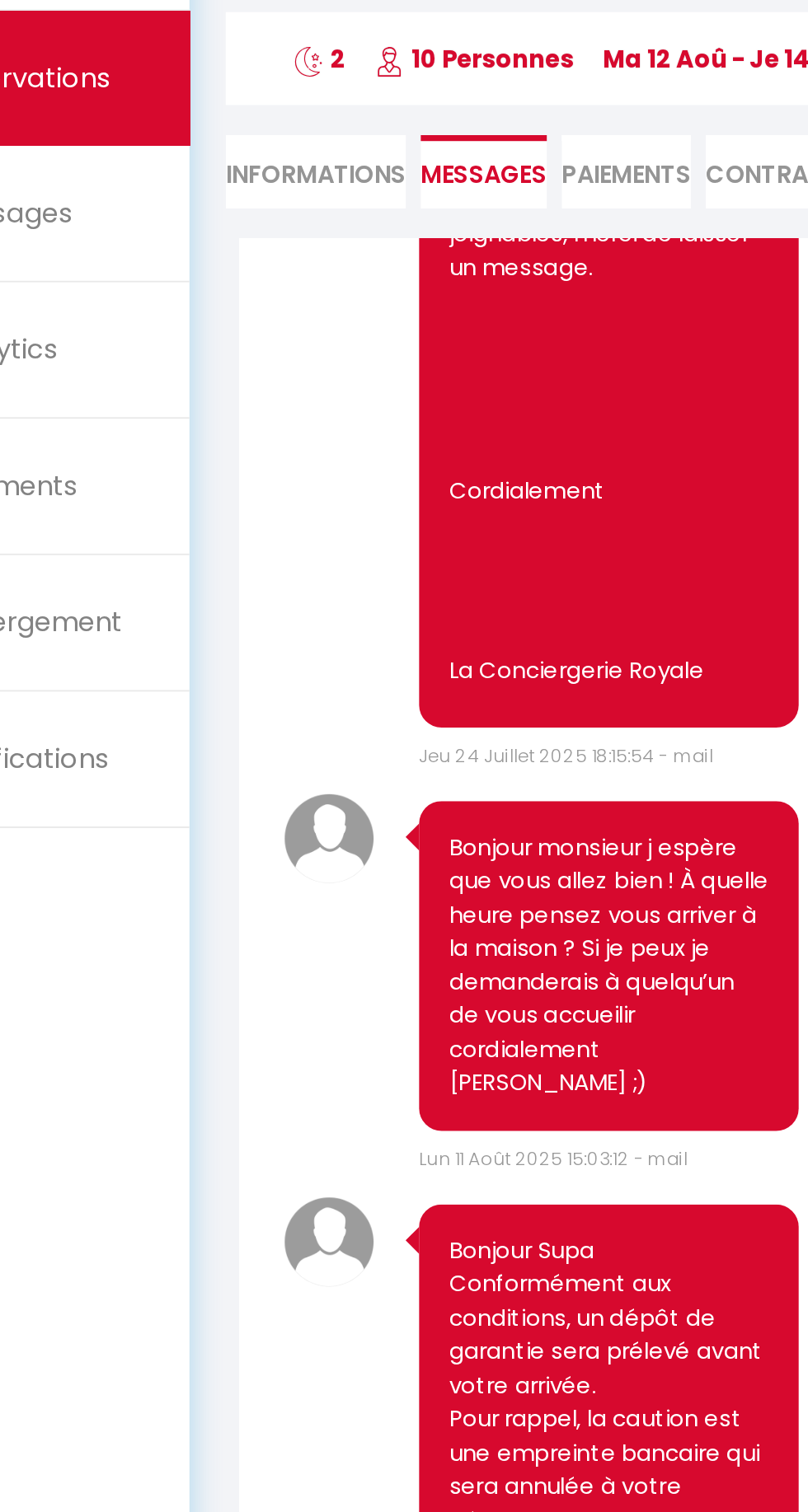
scroll to position [2324, 0]
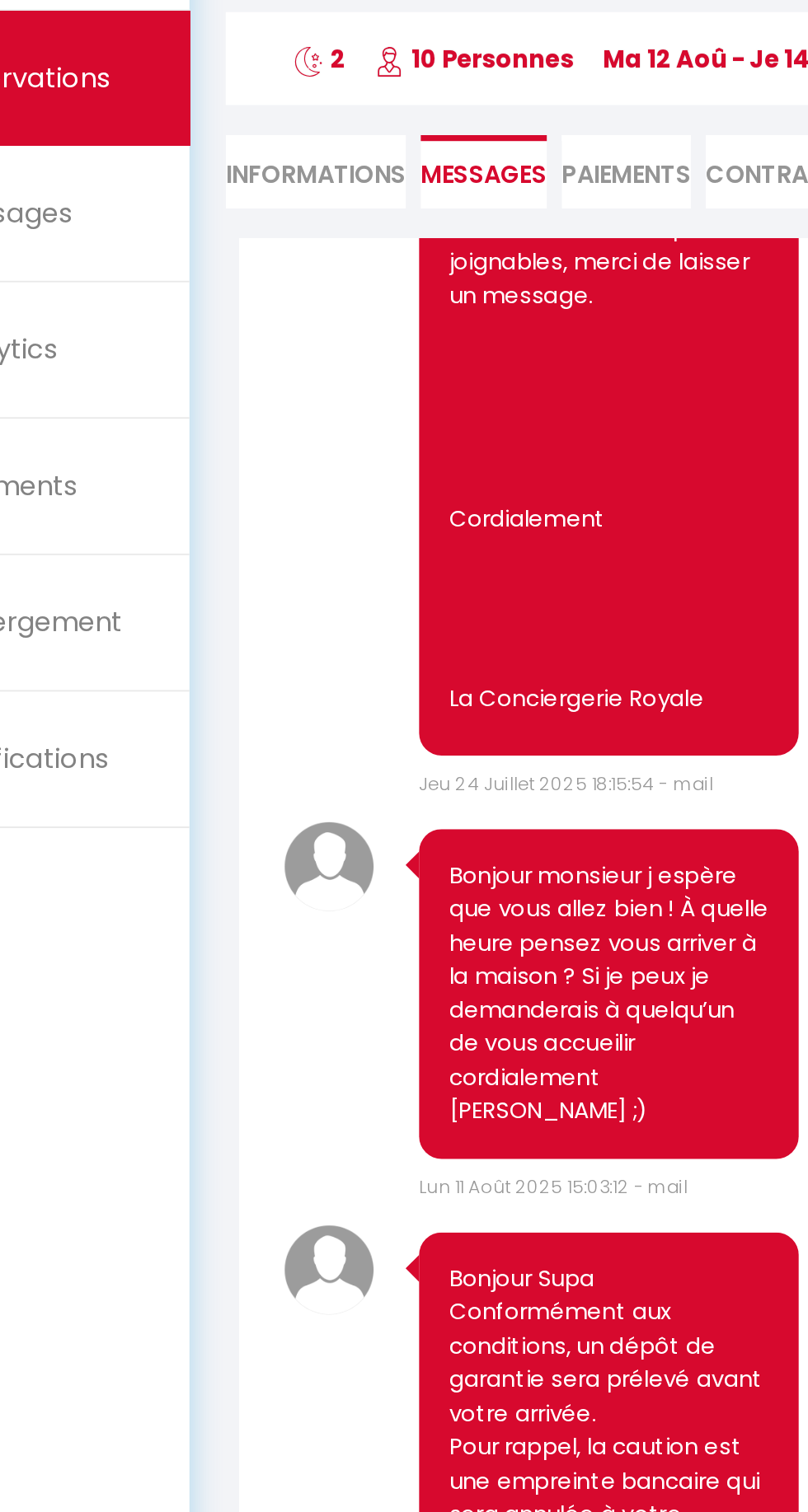
click at [285, 245] on li "Informations" at bounding box center [270, 253] width 99 height 40
select select
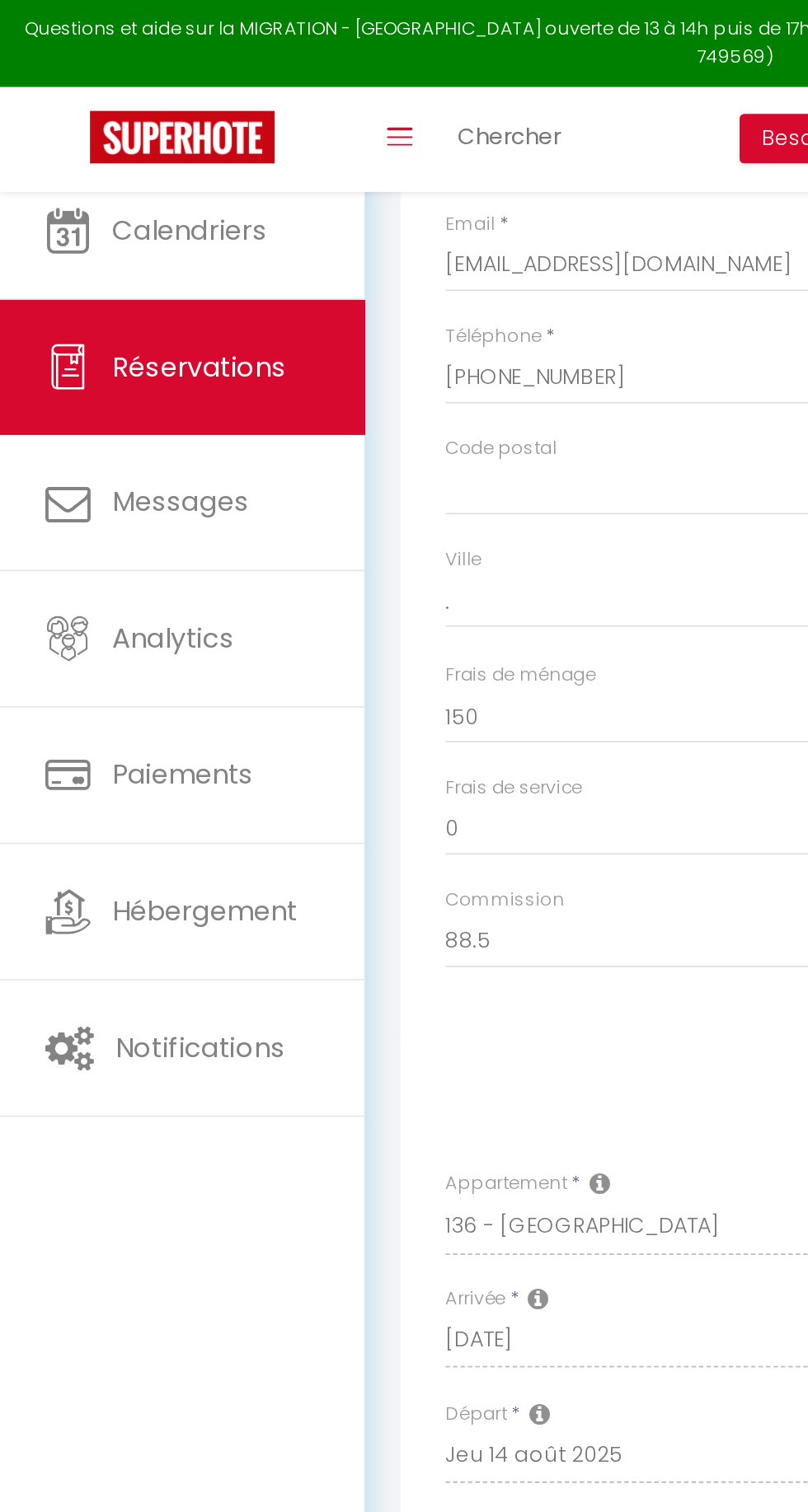
scroll to position [308, 0]
select select
checkbox input "false"
select select
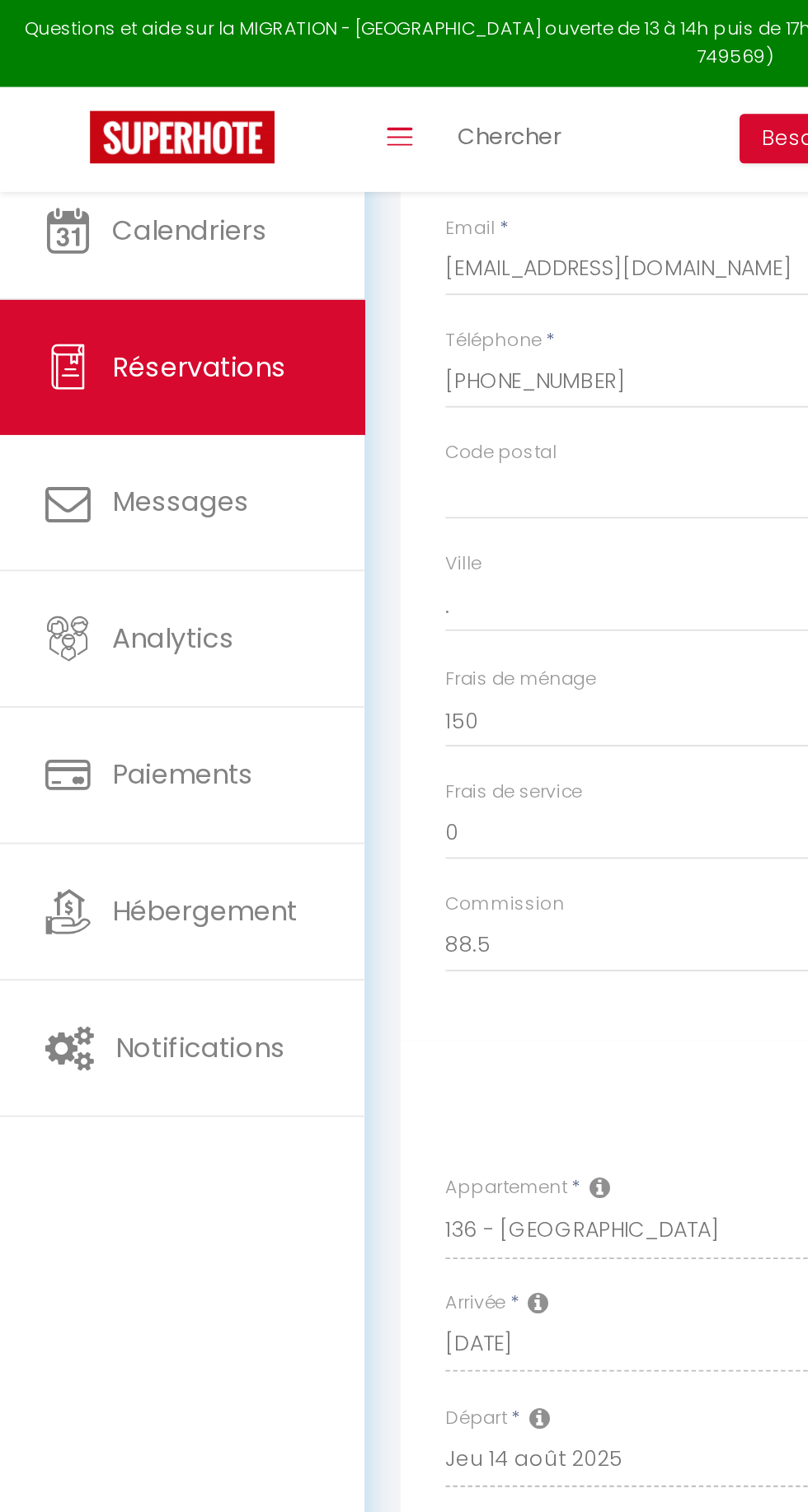
select select
checkbox input "false"
select select
checkbox input "false"
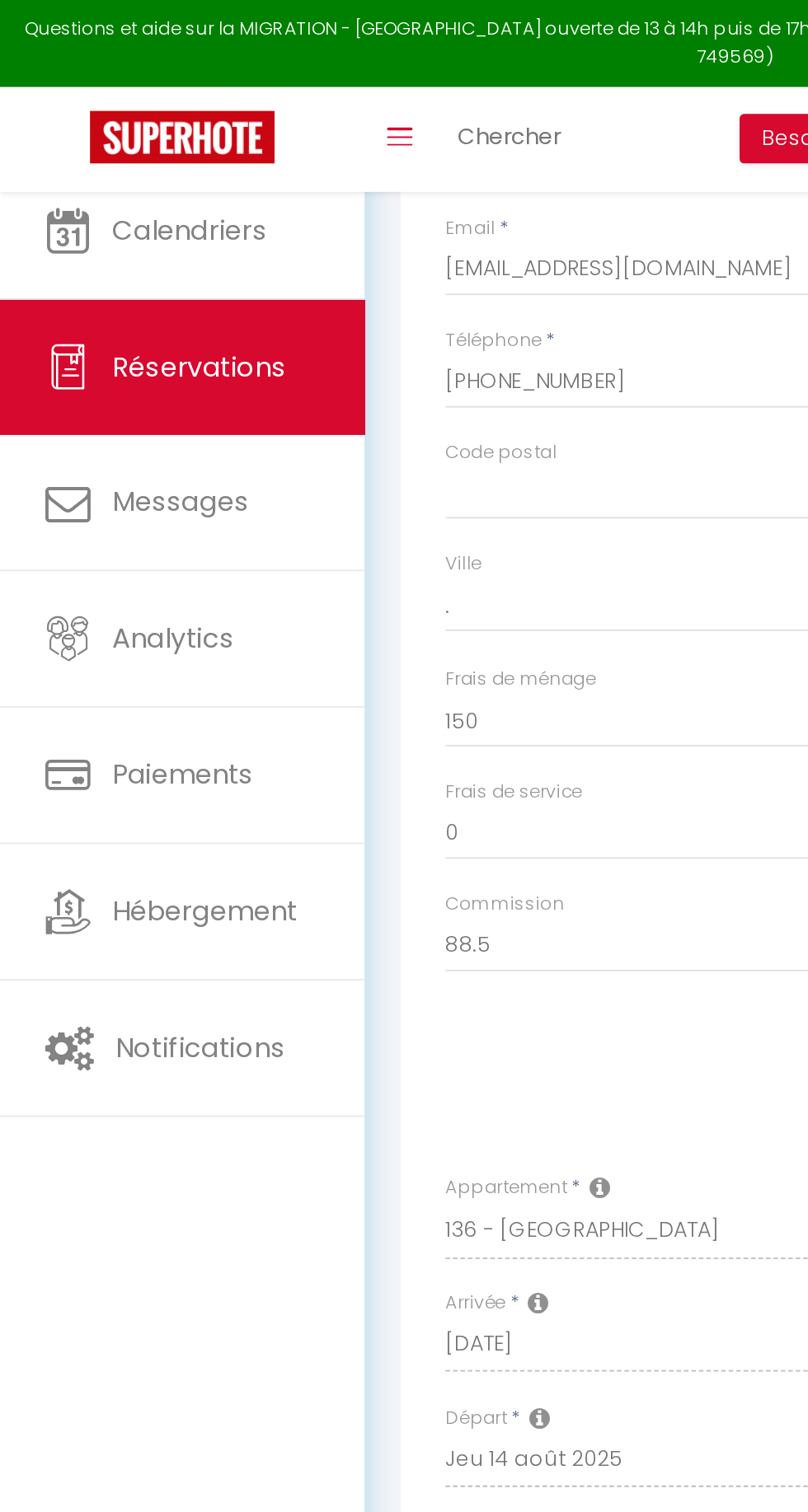
select select
checkbox input "false"
select select
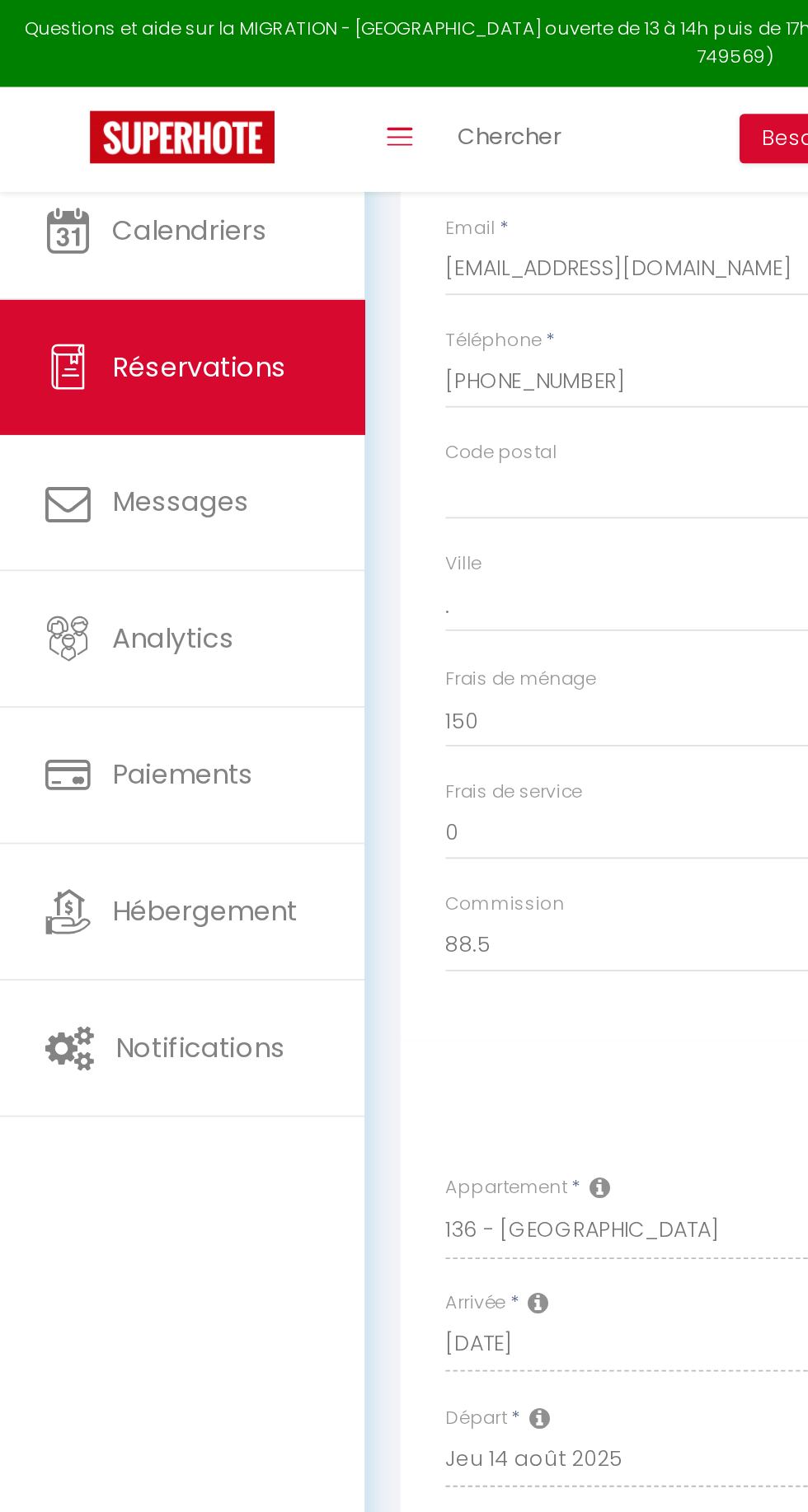
checkbox input "false"
select select
checkbox input "false"
select select
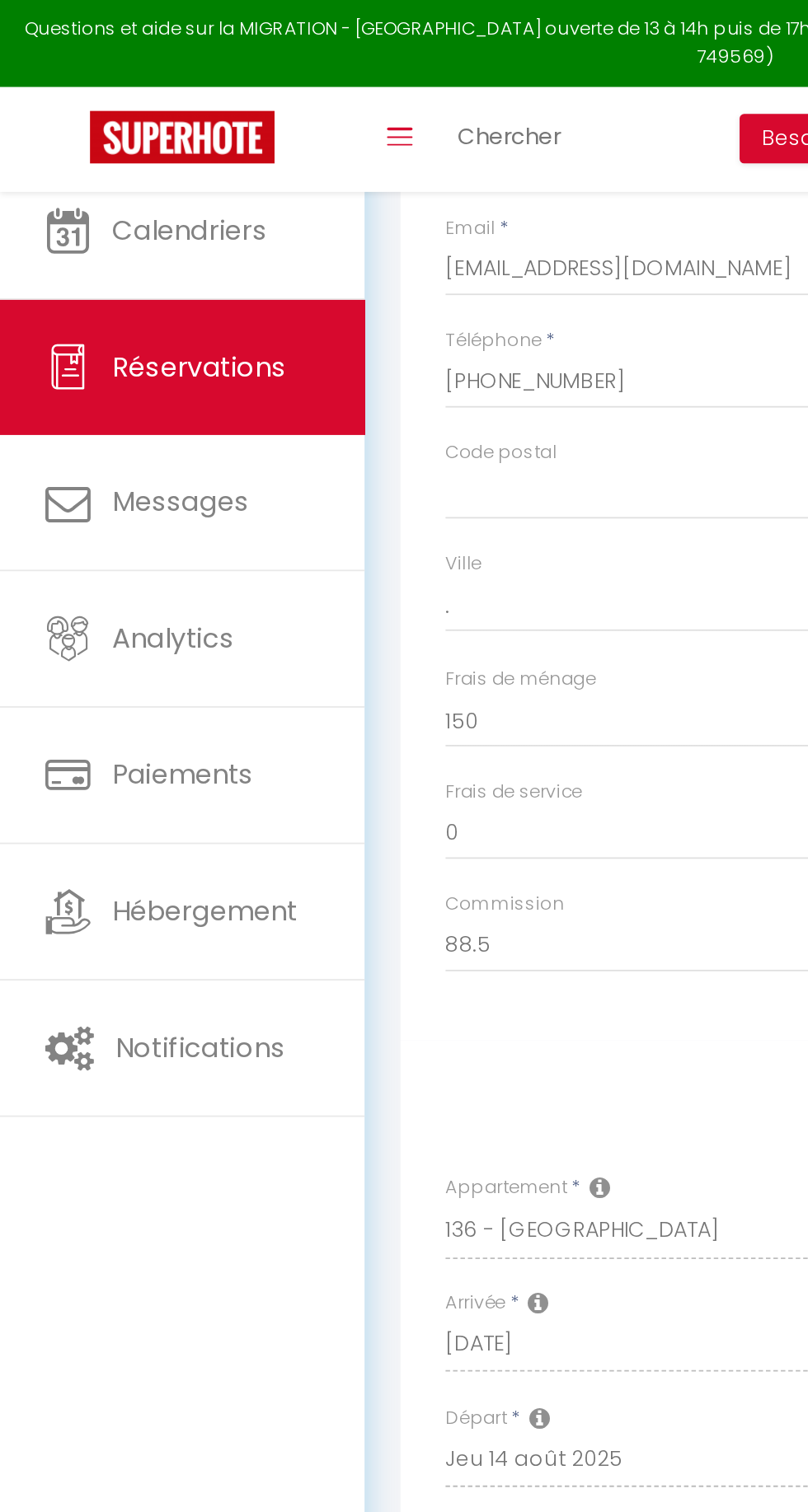
select select
checkbox input "false"
select select
checkbox input "false"
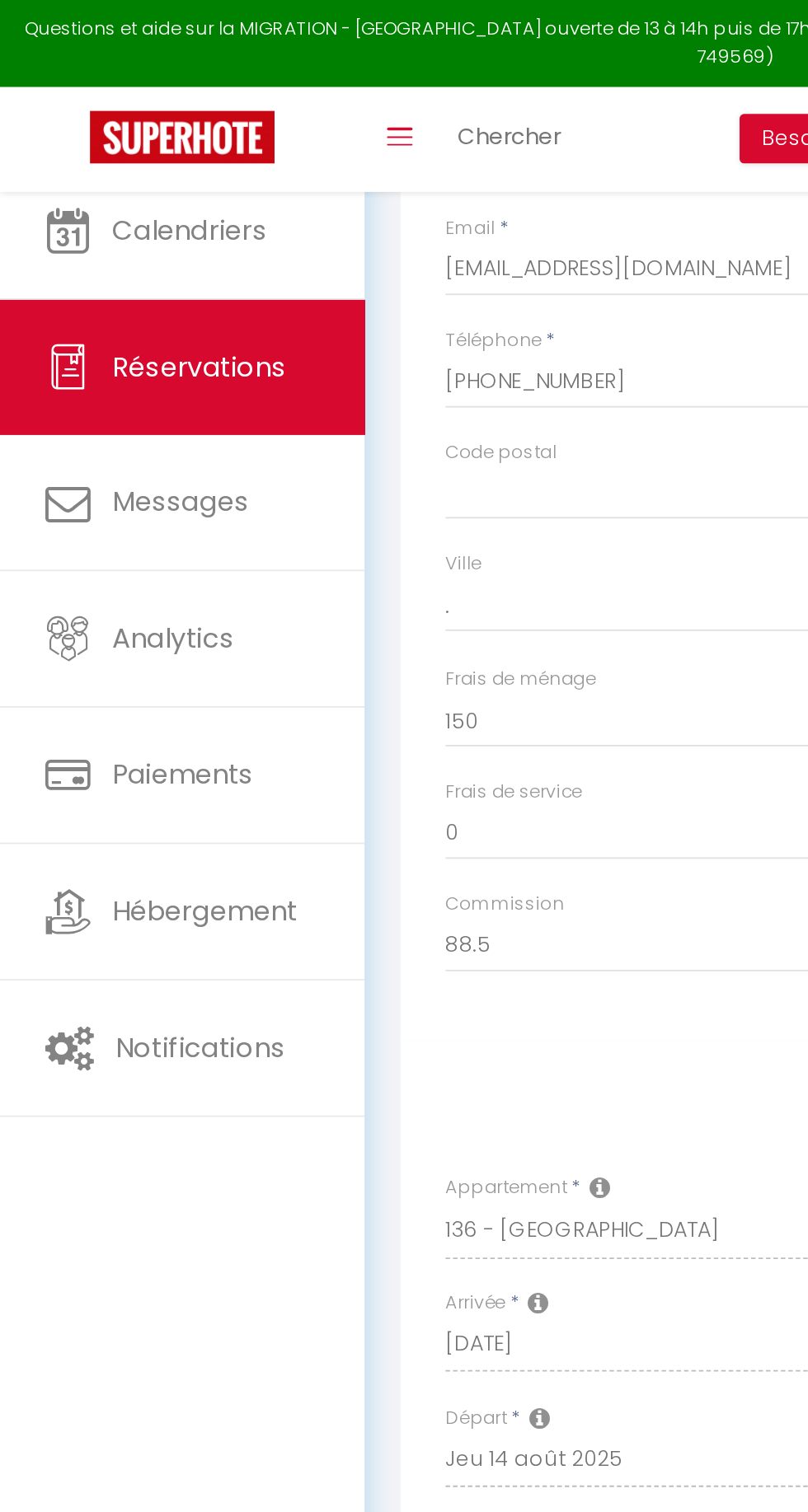
select select
checkbox input "false"
select select
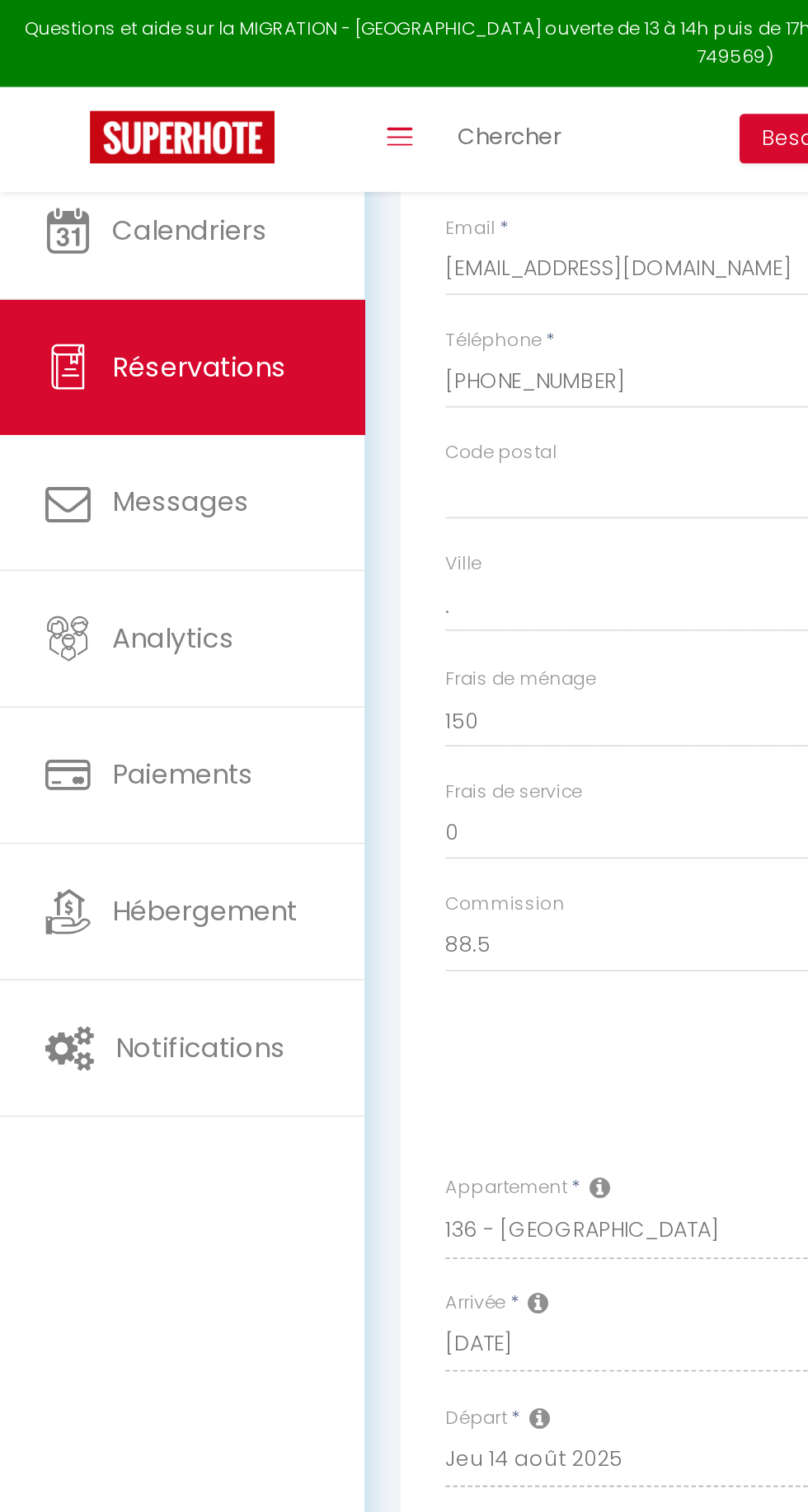
checkbox input "false"
select select
checkbox input "false"
select select
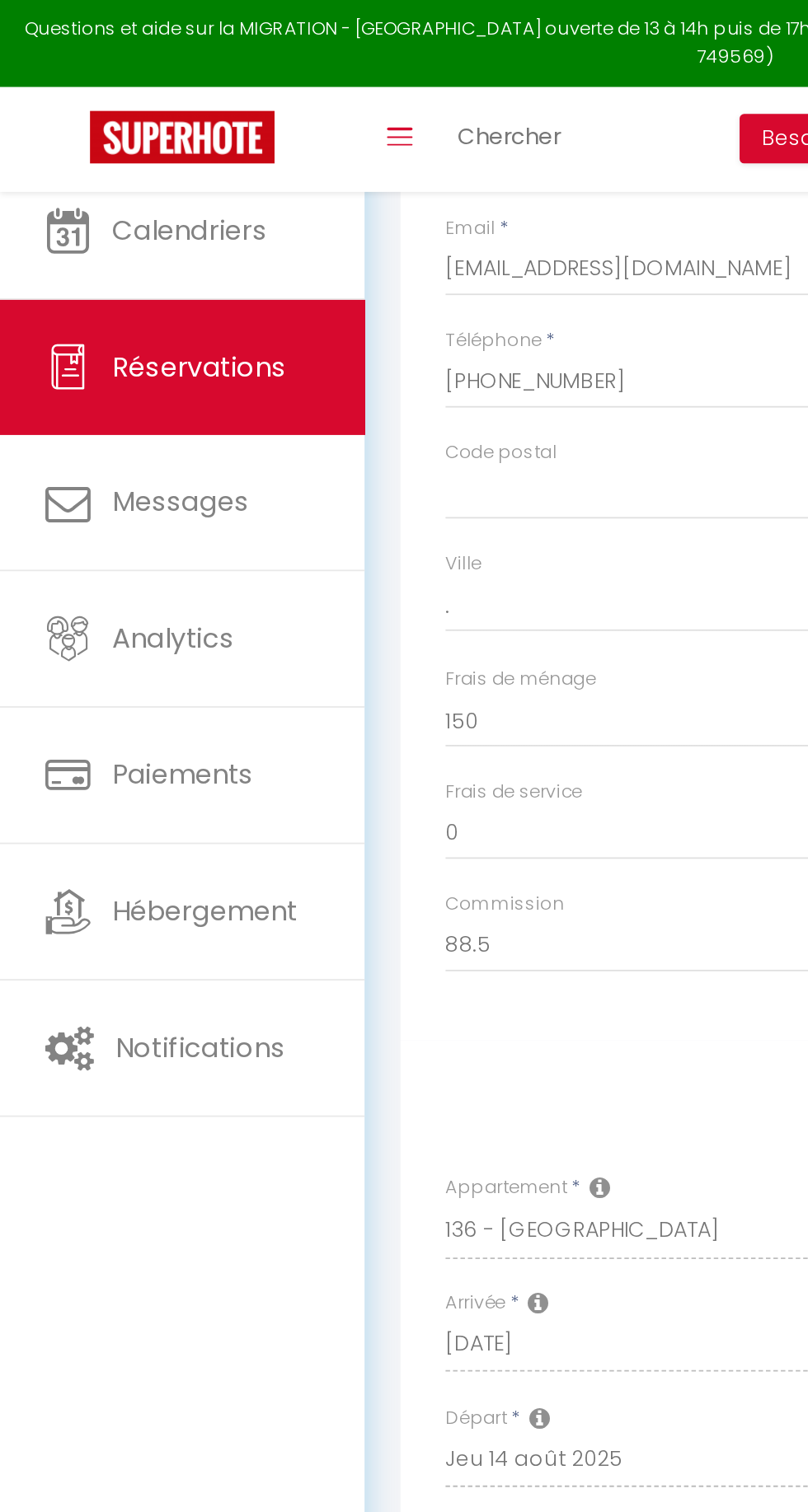
select select
checkbox input "false"
select select
checkbox input "false"
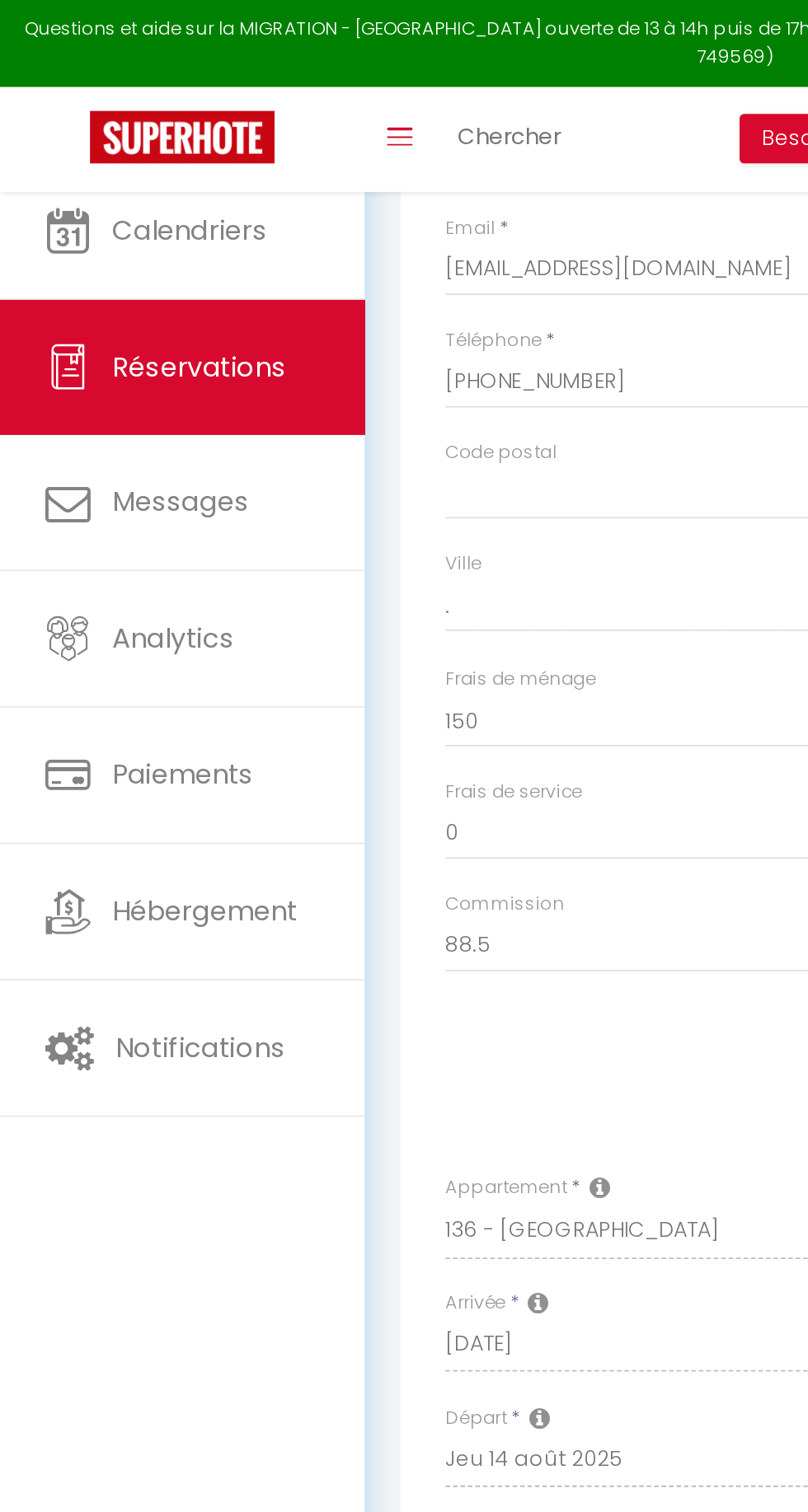
select select
checkbox input "false"
select select
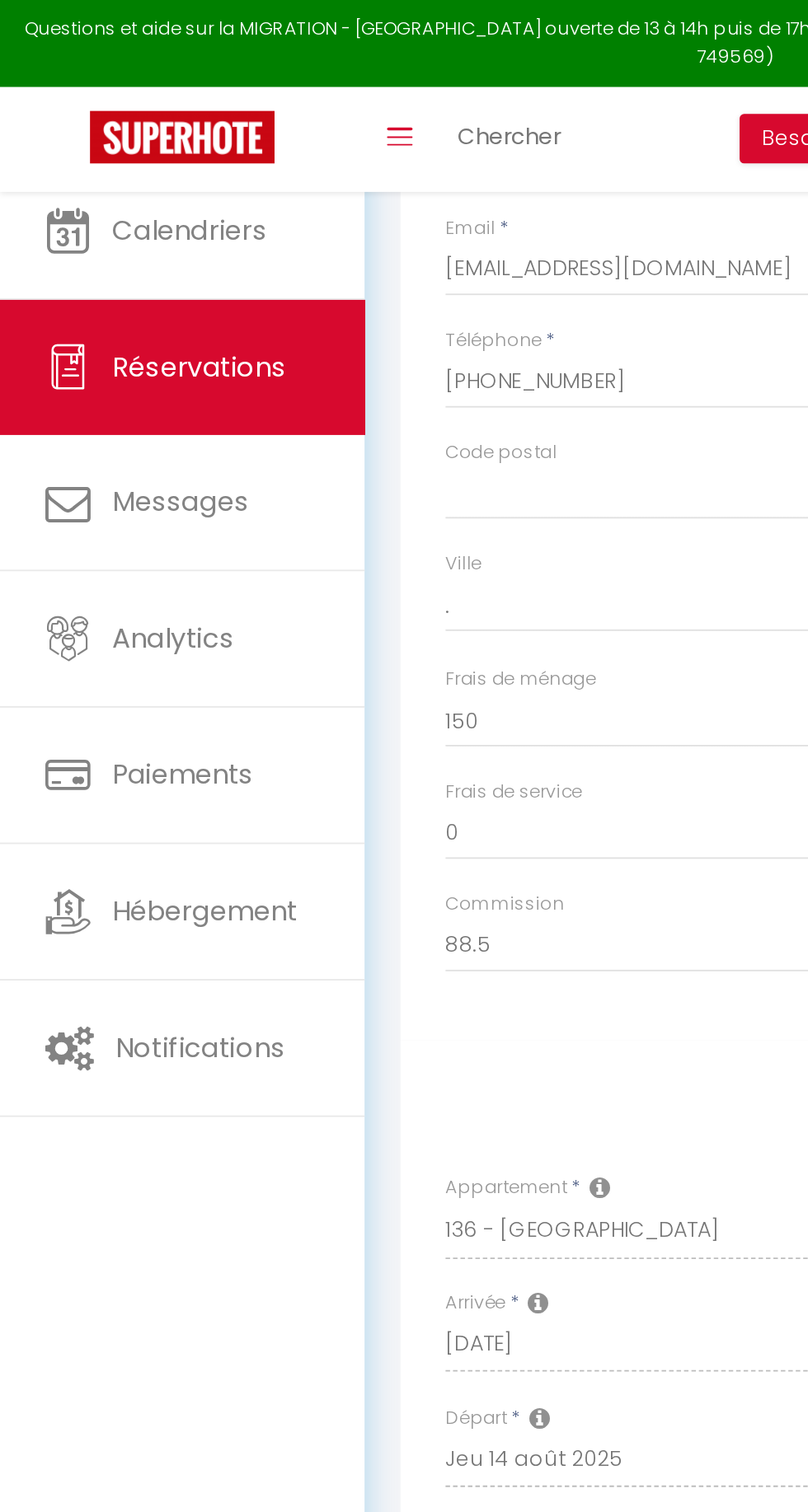
checkbox input "false"
select select
checkbox input "false"
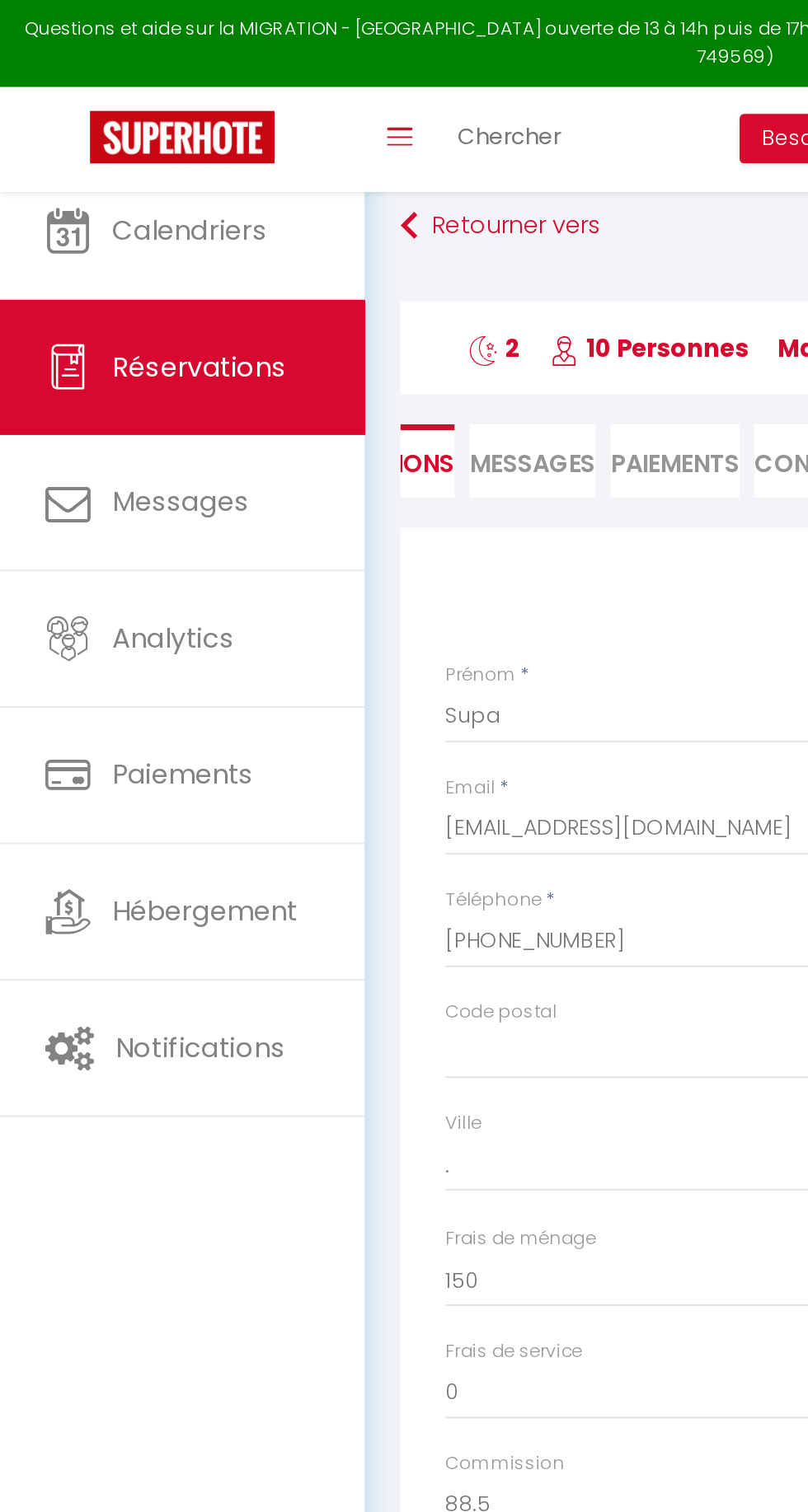
scroll to position [0, 62]
click at [293, 247] on span "Messages" at bounding box center [300, 255] width 69 height 19
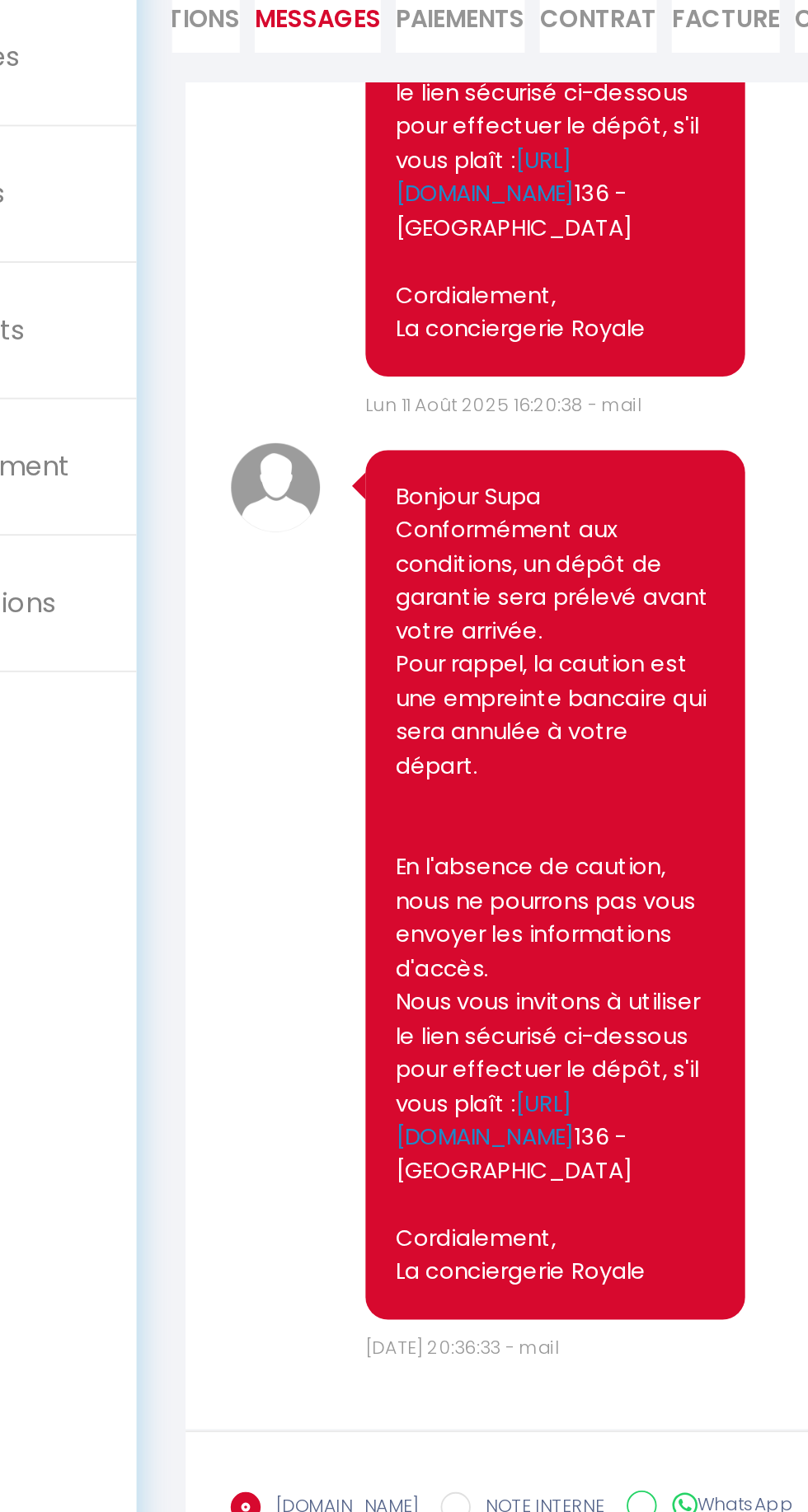
scroll to position [3222, 0]
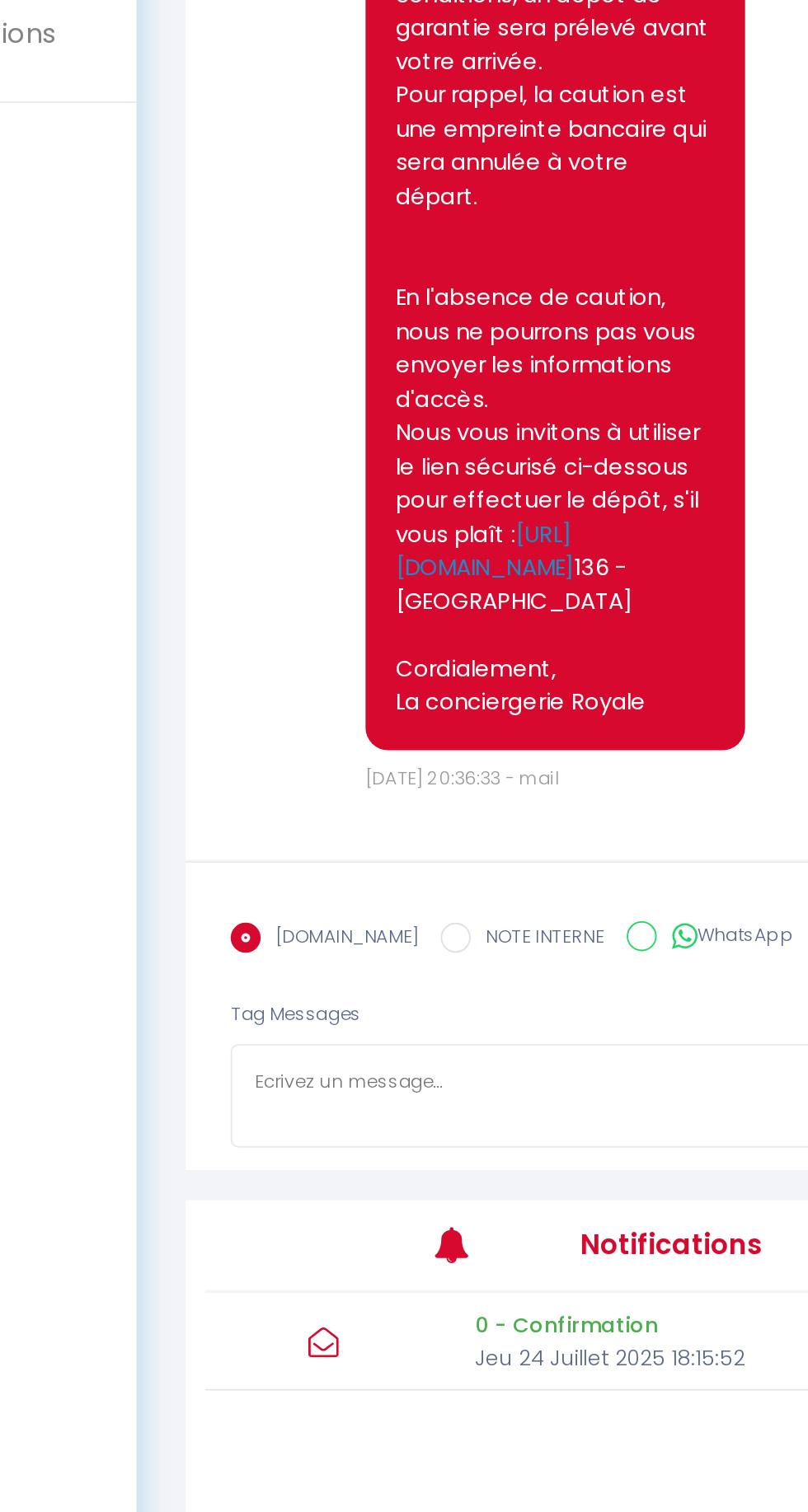
click at [318, 1177] on textarea at bounding box center [487, 1160] width 470 height 58
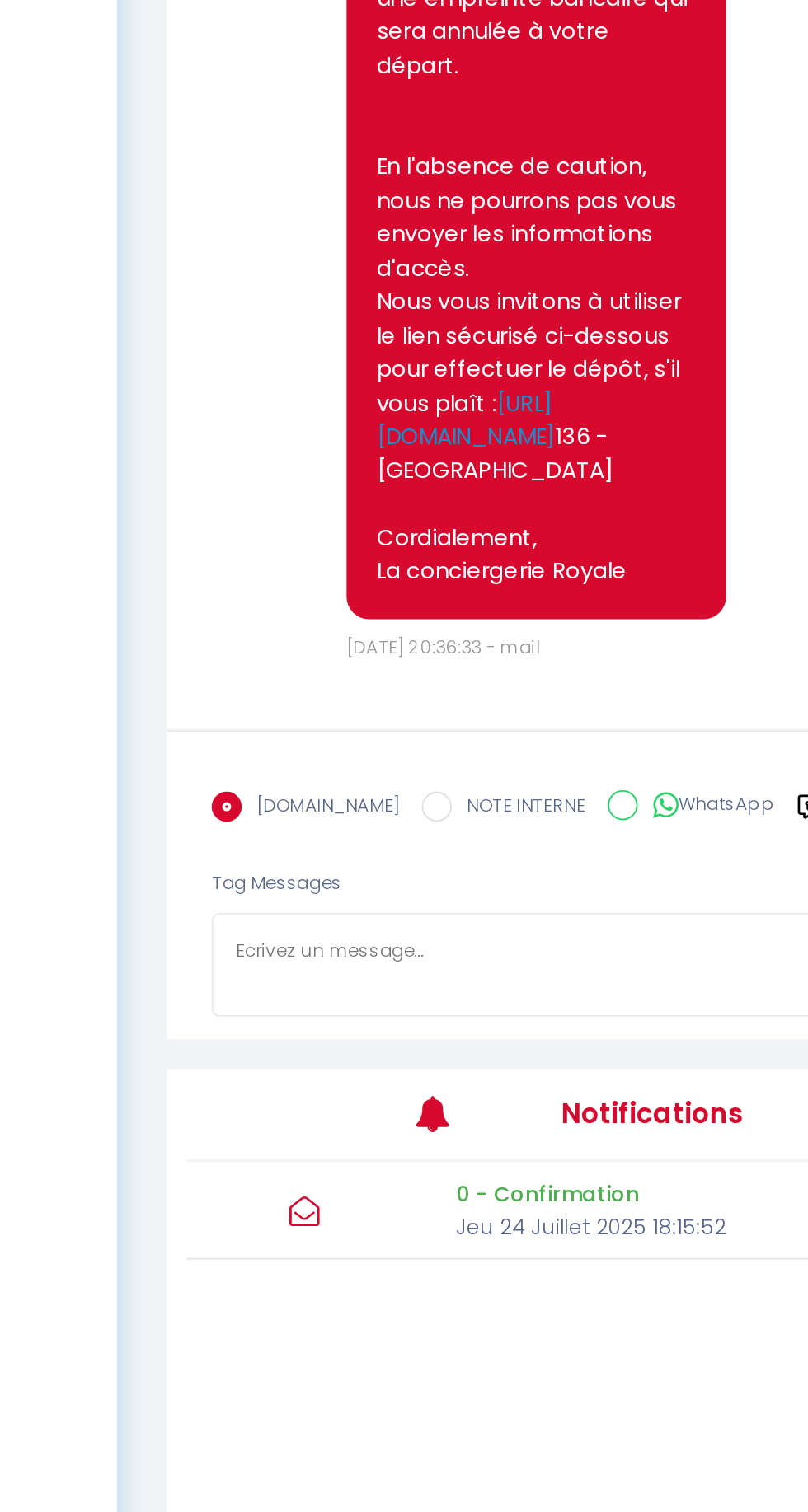
scroll to position [3166, 0]
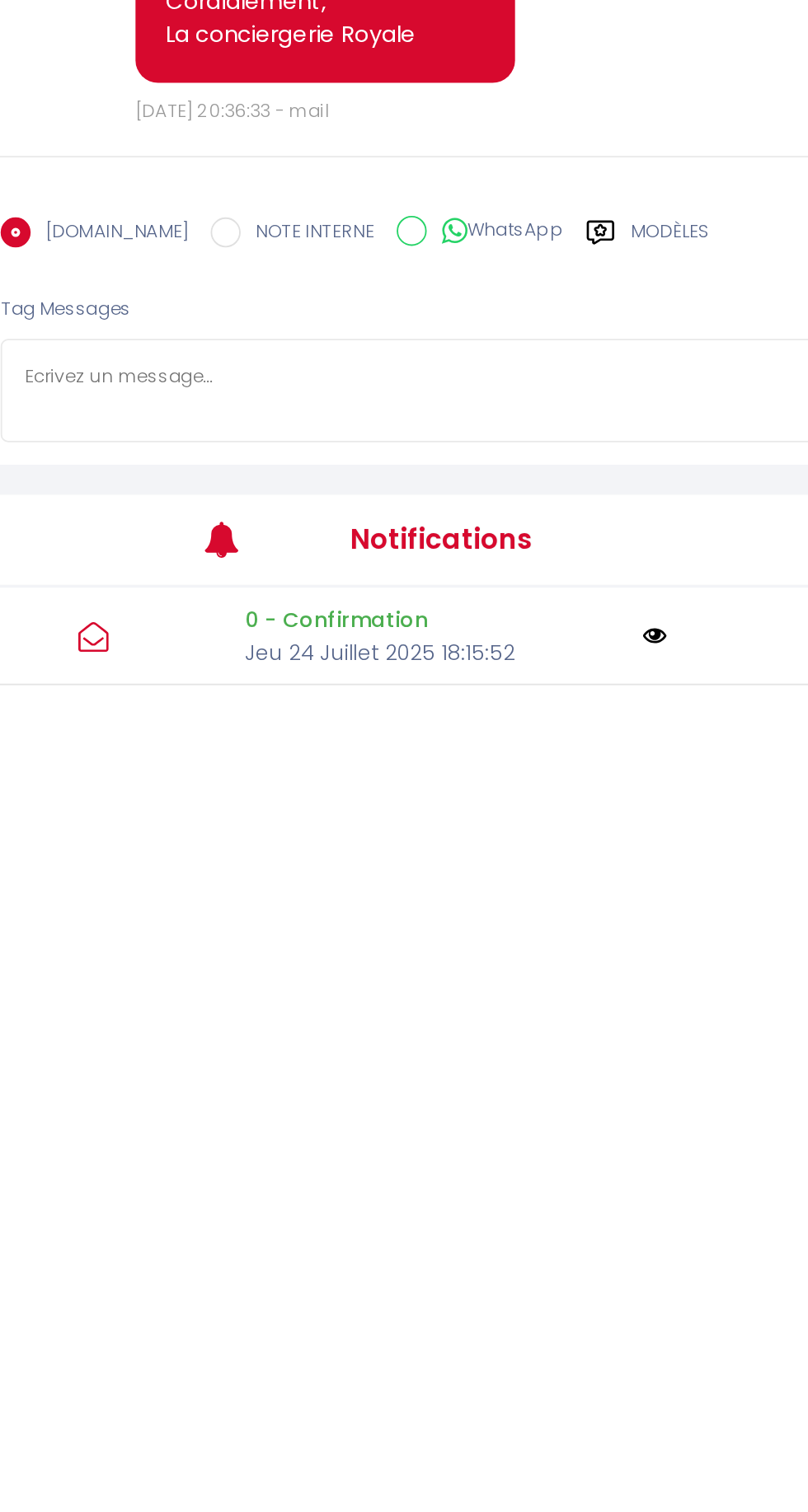
paste textarea "Cher client, bienvenue, Nous sommes ravis de vous accueillir à la Villa Champs …"
type textarea "Cher client, bienvenue, Nous sommes ravis de vous accueillir à la Villa Champs …"
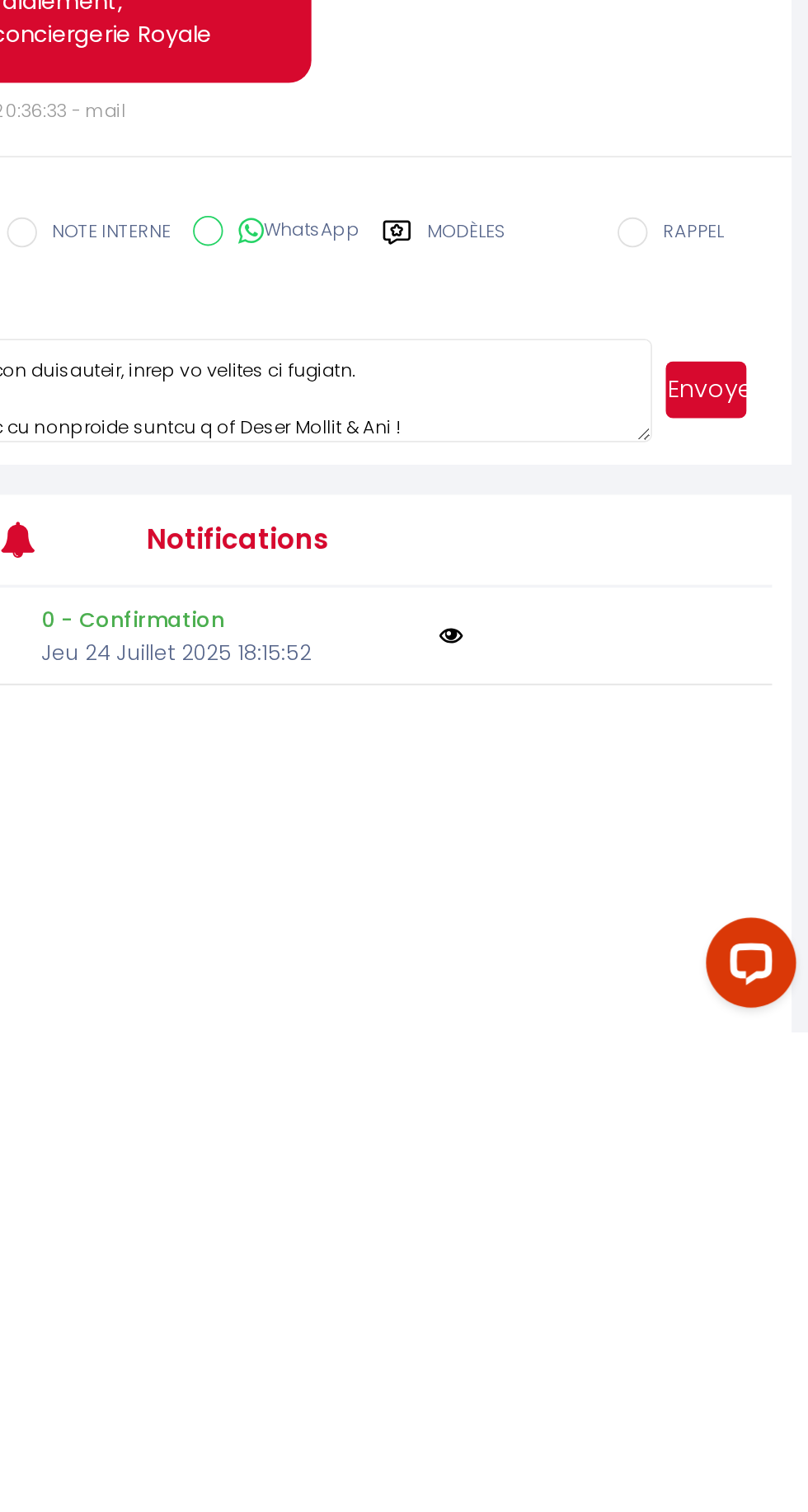
scroll to position [0, 0]
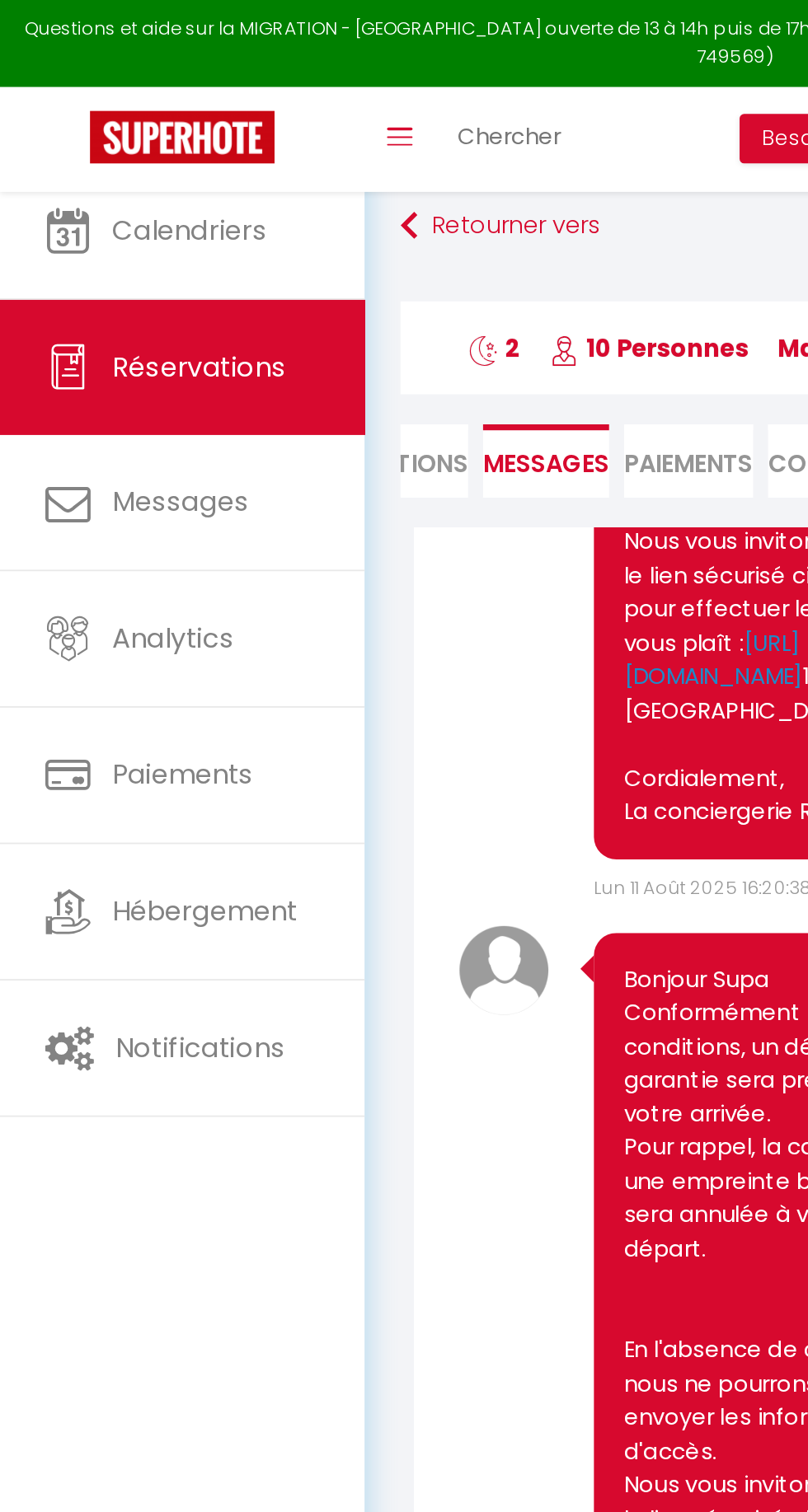
click at [229, 251] on li "Informations" at bounding box center [208, 253] width 99 height 40
select select
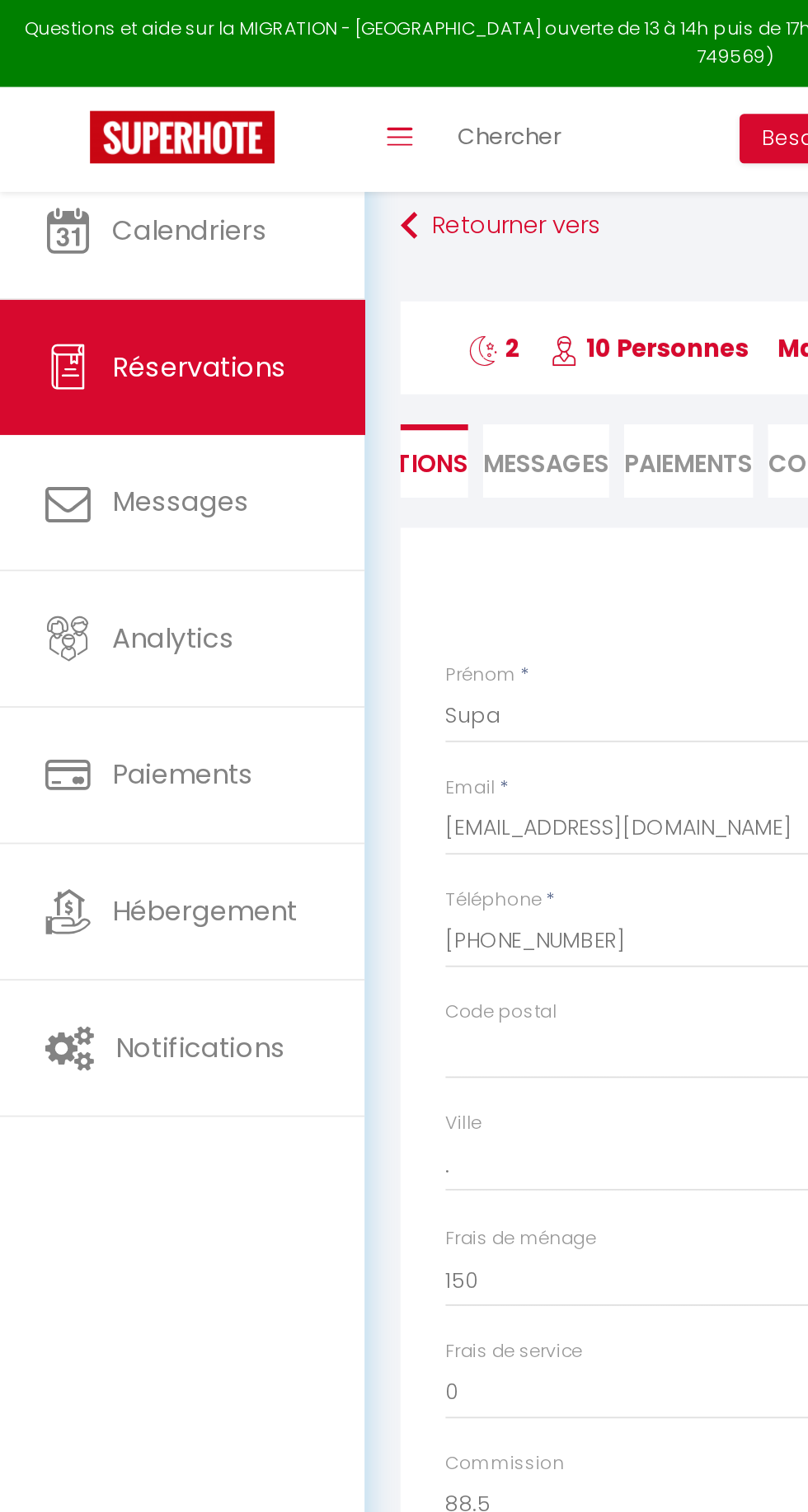
click at [288, 259] on span "Messages" at bounding box center [300, 255] width 69 height 19
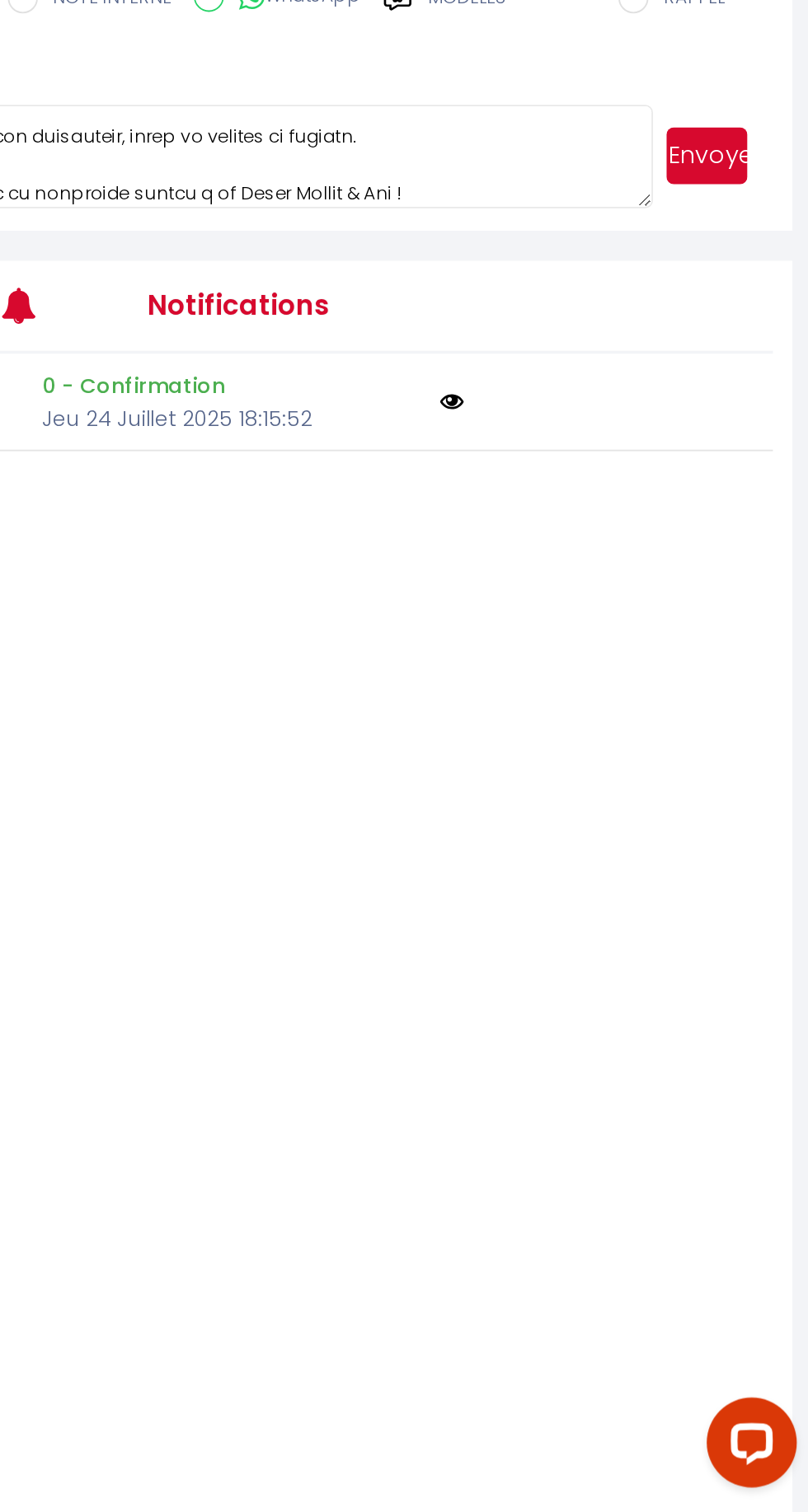
scroll to position [393, 0]
click at [742, 783] on button "Envoyer" at bounding box center [751, 767] width 44 height 31
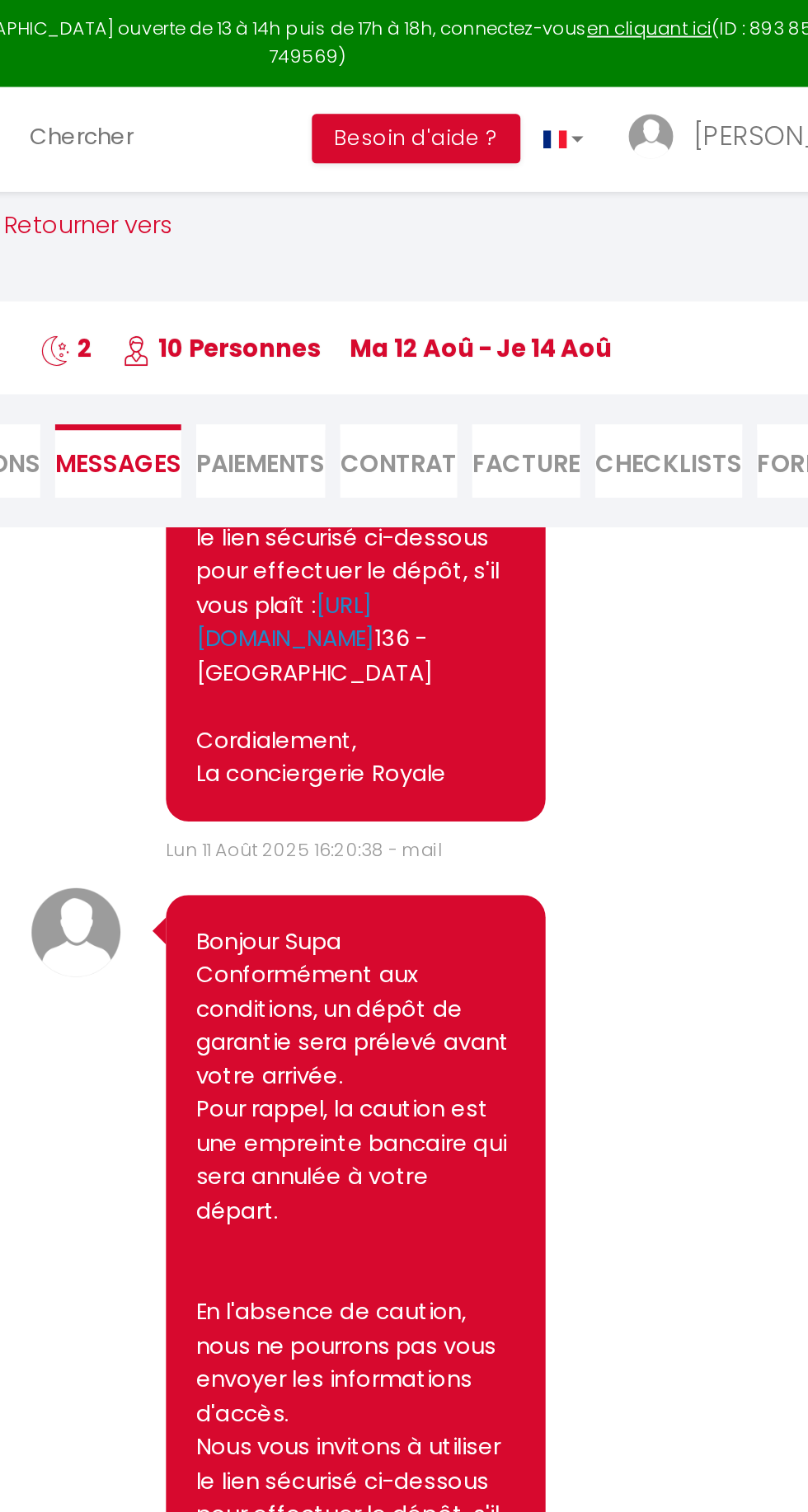
scroll to position [3174, 0]
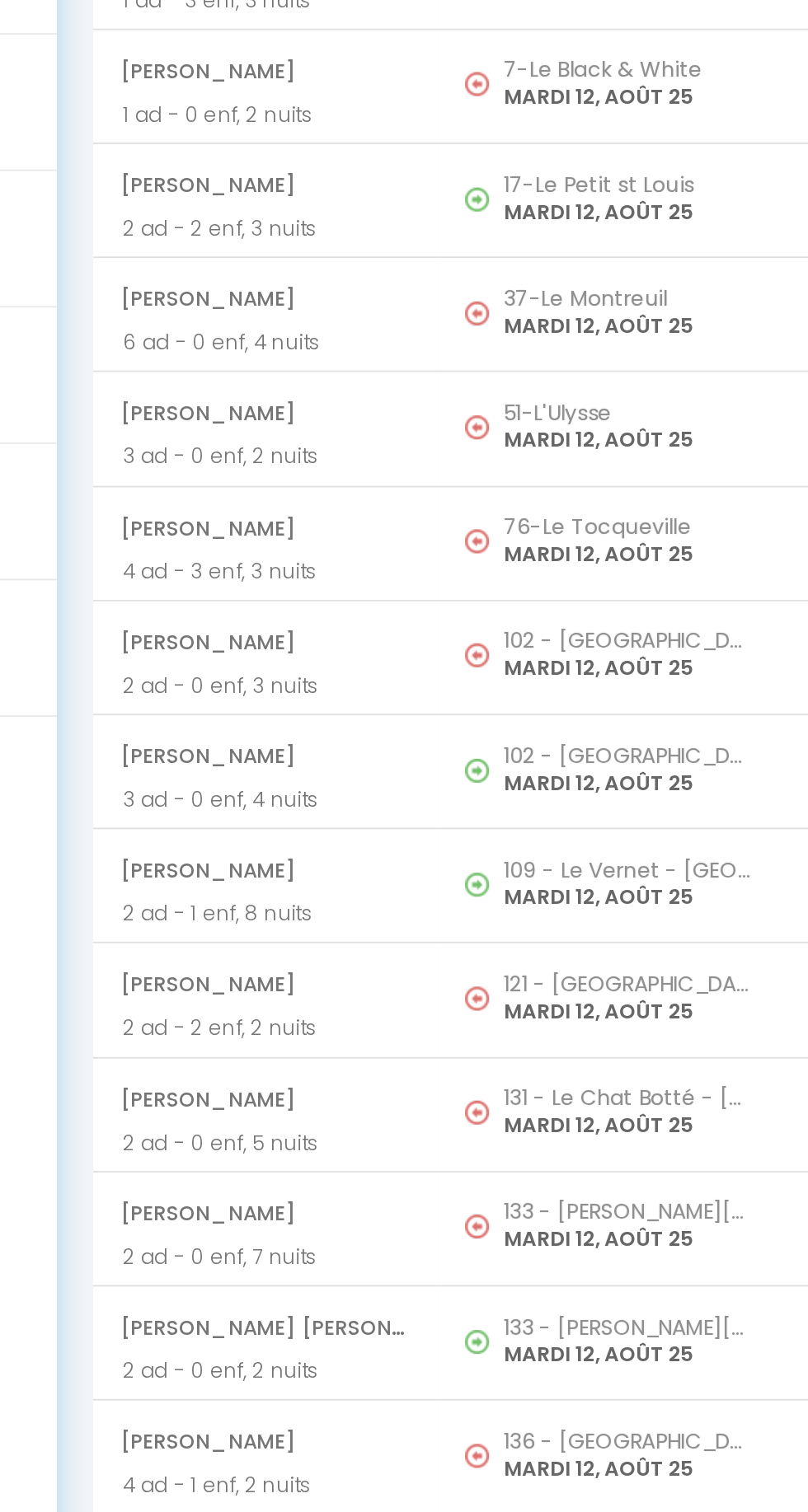
scroll to position [1136, 0]
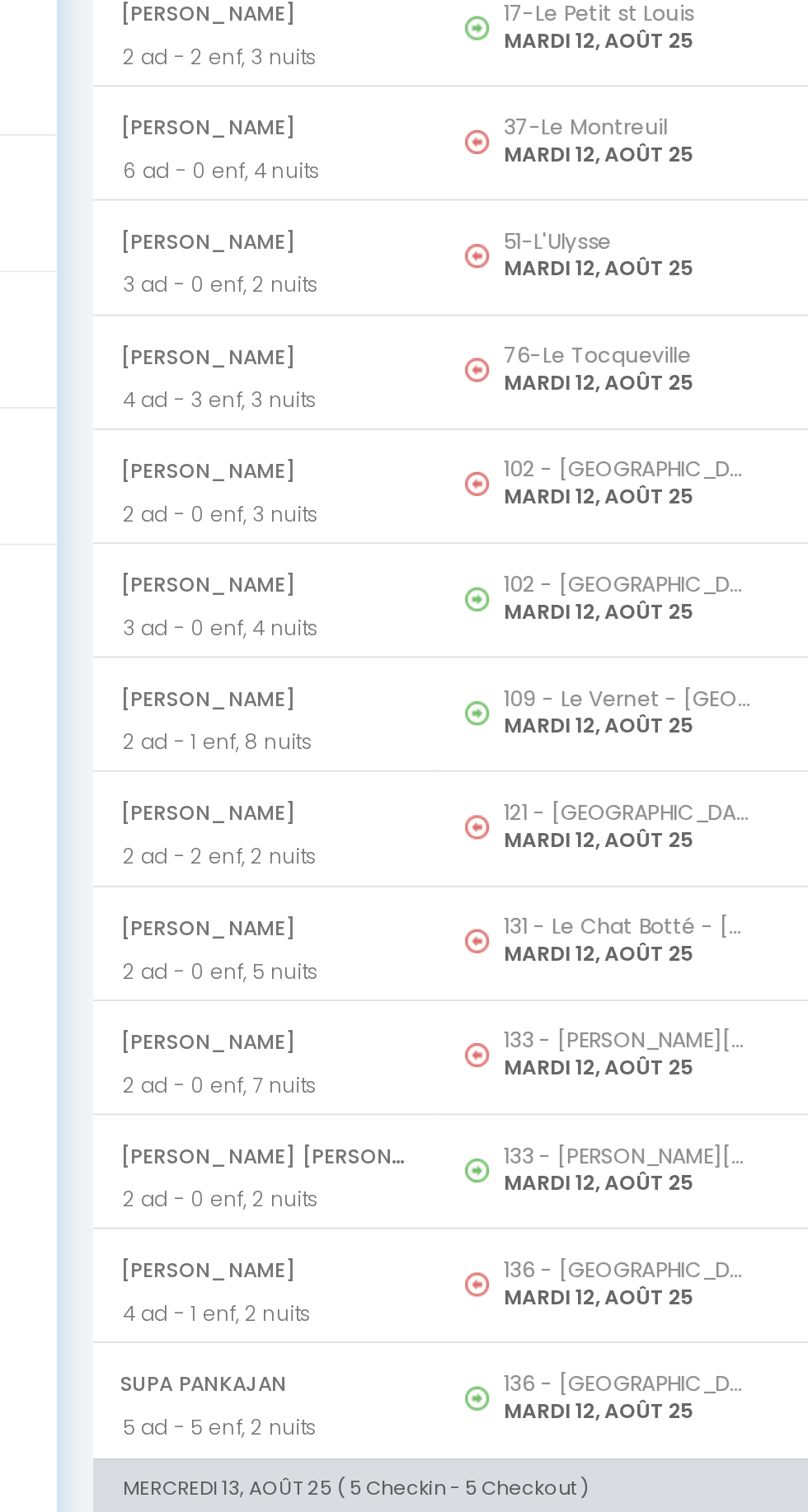
click at [496, 1085] on p "MARDI 12, AOÛT 25" at bounding box center [514, 1090] width 137 height 18
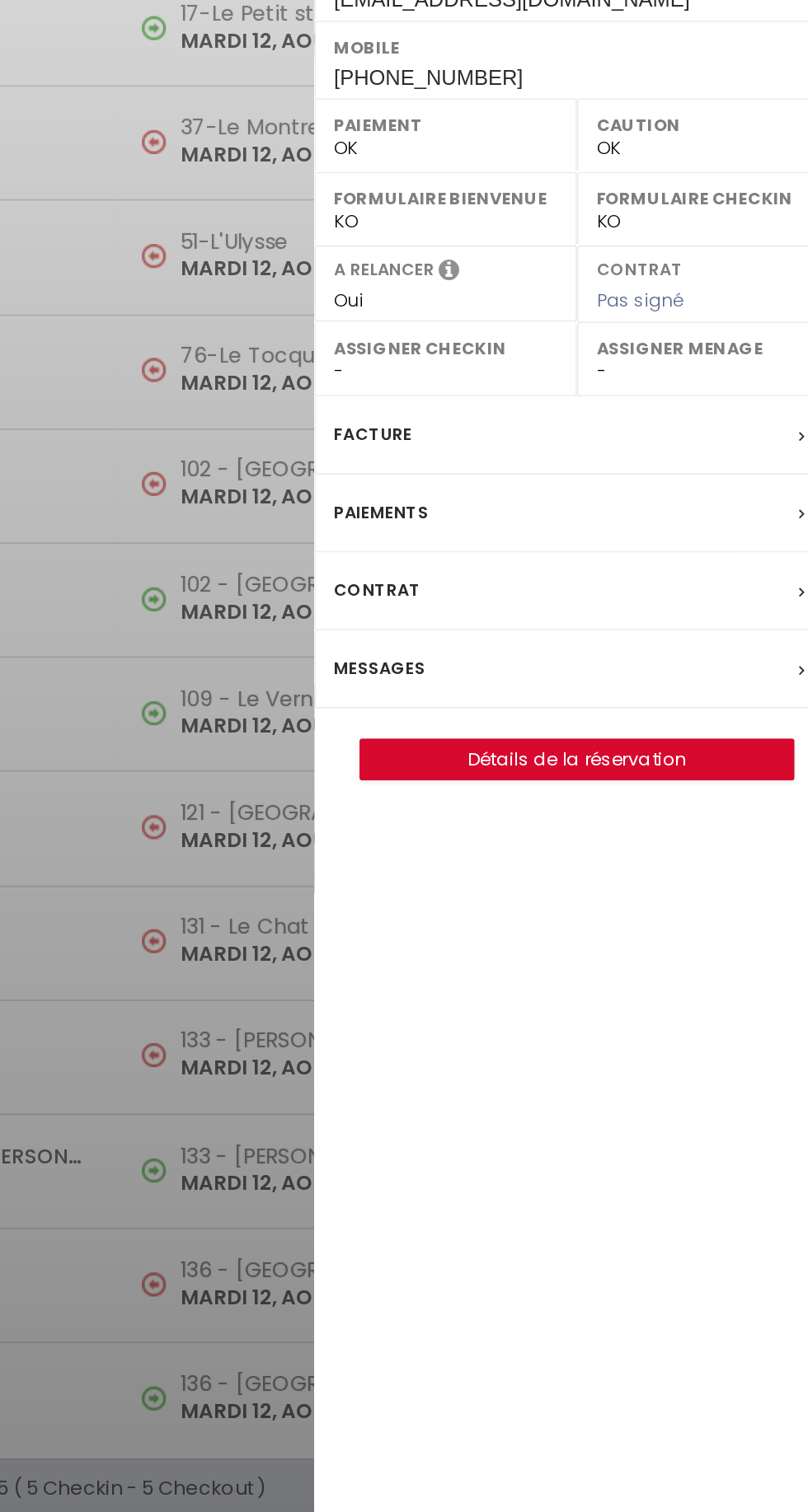
click at [565, 681] on label "Messages" at bounding box center [555, 683] width 50 height 18
select select
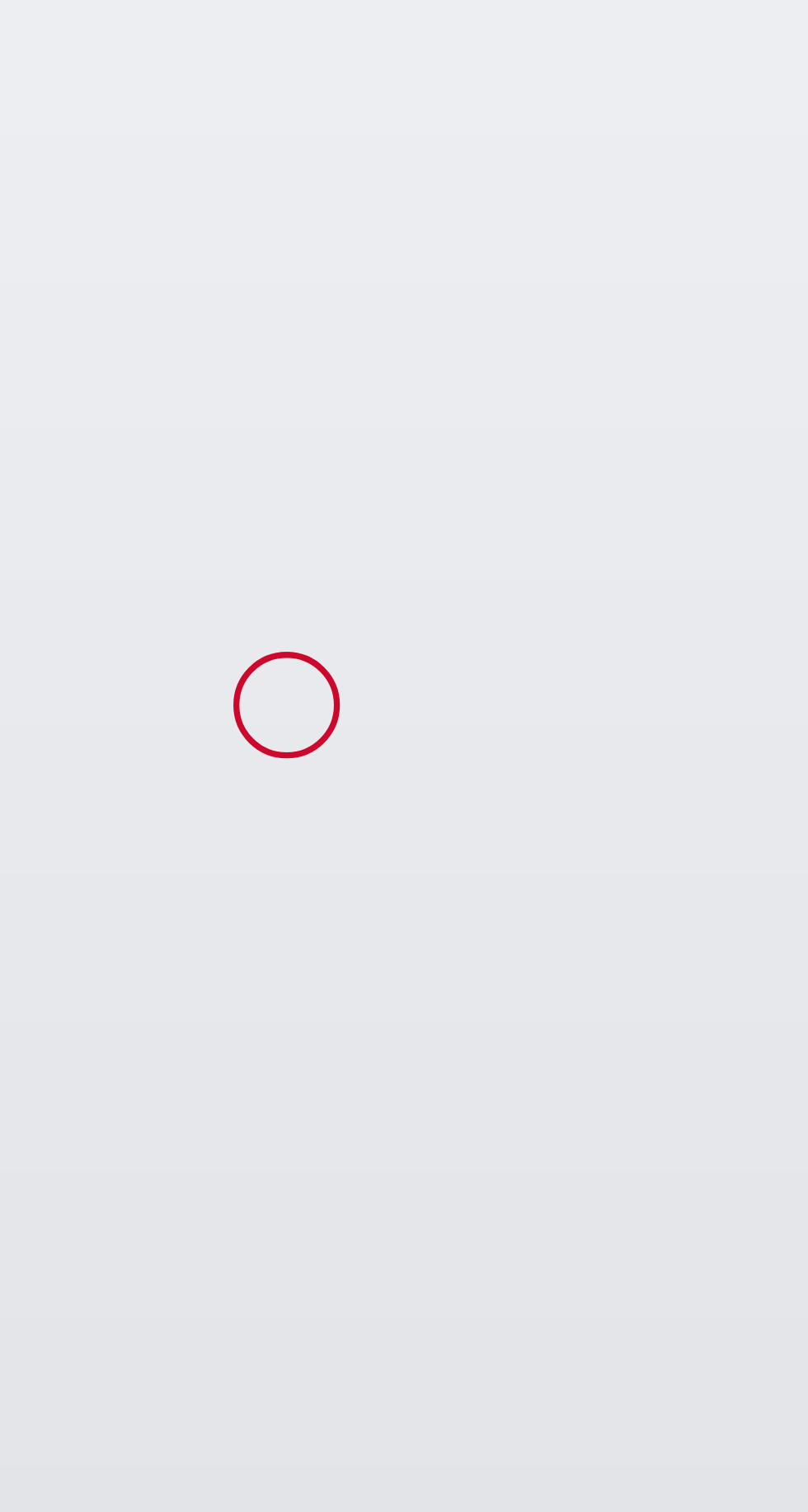
scroll to position [57, 0]
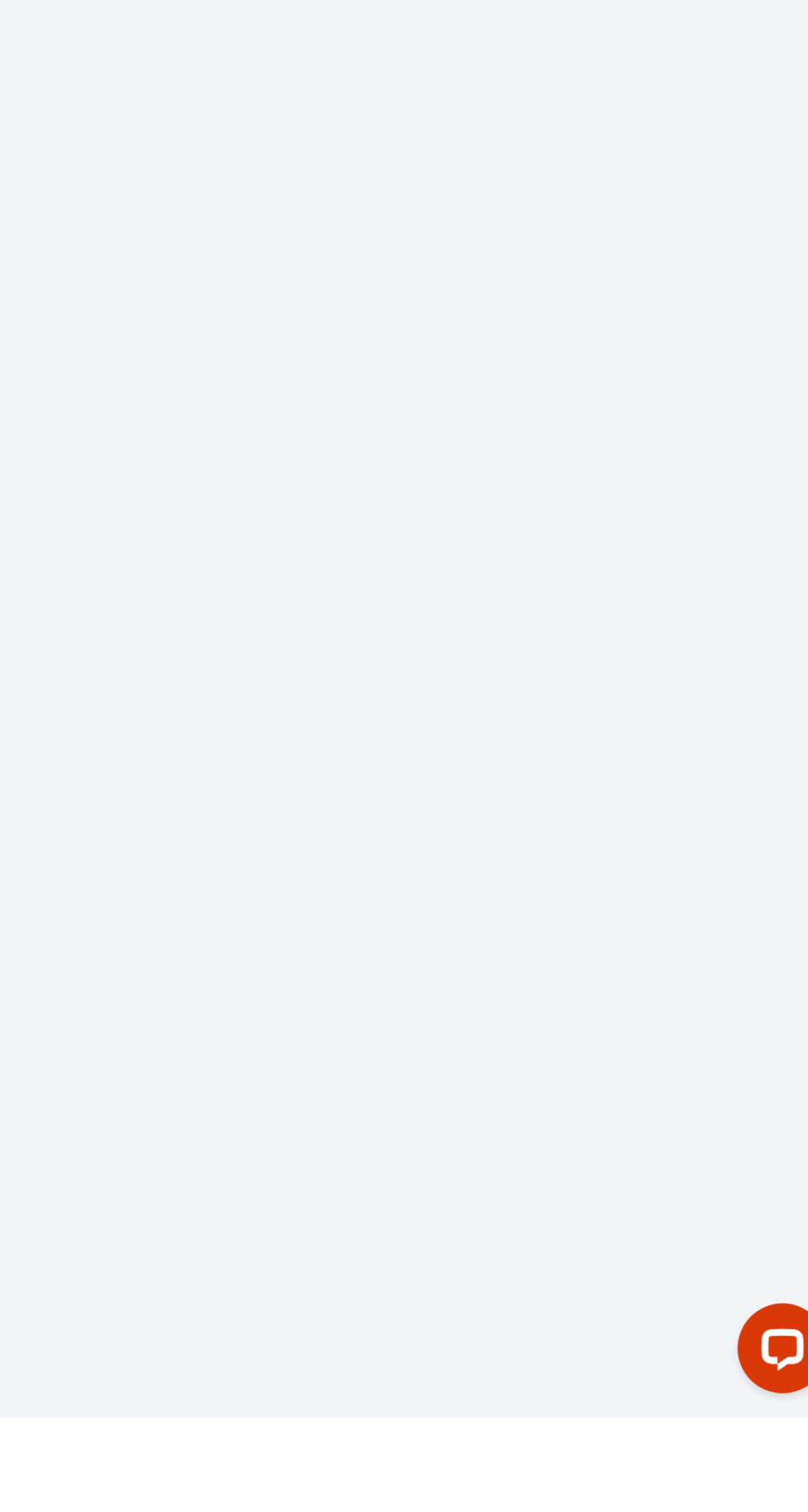
select select
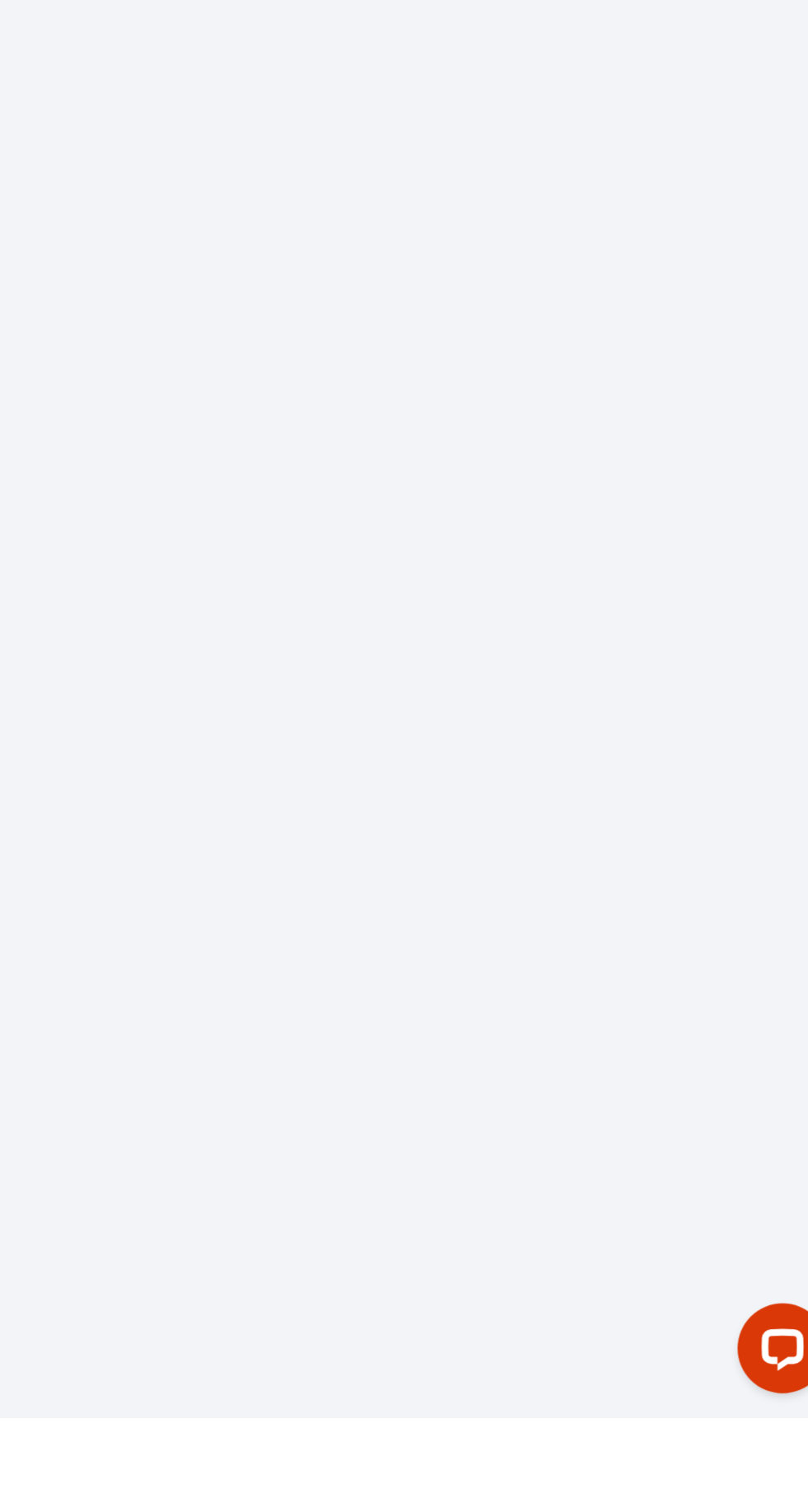
select select
checkbox input "false"
select select
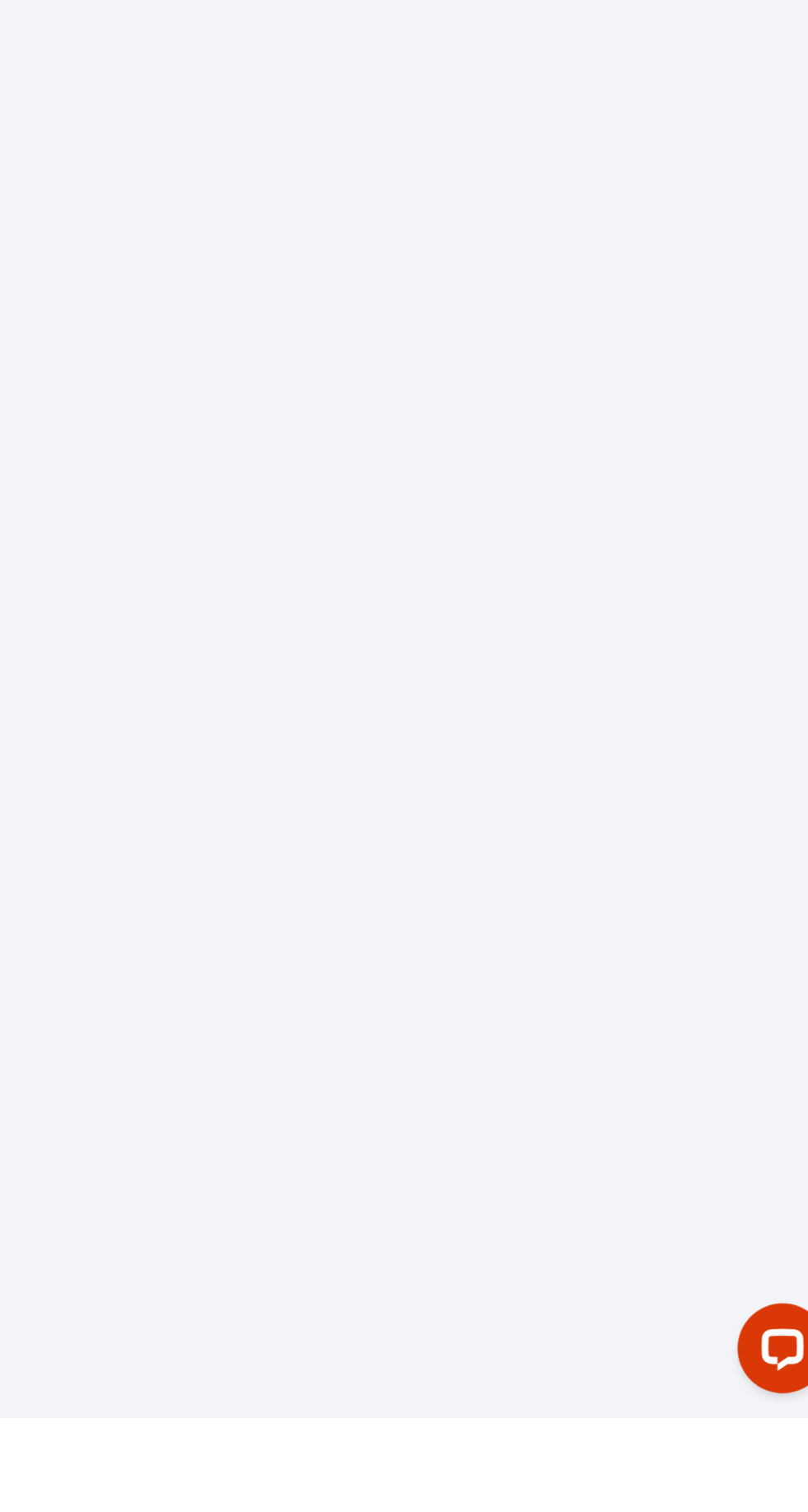
select select
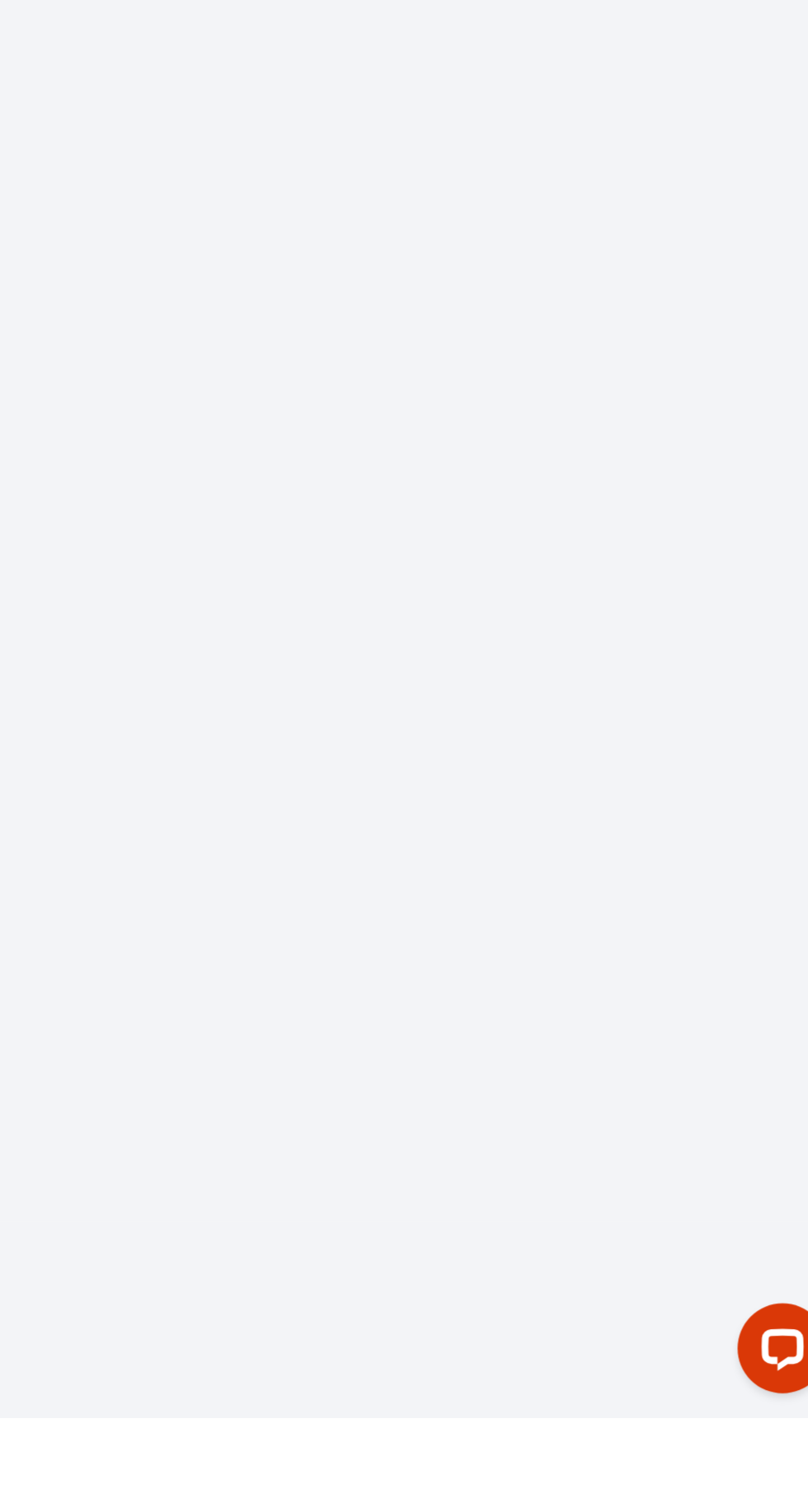
checkbox input "false"
select select
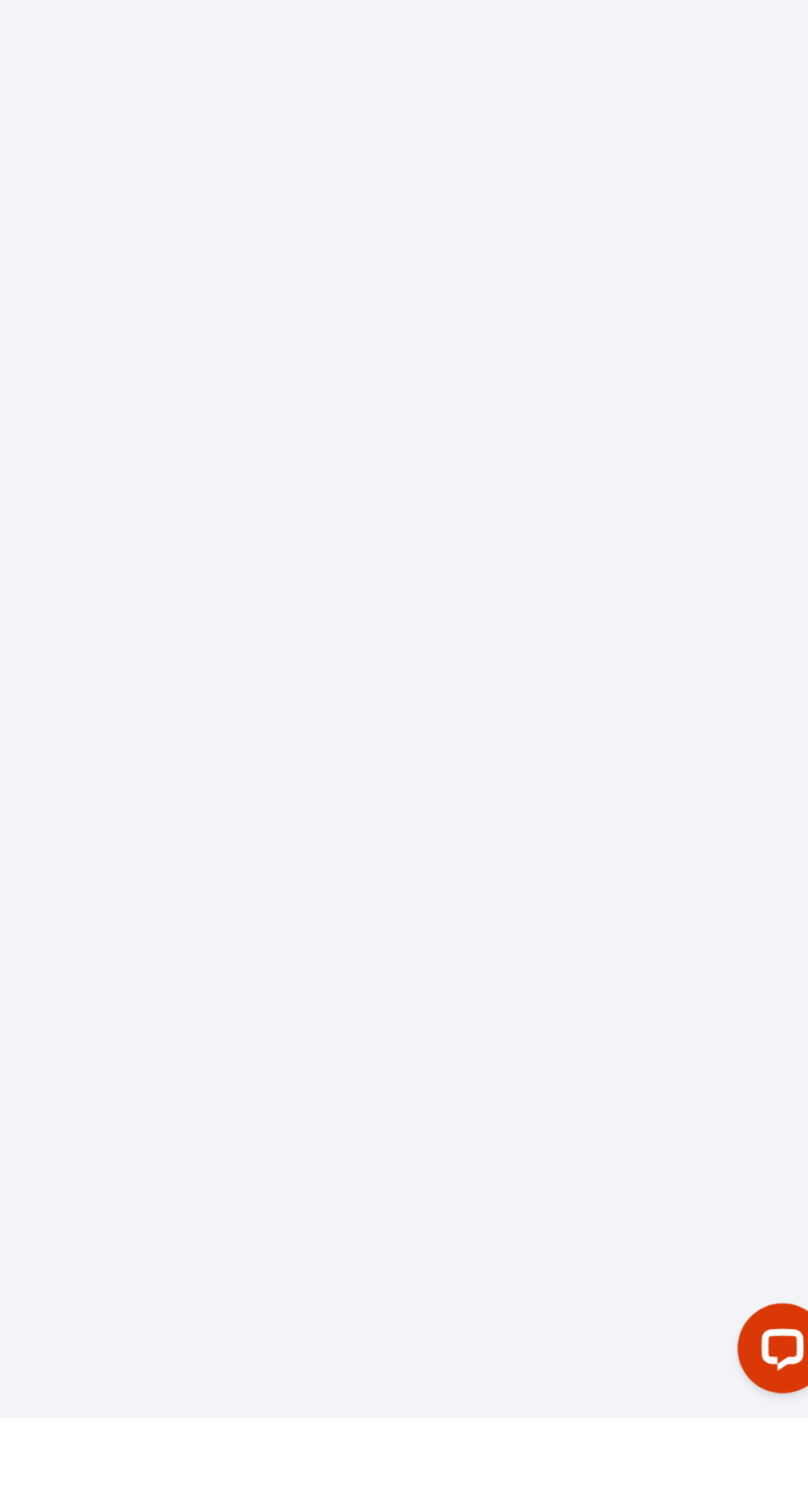
select select
checkbox input "false"
select select
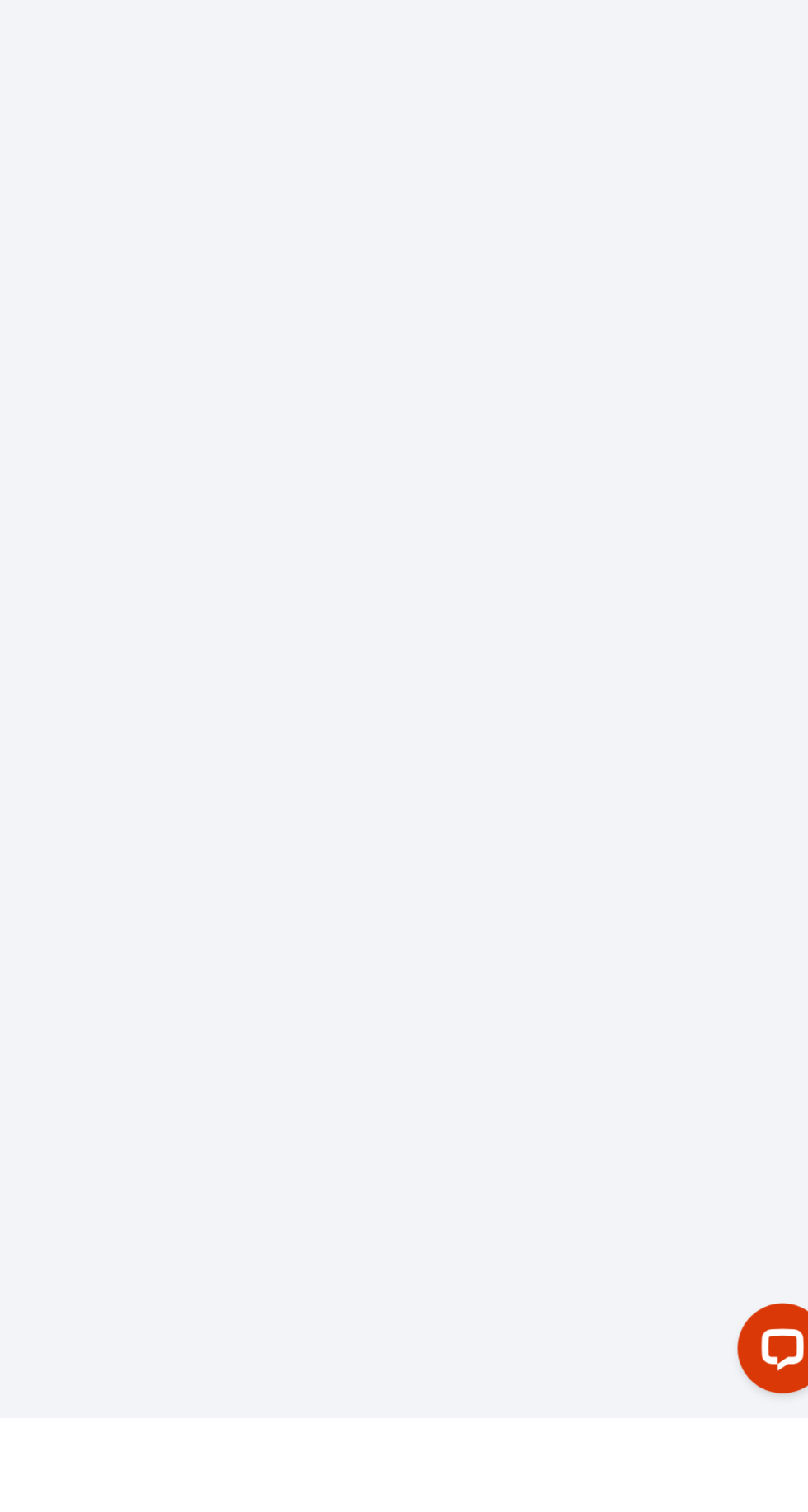
select select
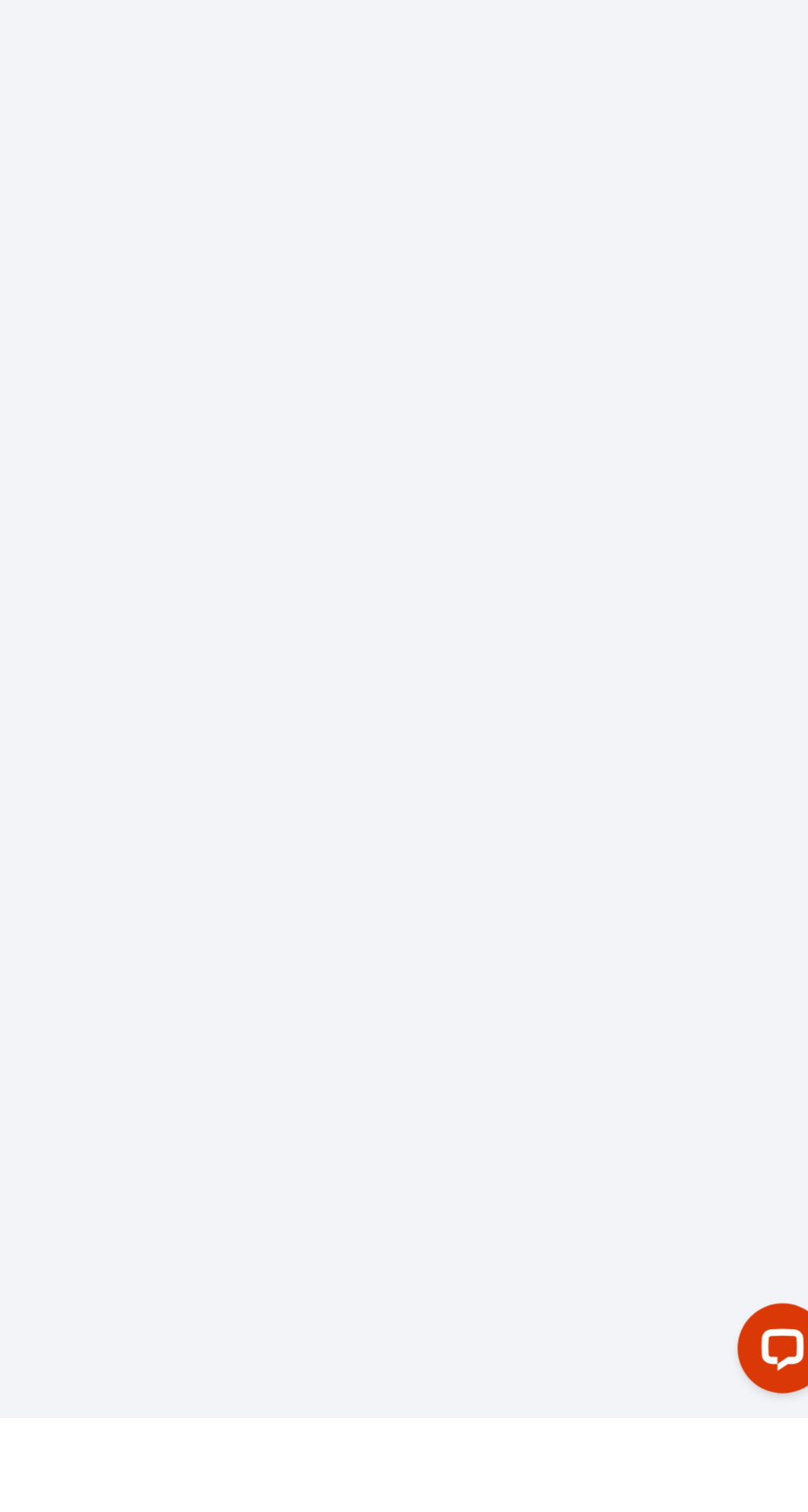
select select
checkbox input "false"
type input "Supa"
type input "PANKAJAN"
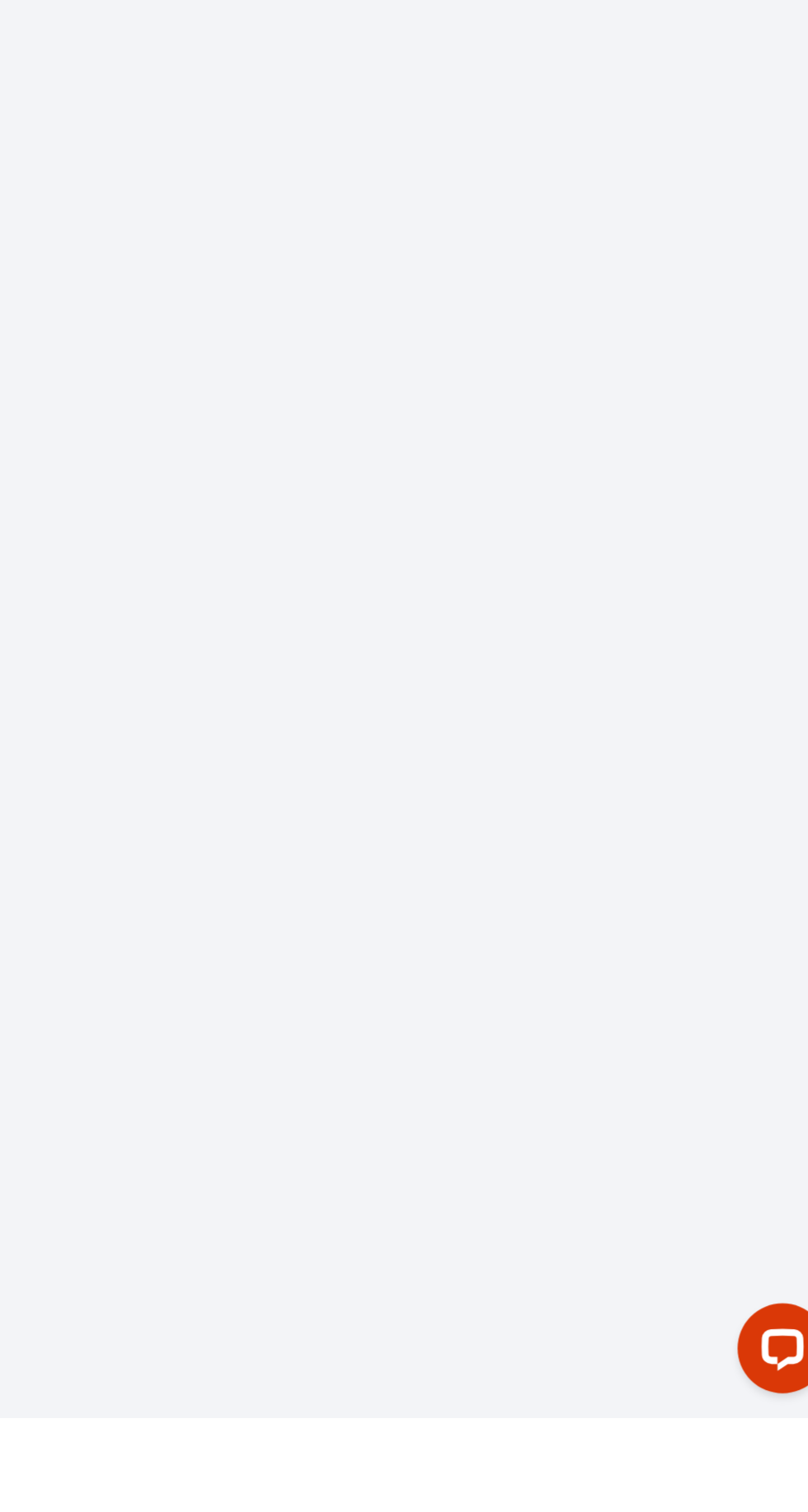
type input "[EMAIL_ADDRESS][DOMAIN_NAME]"
type input "[PHONE_NUMBER]"
type input "."
select select "FR"
type input "88.5"
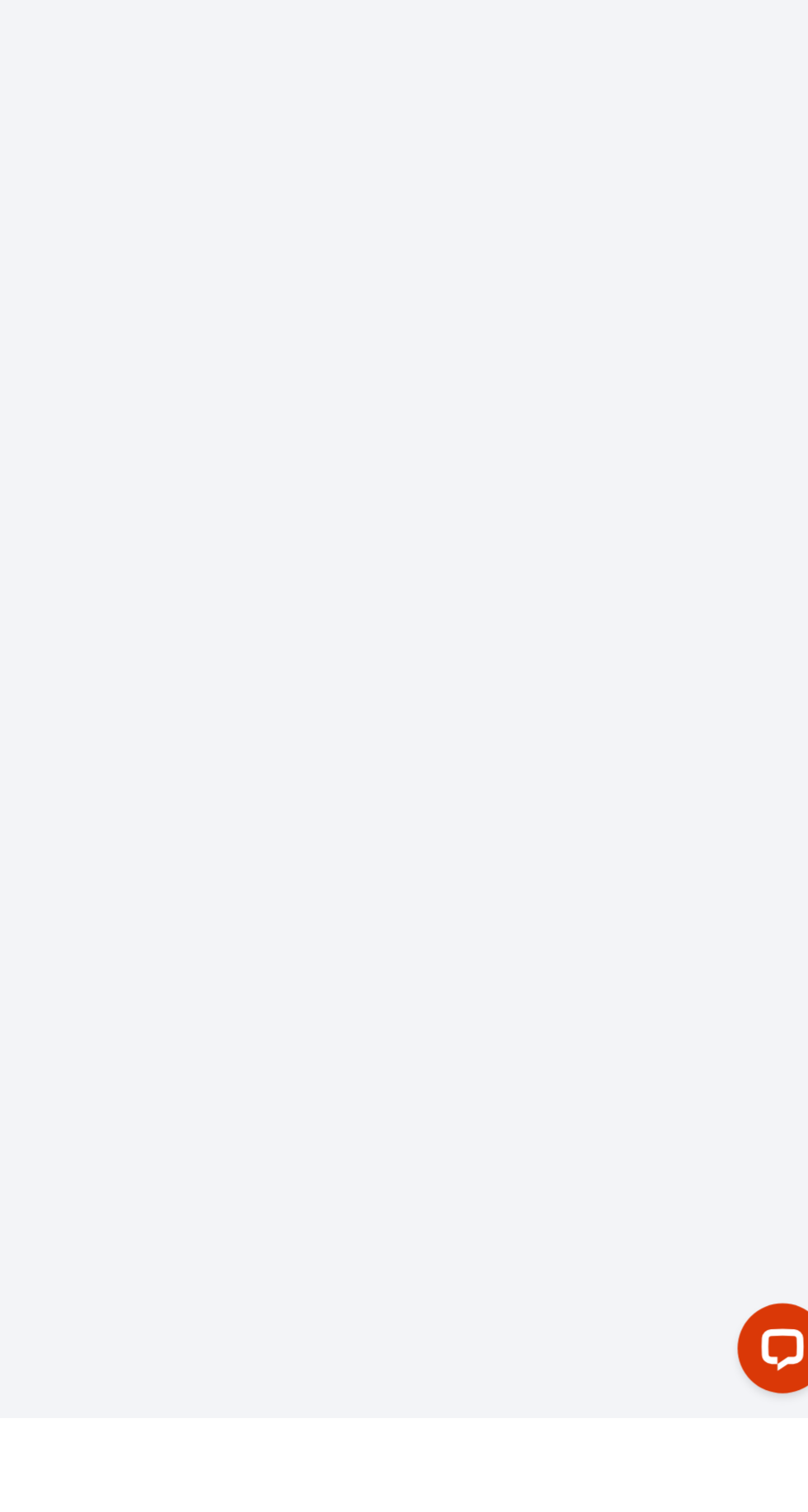
type input "8.6"
select select "73495"
select select "1"
select select
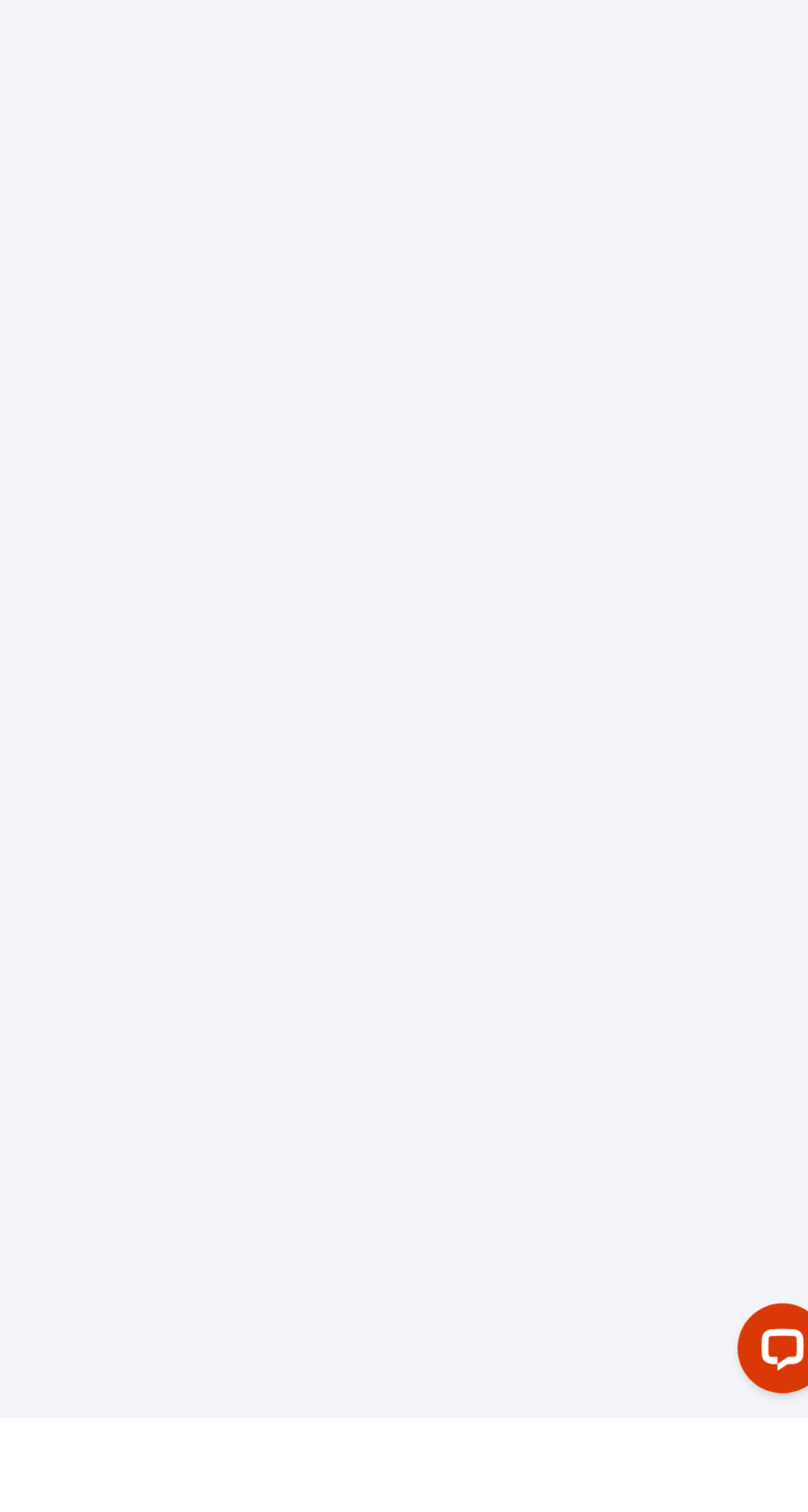
type input "5"
select select "12"
select select "15"
type input "440"
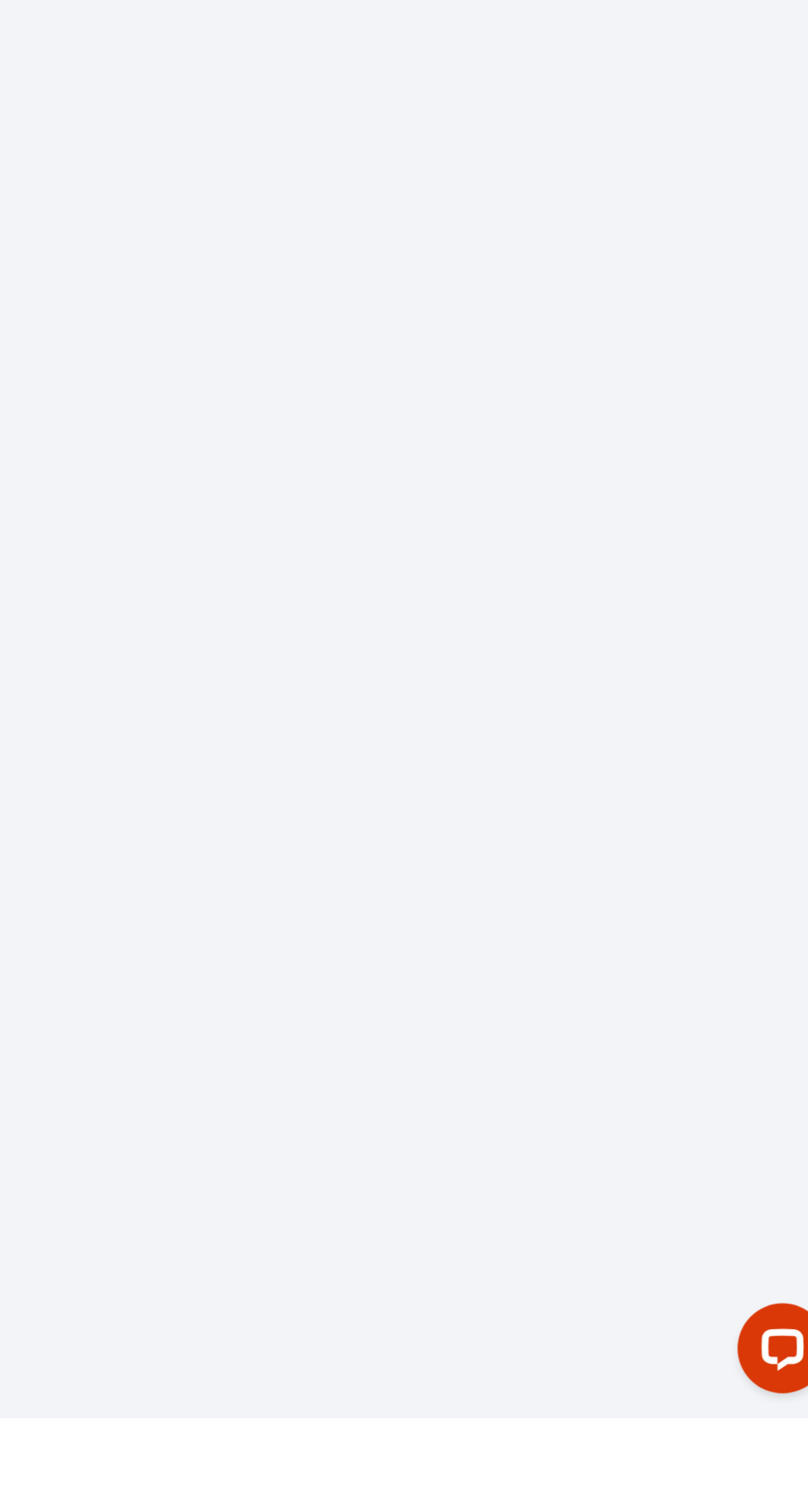
checkbox input "false"
type input "0"
select select "2"
type input "150"
type input "0"
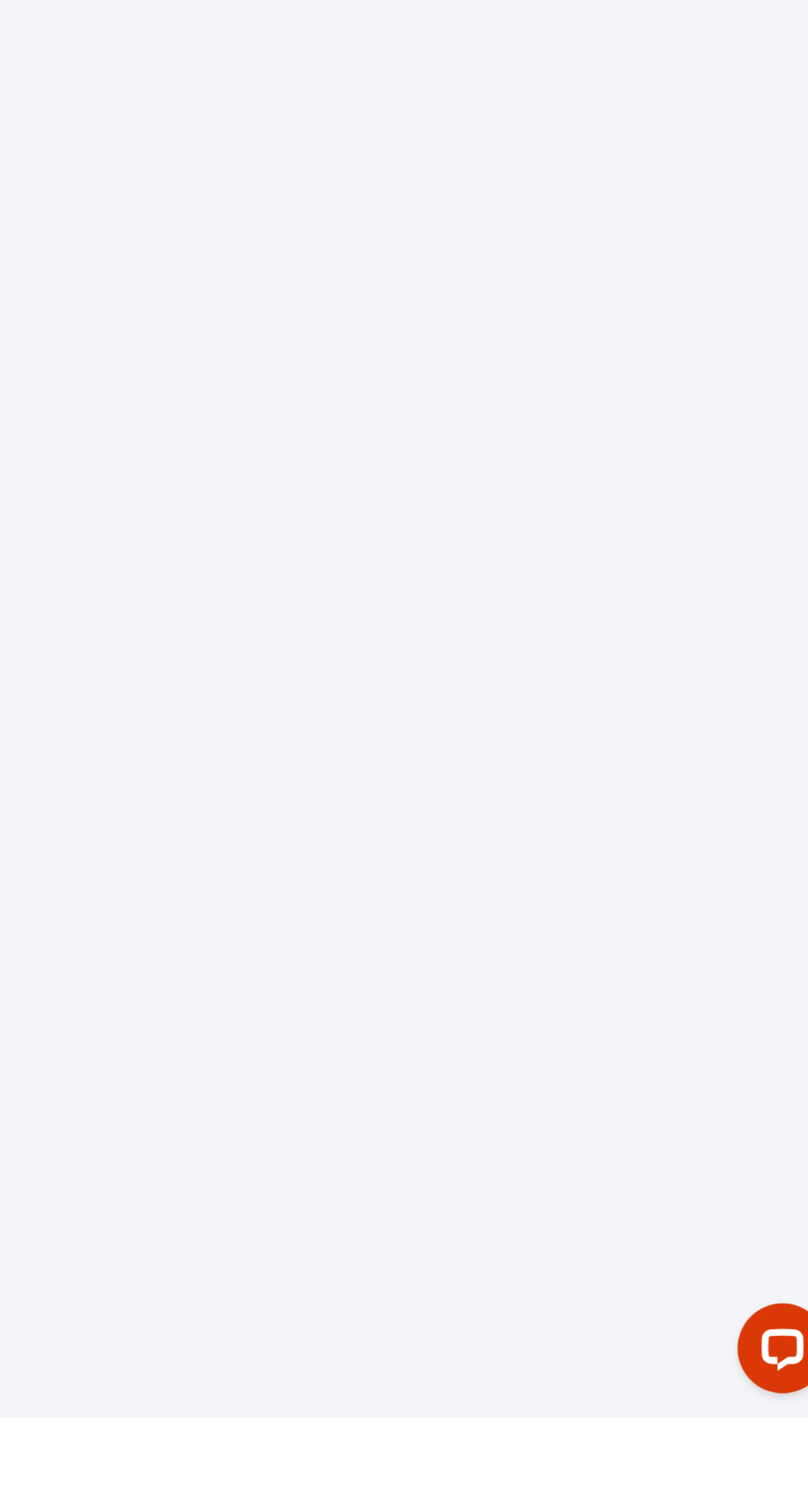
type input "0"
select select
checkbox input "false"
select select
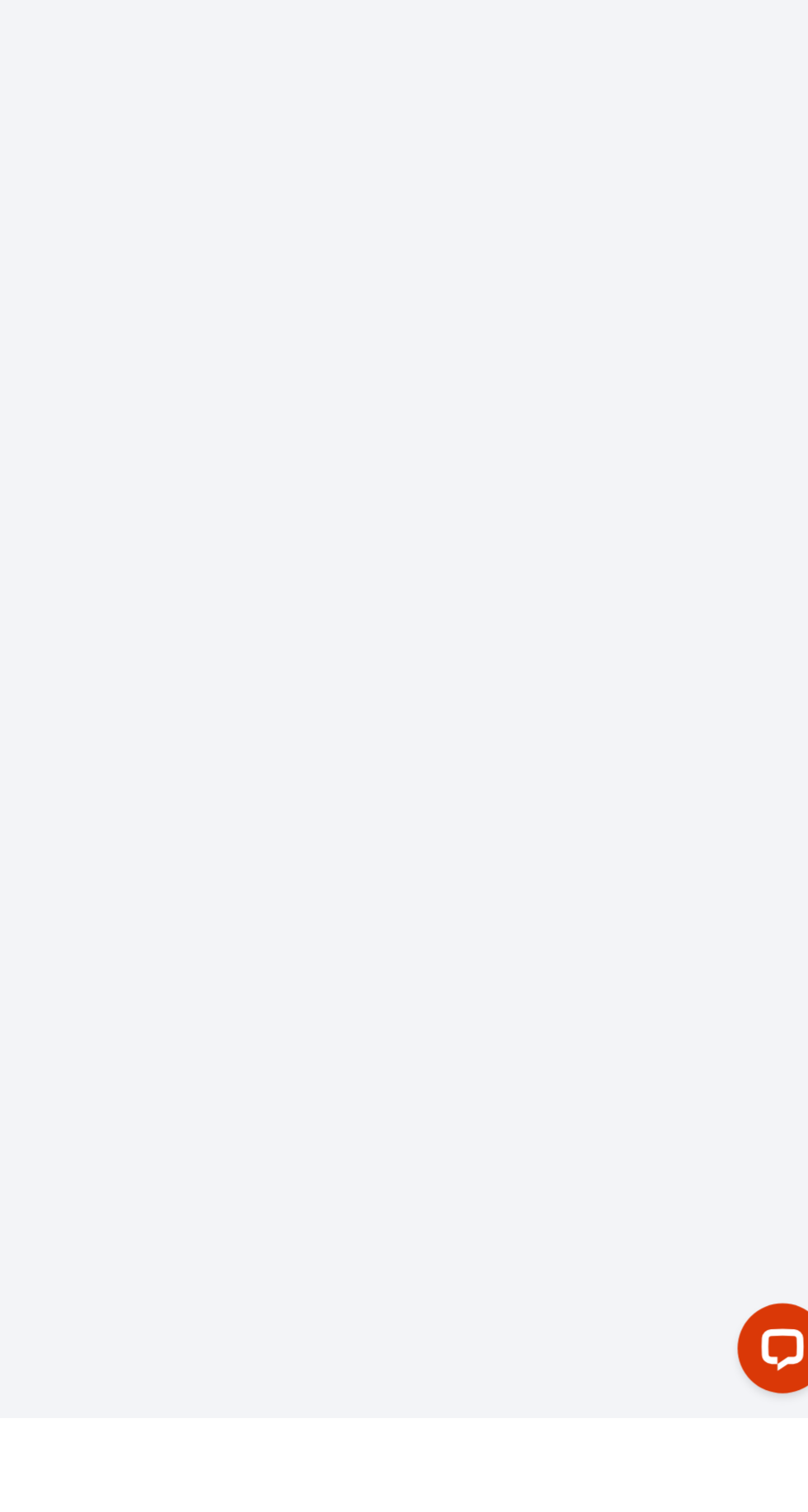
select select
checkbox input "false"
select select
checkbox input "false"
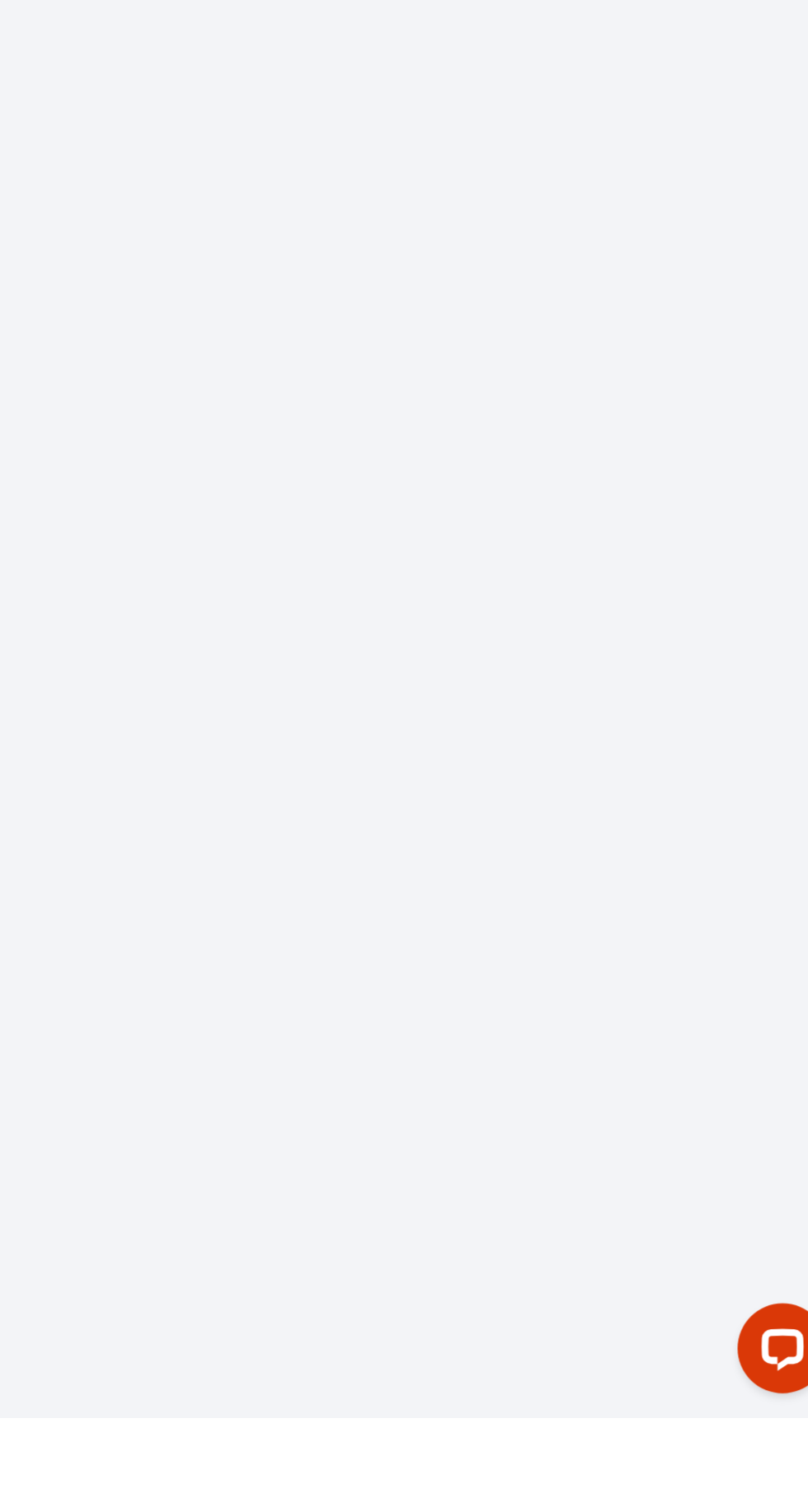
type textarea "** THIS RESERVATION HAS BEEN PRE-PAID ** Reservation has a cancellation grace p…"
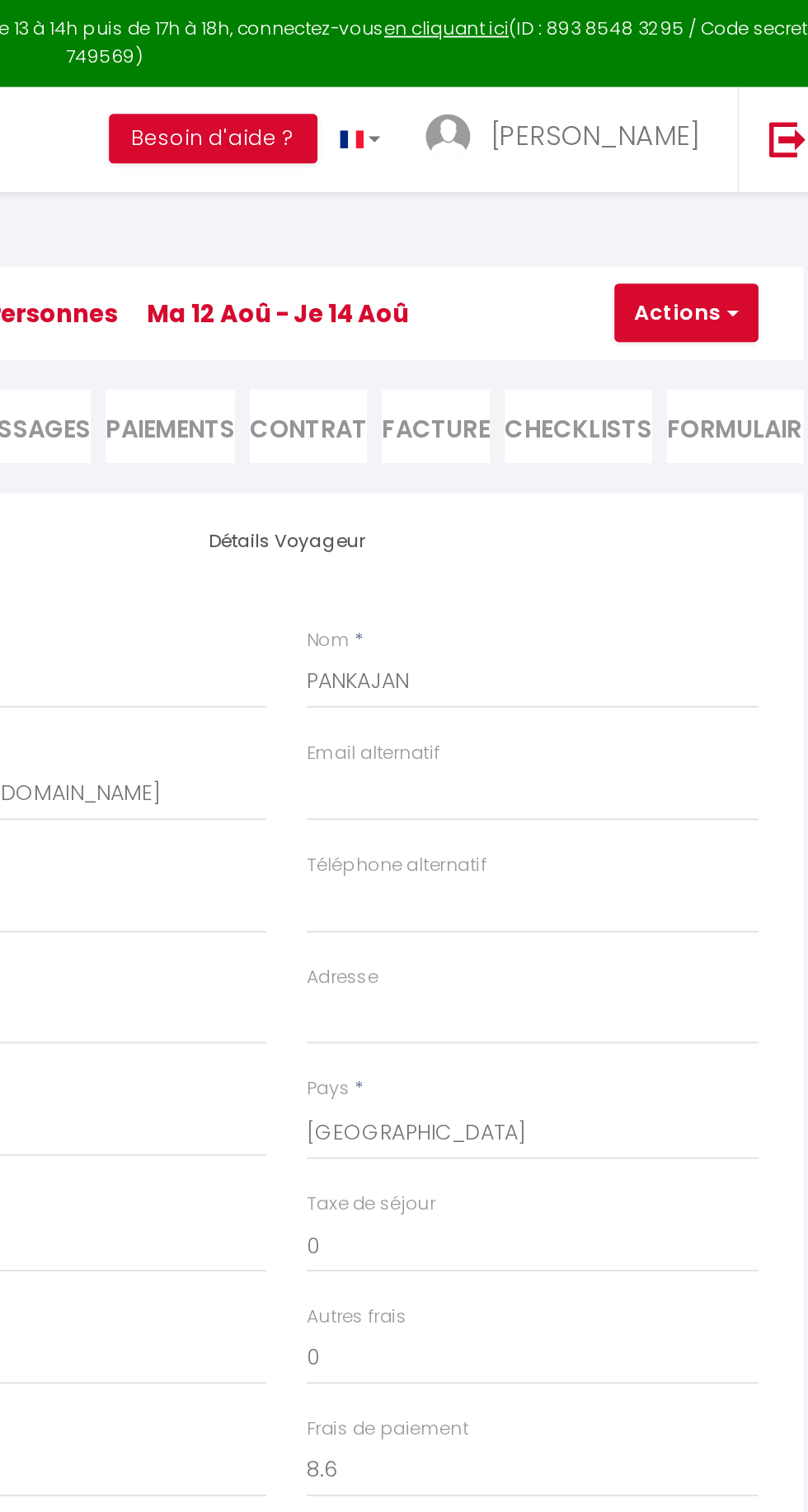
scroll to position [0, 0]
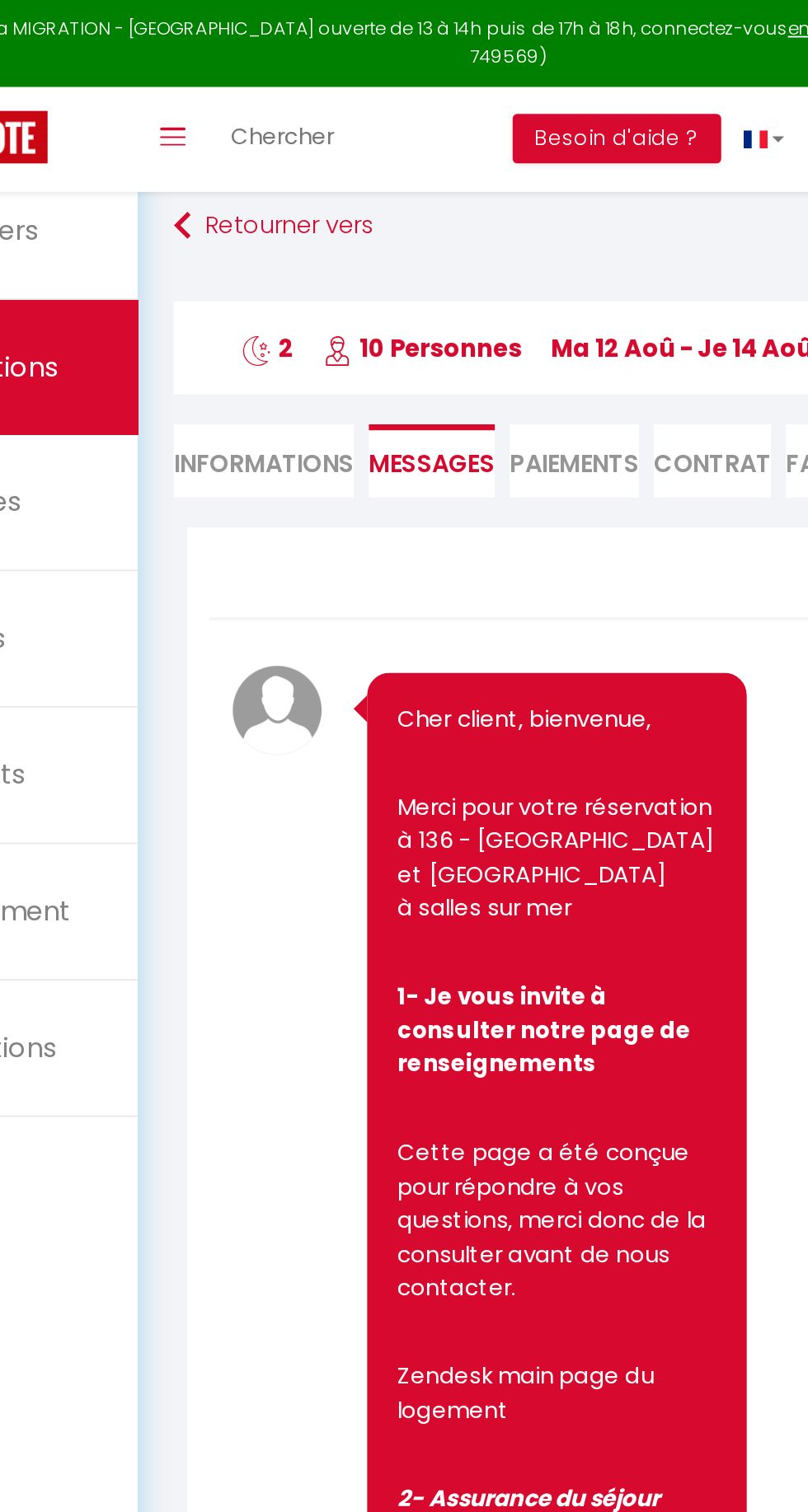
click at [351, 244] on li "Messages" at bounding box center [362, 253] width 69 height 40
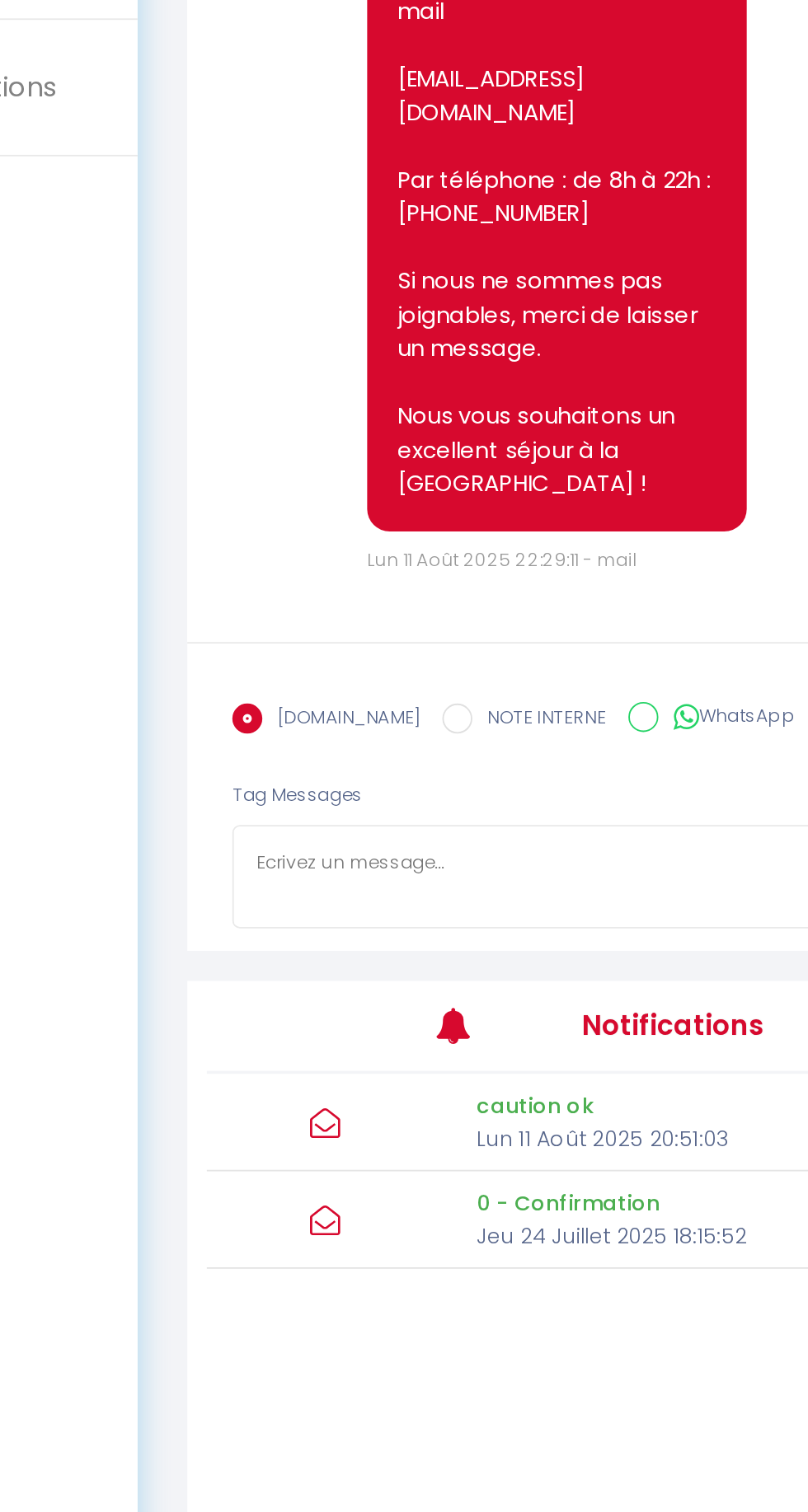
scroll to position [6500, 0]
click at [278, 1030] on textarea at bounding box center [487, 1010] width 470 height 58
